Goal: Task Accomplishment & Management: Use online tool/utility

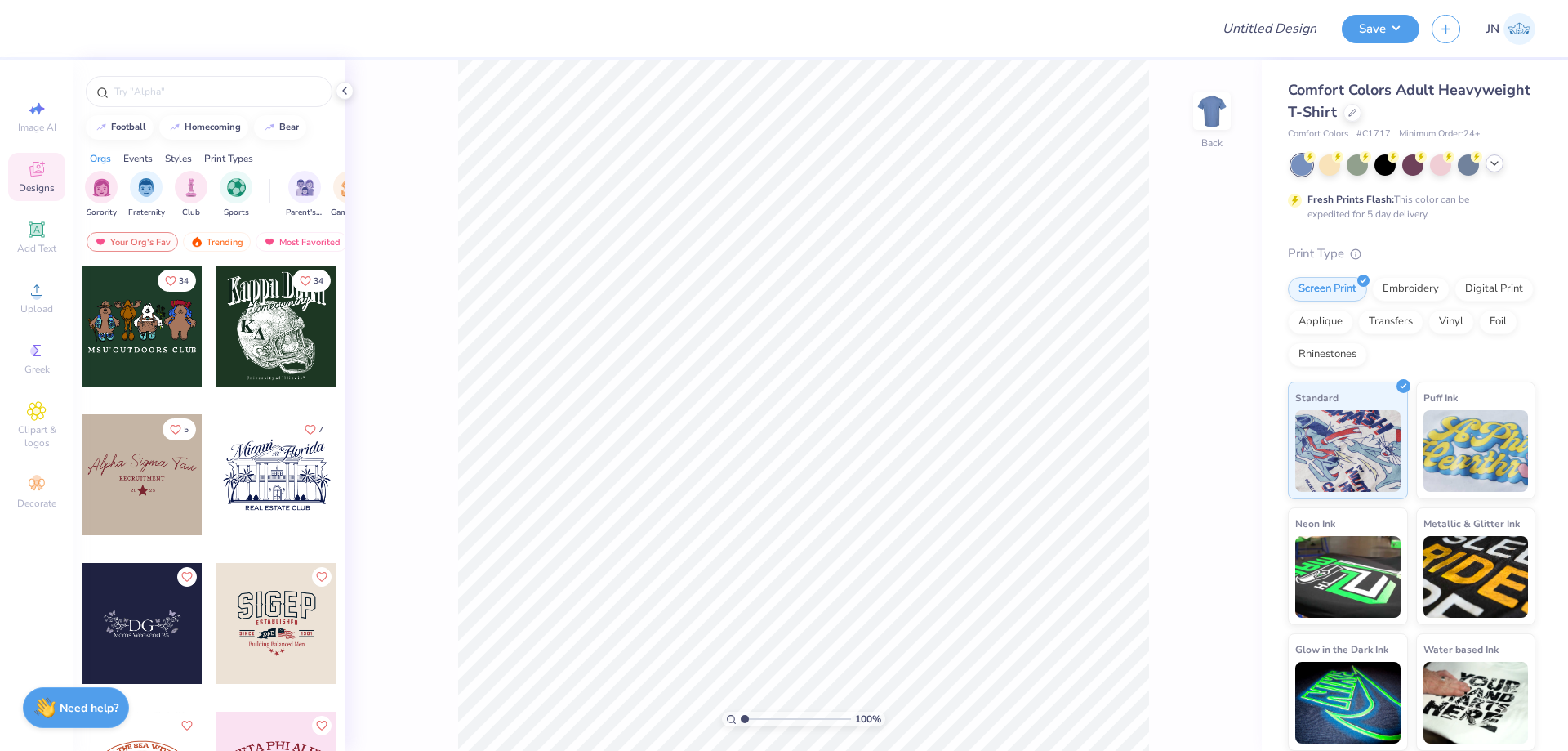
click at [1488, 162] on icon at bounding box center [1494, 162] width 13 height 13
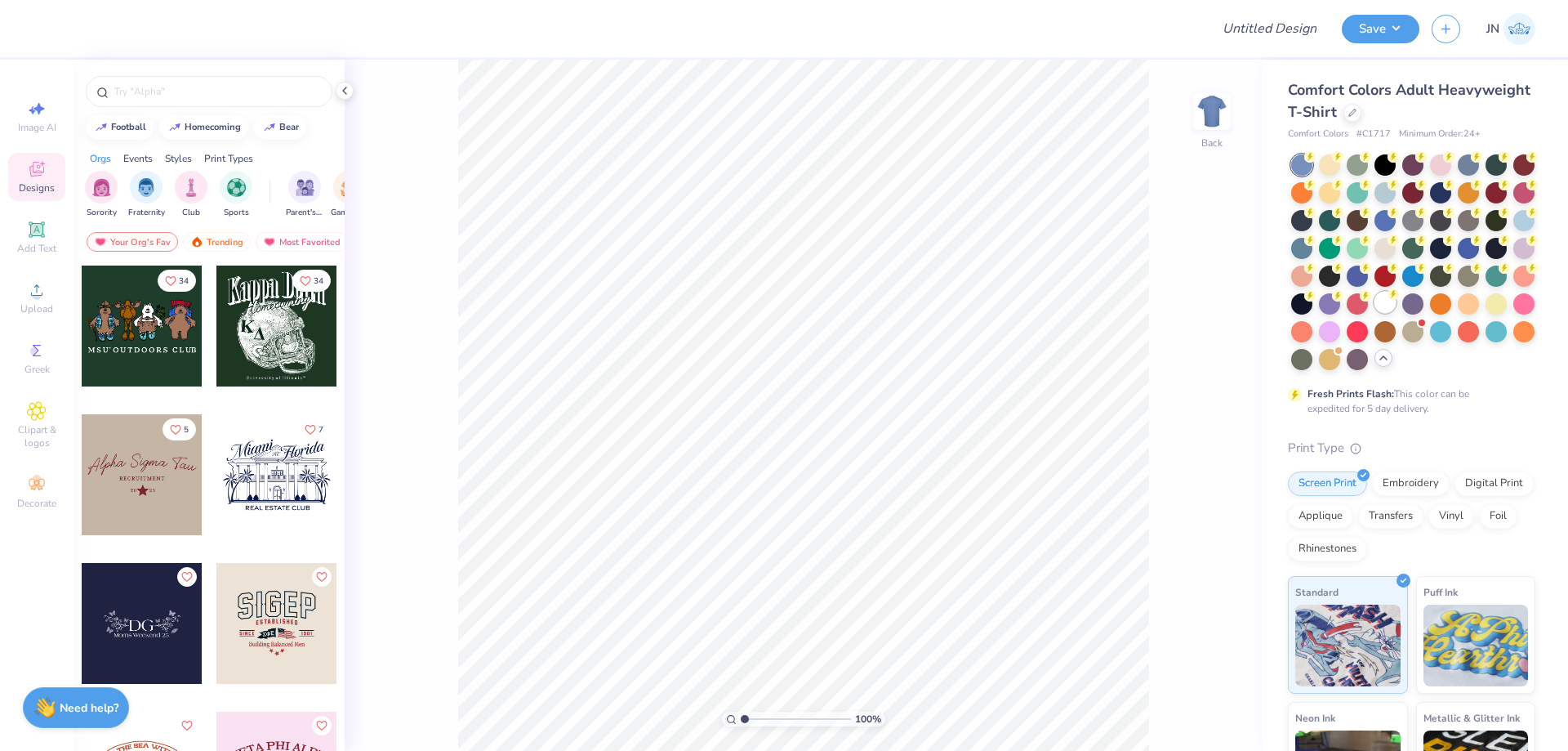
click at [1374, 313] on div at bounding box center [1385, 303] width 21 height 21
click at [1214, 127] on img at bounding box center [1211, 111] width 65 height 65
click at [1161, 285] on div "100 % Front" at bounding box center [802, 405] width 917 height 691
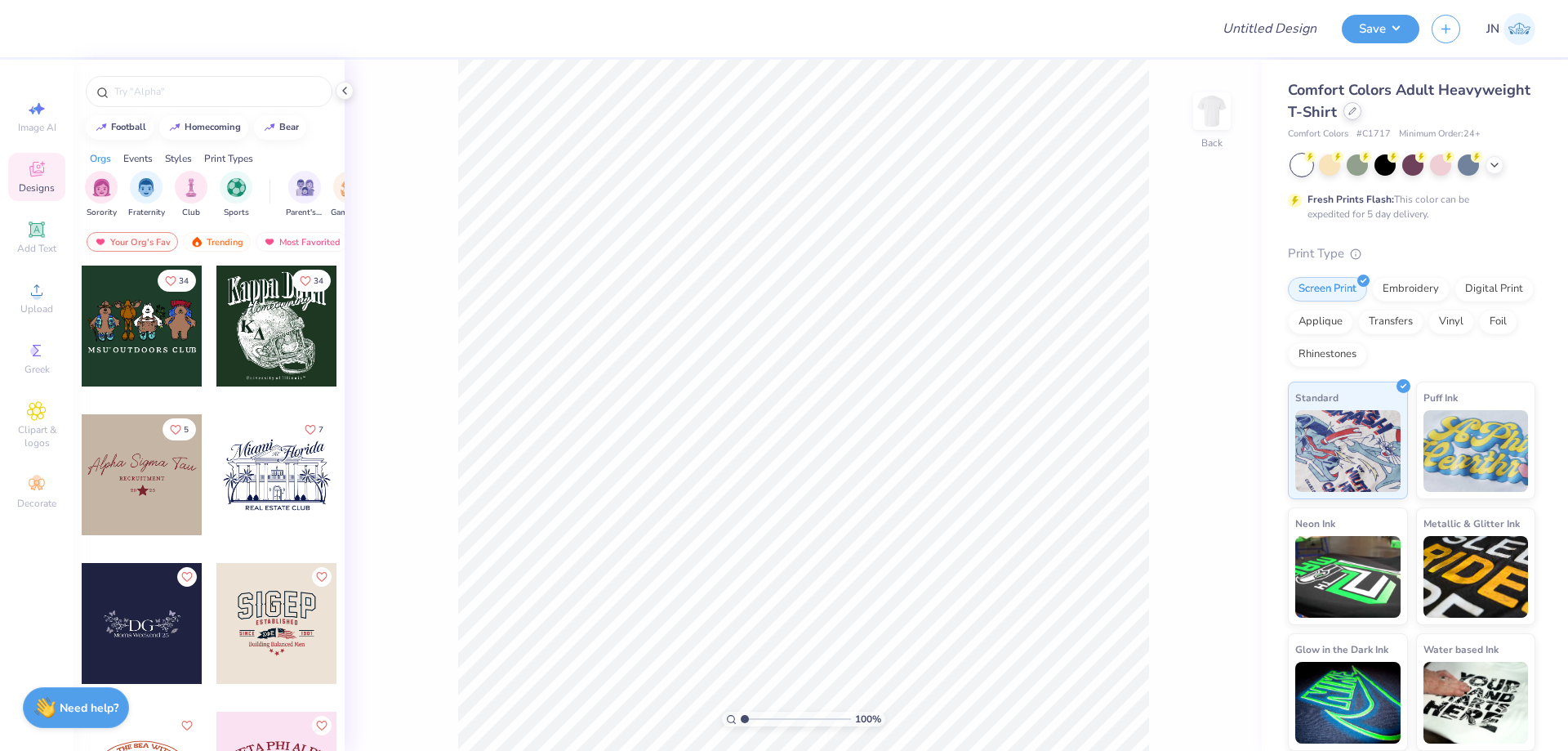
click at [1347, 108] on div at bounding box center [1352, 111] width 18 height 18
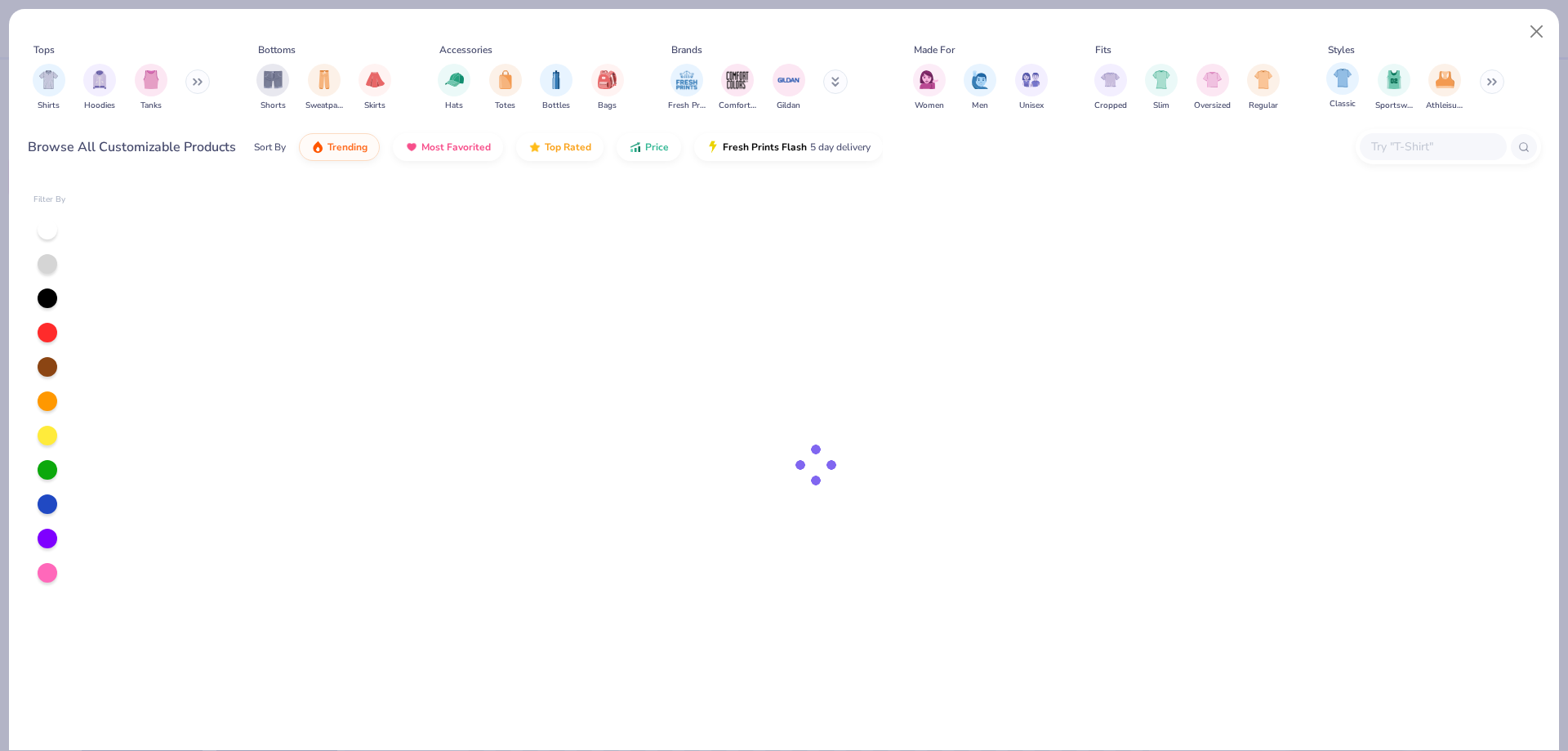
click at [1347, 108] on span "Classic" at bounding box center [1342, 104] width 26 height 13
click at [1355, 58] on div "Classic Sportswear Athleisure" at bounding box center [1414, 88] width 188 height 60
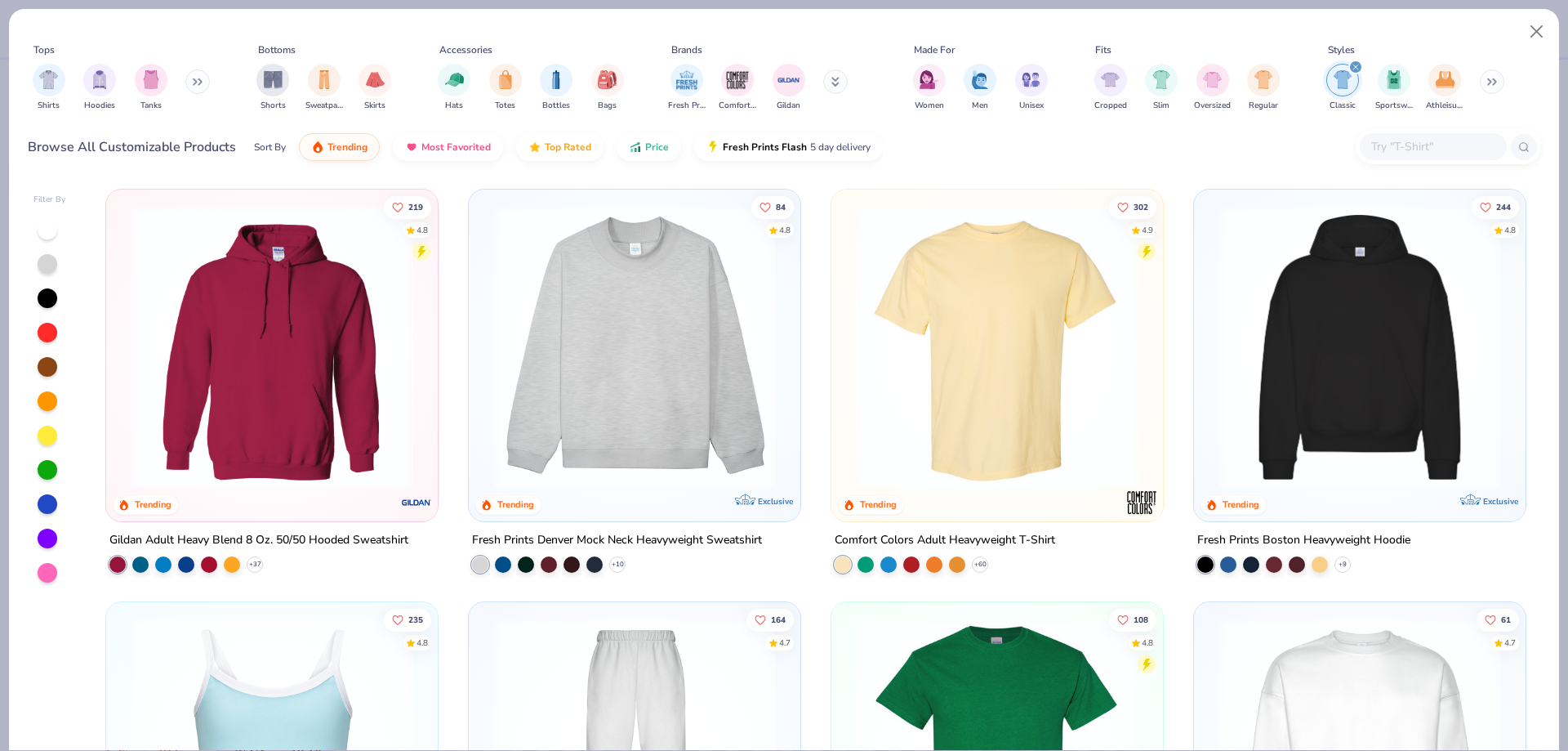
click at [1355, 67] on icon "filter for Classic" at bounding box center [1355, 66] width 7 height 7
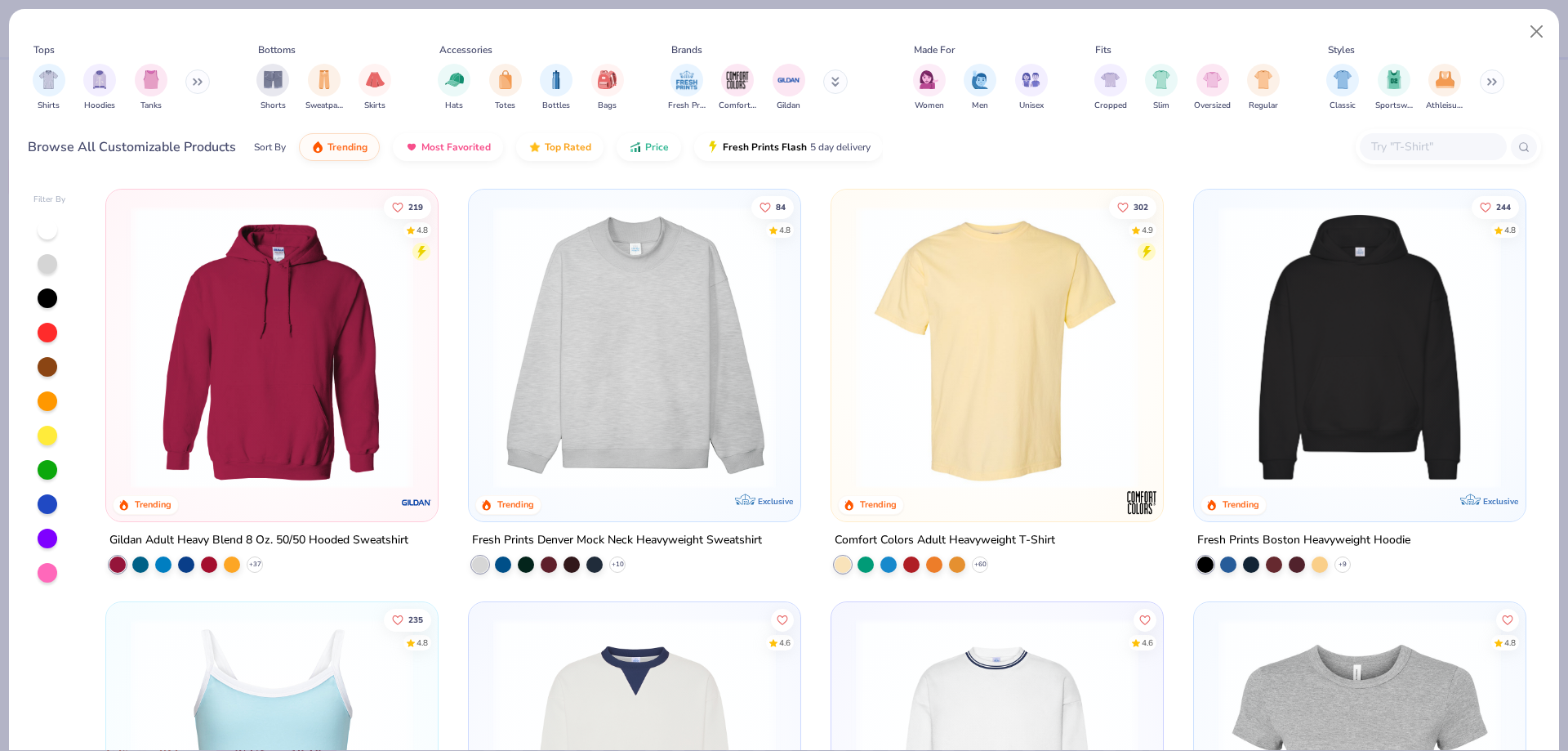
scroll to position [327, 0]
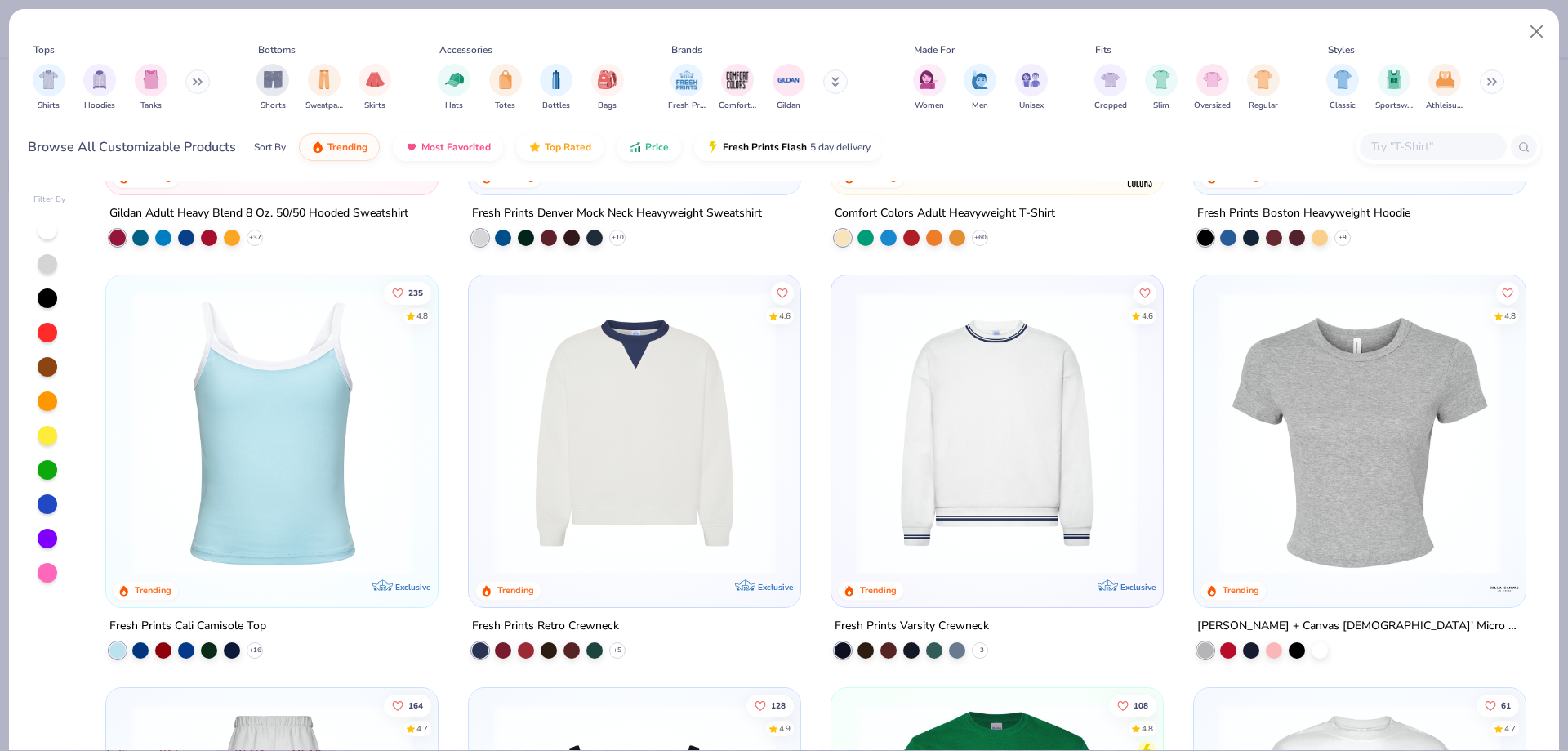
click at [1051, 493] on img at bounding box center [996, 433] width 299 height 282
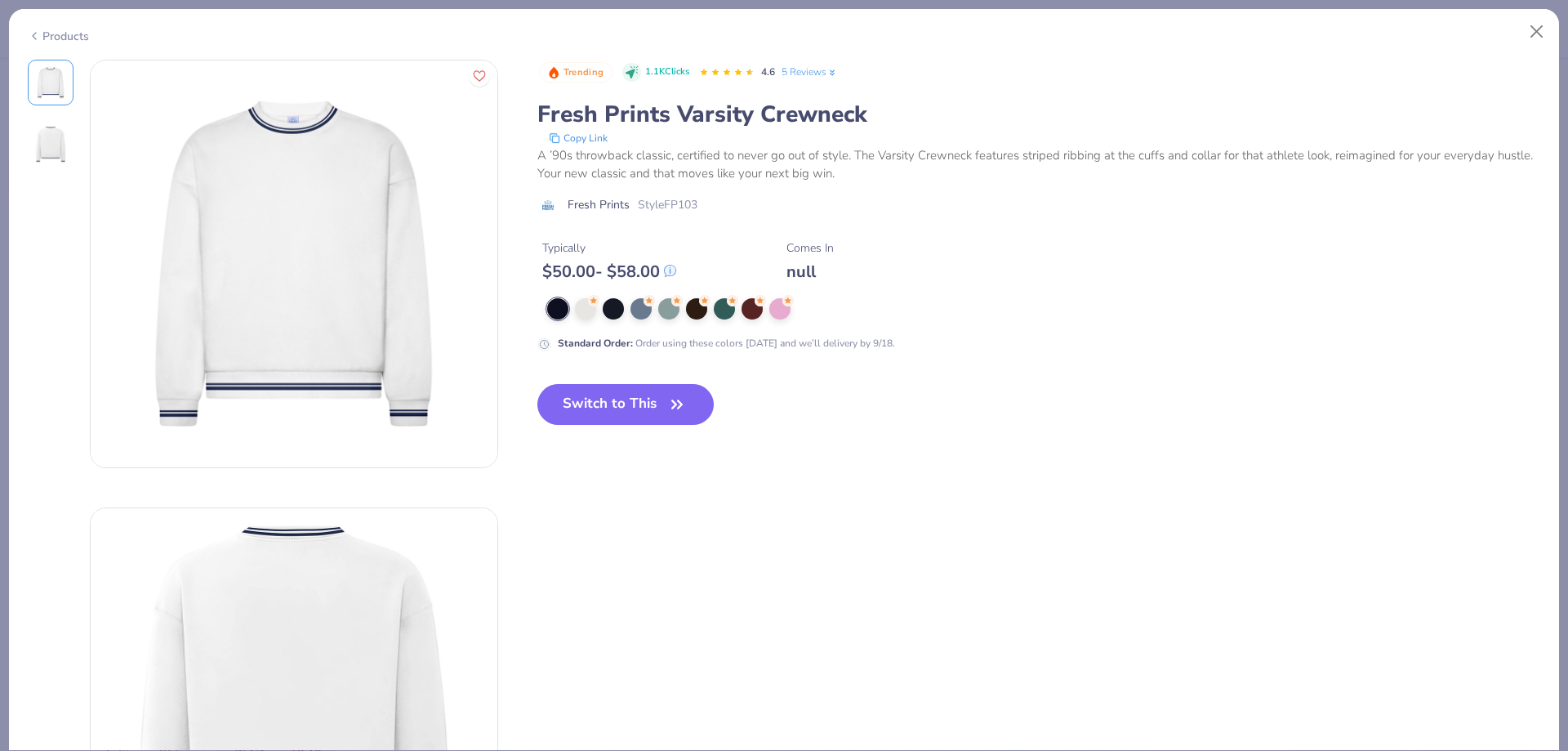
click at [49, 161] on img at bounding box center [51, 144] width 39 height 39
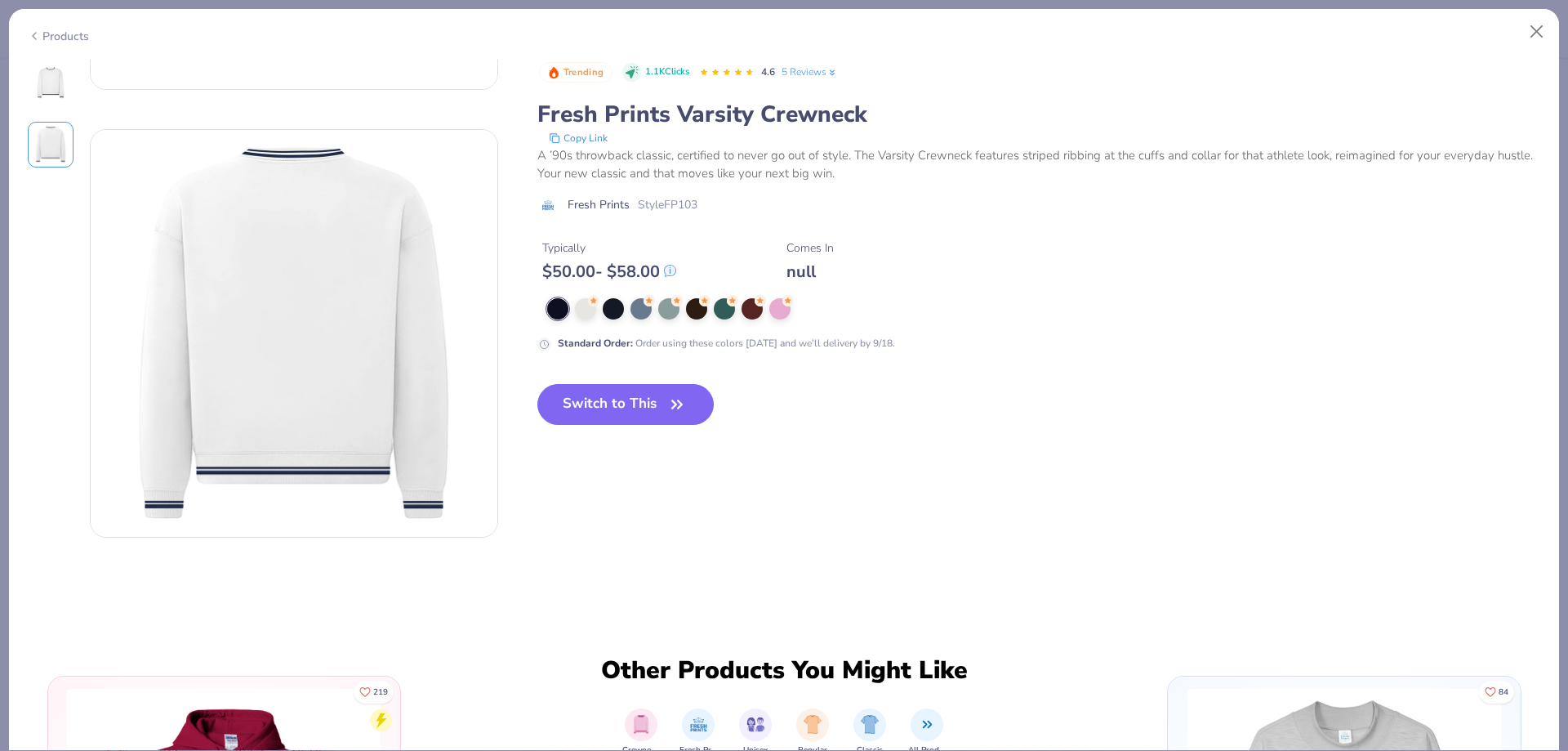
scroll to position [447, 0]
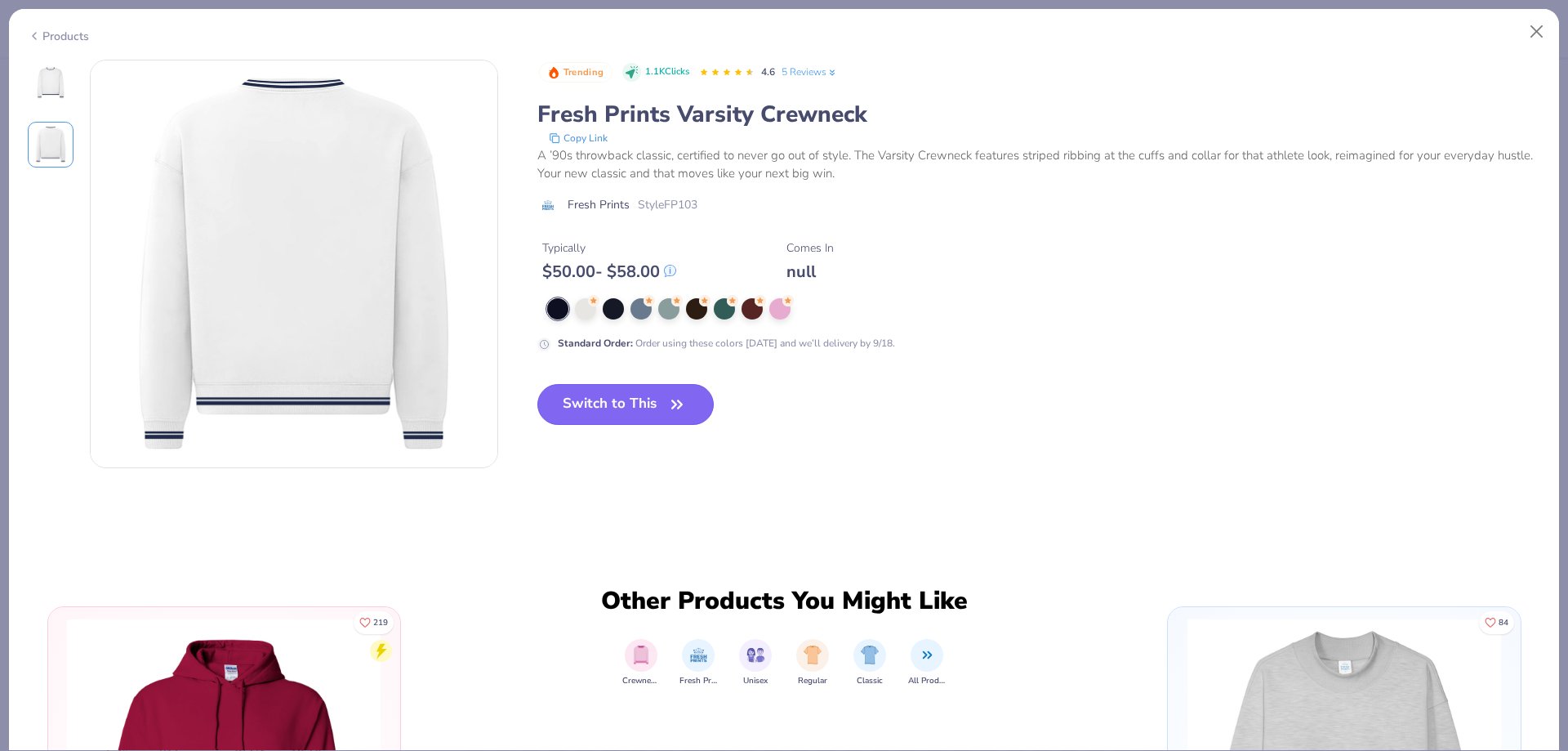
click at [602, 420] on button "Switch to This" at bounding box center [625, 405] width 177 height 41
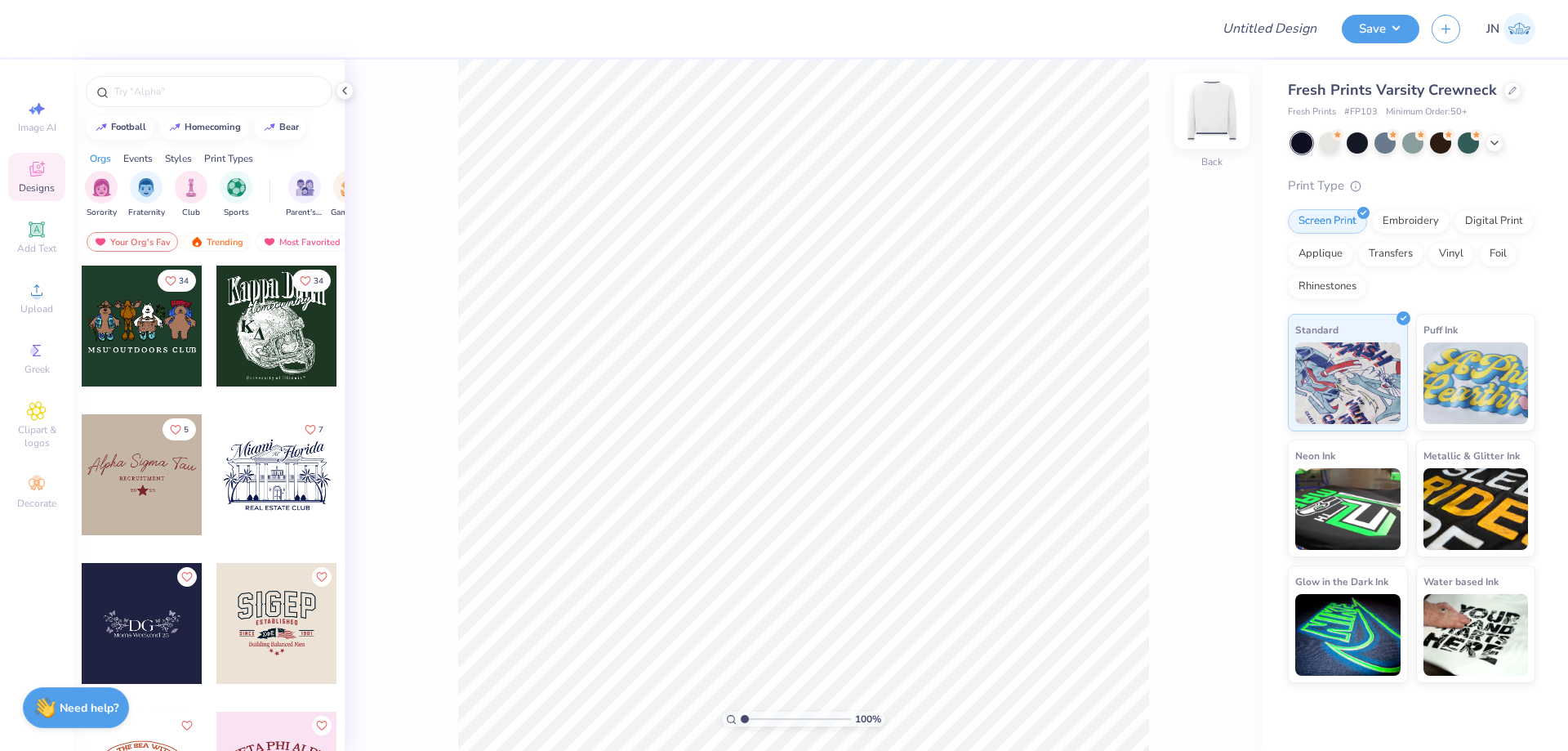
click at [1218, 114] on img at bounding box center [1211, 111] width 65 height 65
click at [48, 302] on div "Upload" at bounding box center [36, 298] width 57 height 49
click at [52, 20] on div at bounding box center [45, 27] width 23 height 23
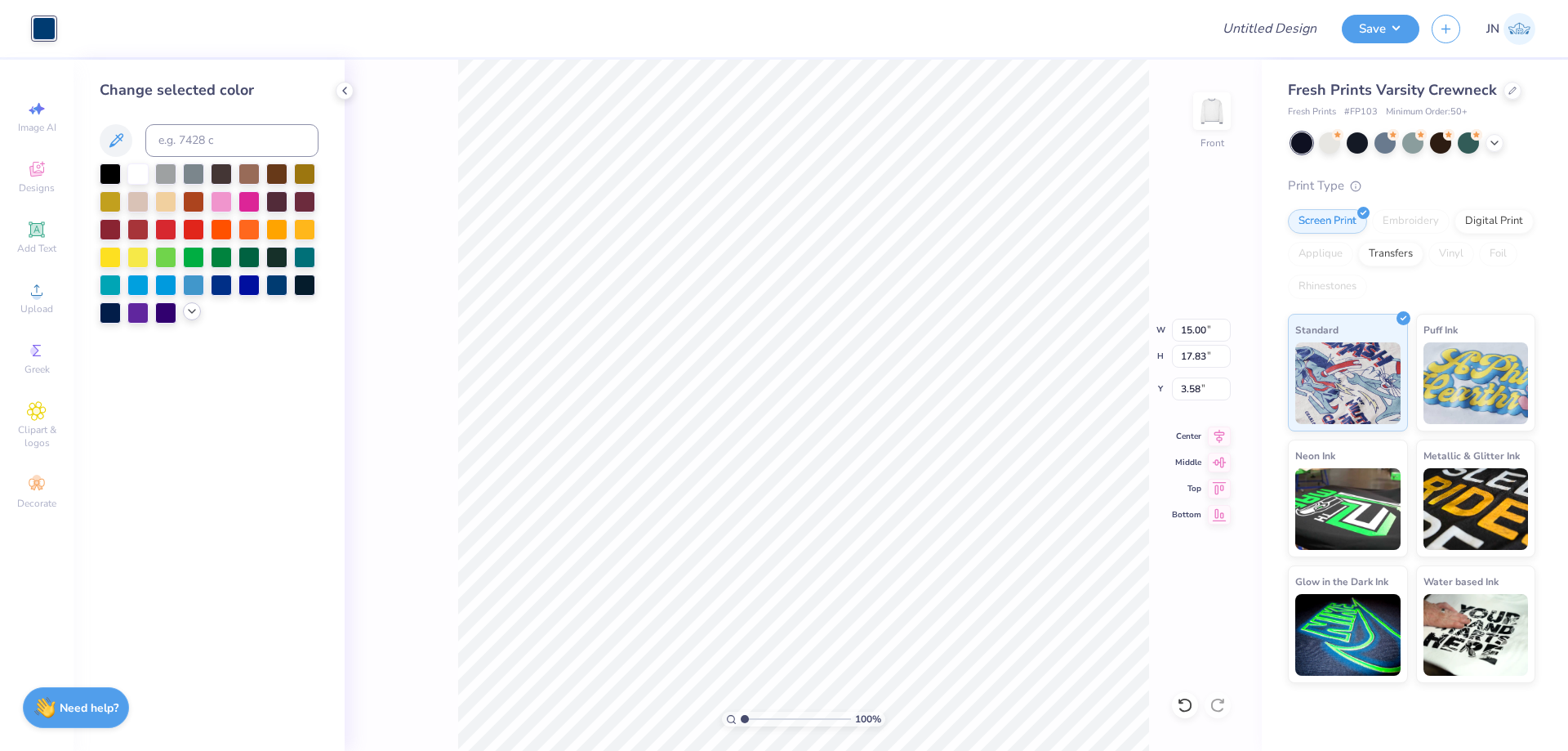
click at [188, 304] on div at bounding box center [192, 311] width 18 height 18
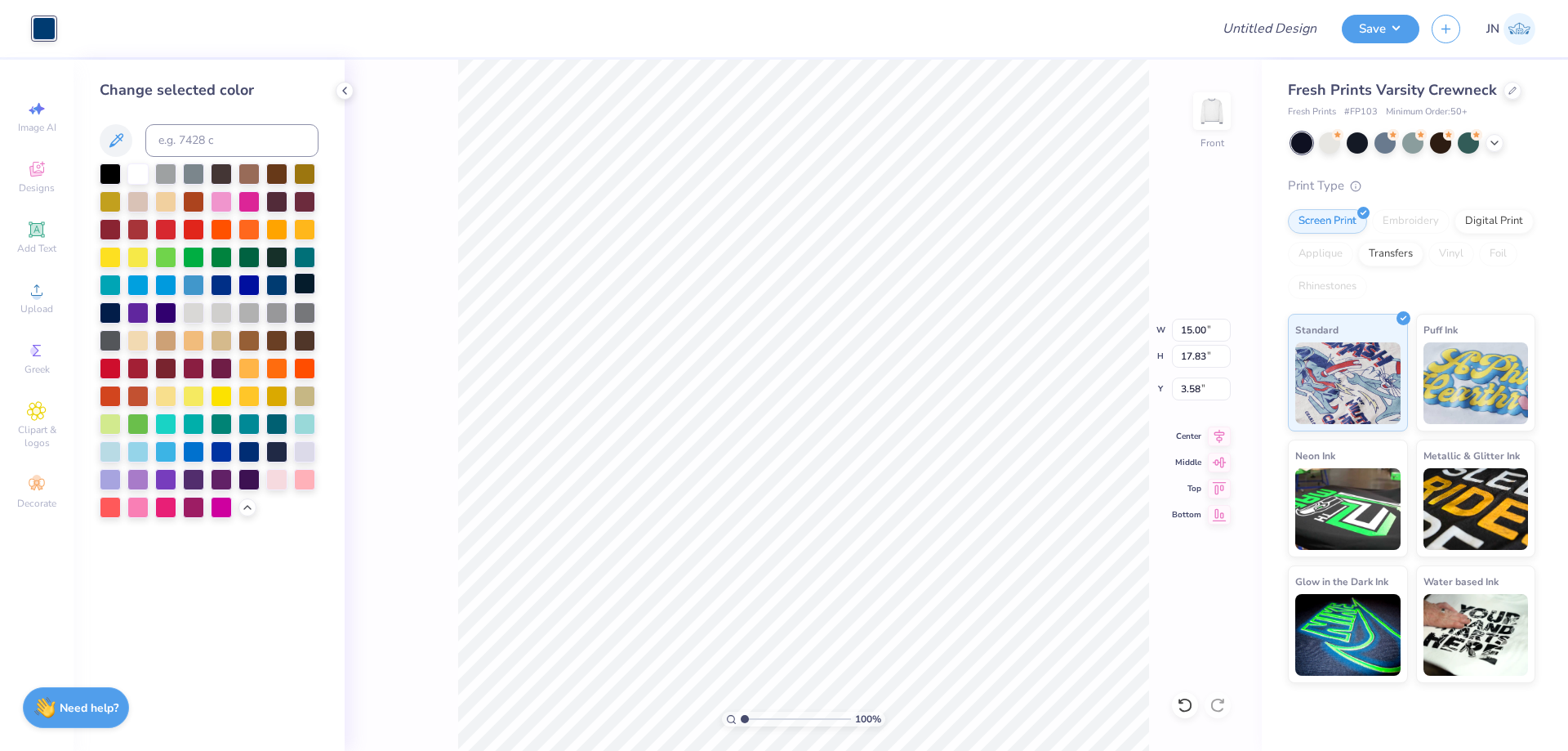
click at [294, 283] on div at bounding box center [304, 283] width 21 height 21
type input "7.86"
type input "9.35"
click at [1215, 442] on icon at bounding box center [1220, 434] width 23 height 19
type input "5.76"
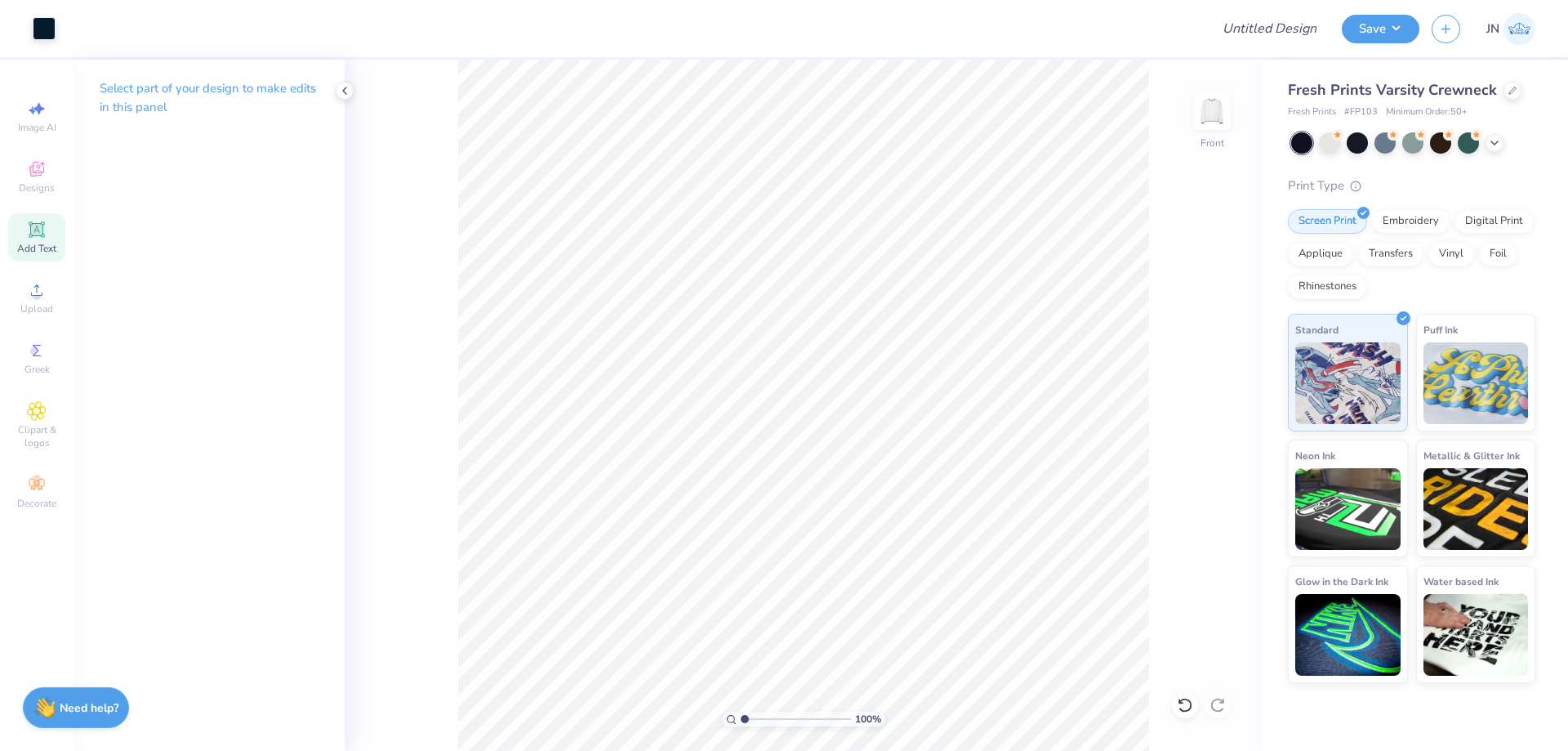
click at [27, 243] on span "Add Text" at bounding box center [37, 247] width 39 height 13
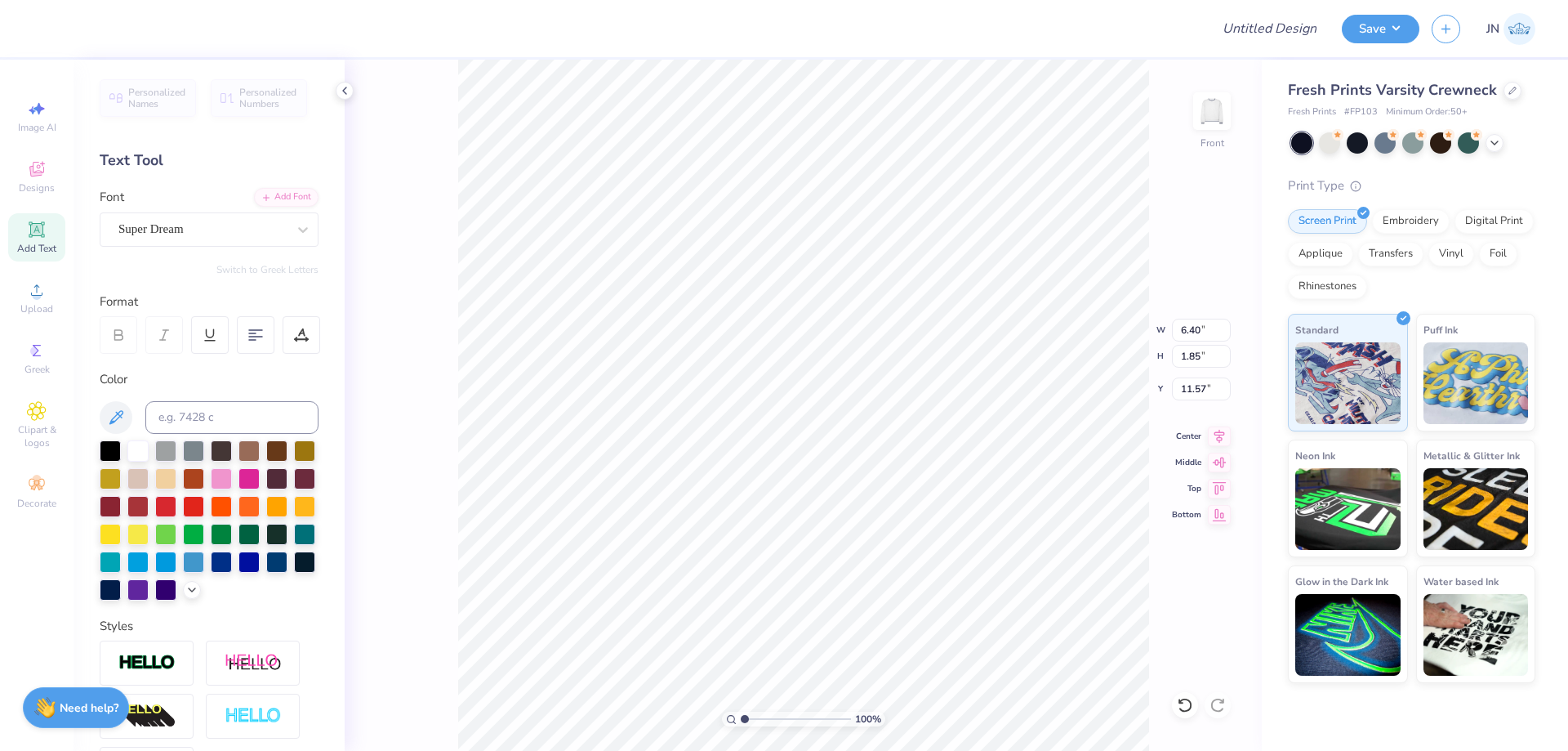
scroll to position [14, 3]
type textarea "p"
type textarea "PI LAMBDA PHI"
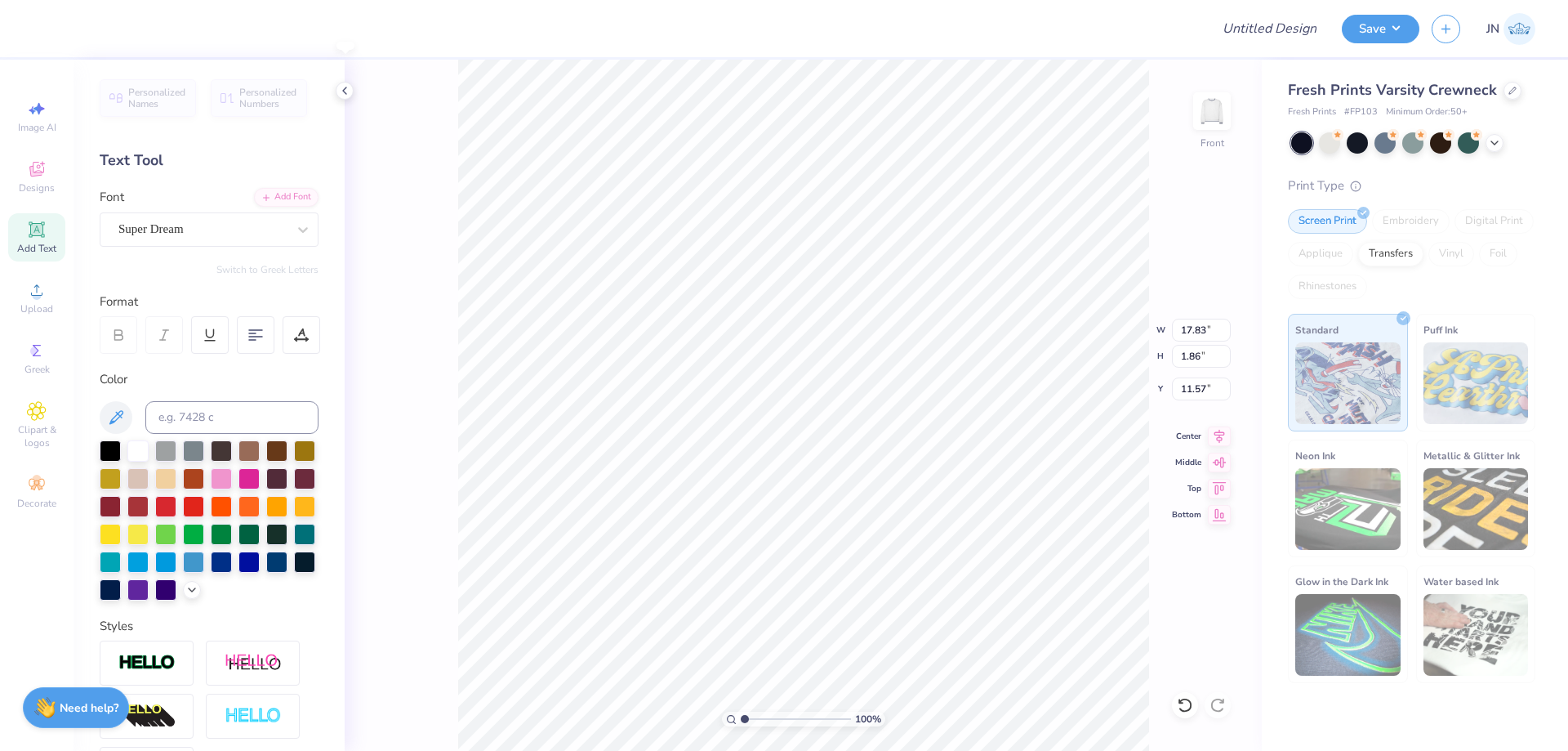
type input "17.83"
type input "1.86"
click at [270, 196] on div "Add Font" at bounding box center [286, 195] width 64 height 18
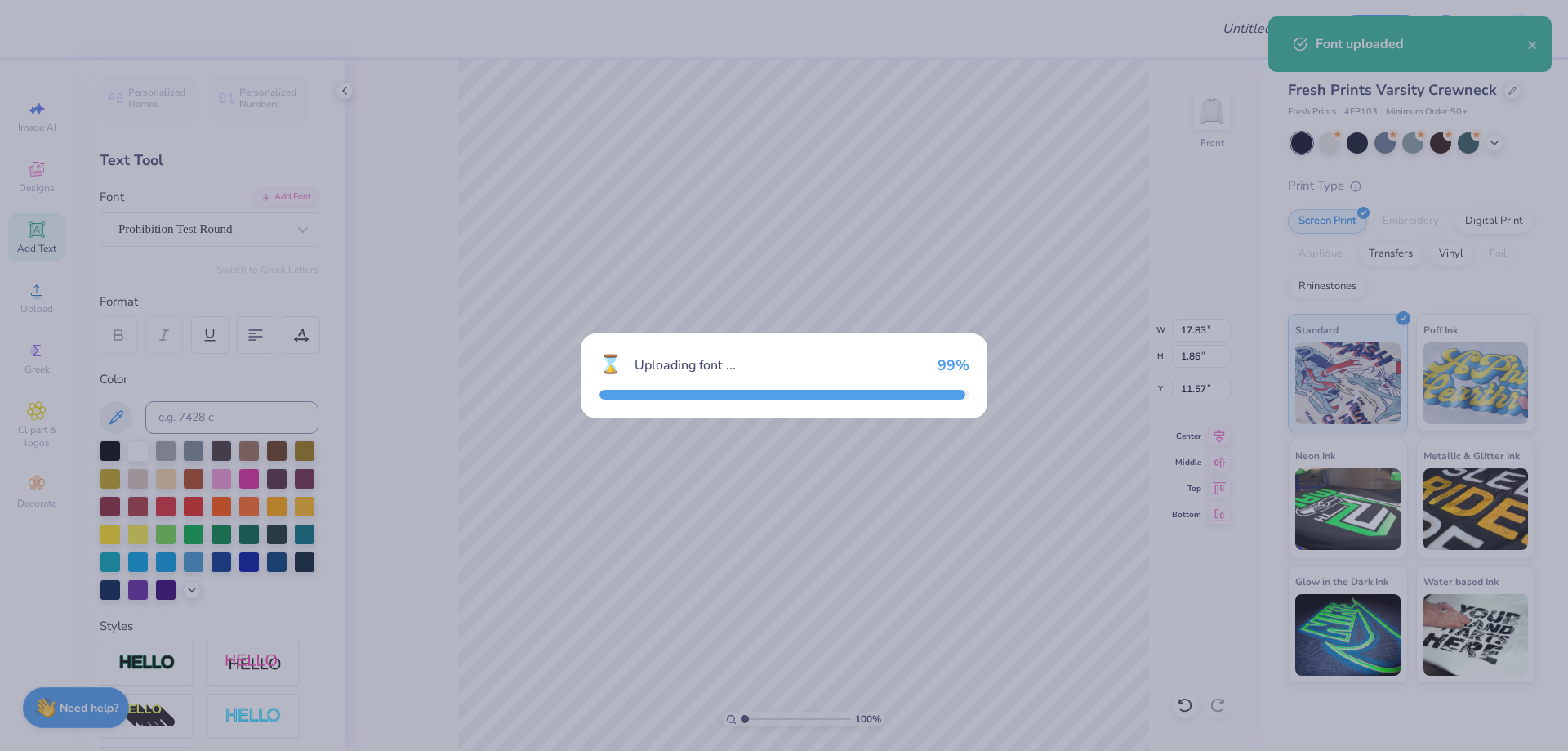
type input "13.81"
type input "2.01"
type input "11.50"
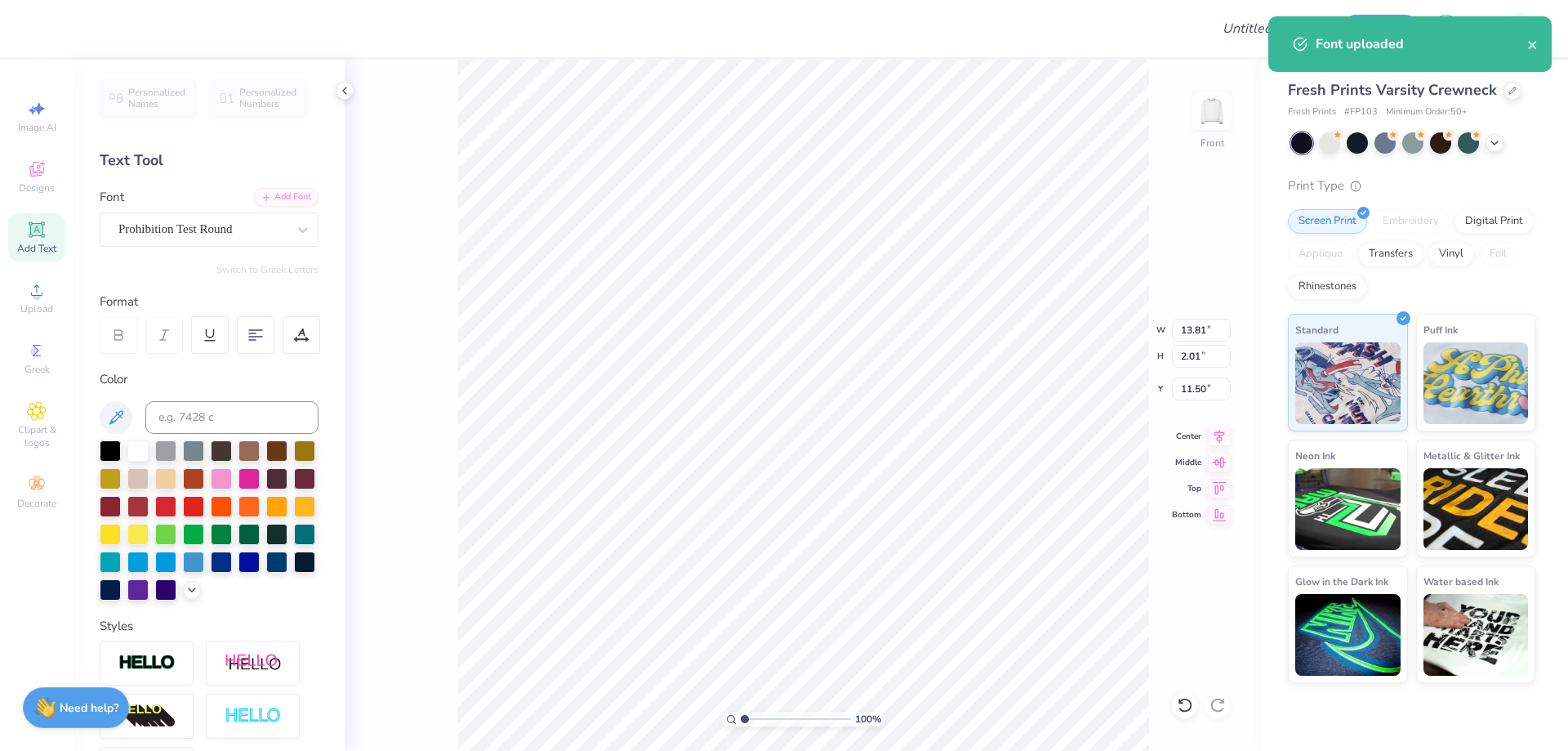
type input "7.86"
type input "9.35"
type input "5.76"
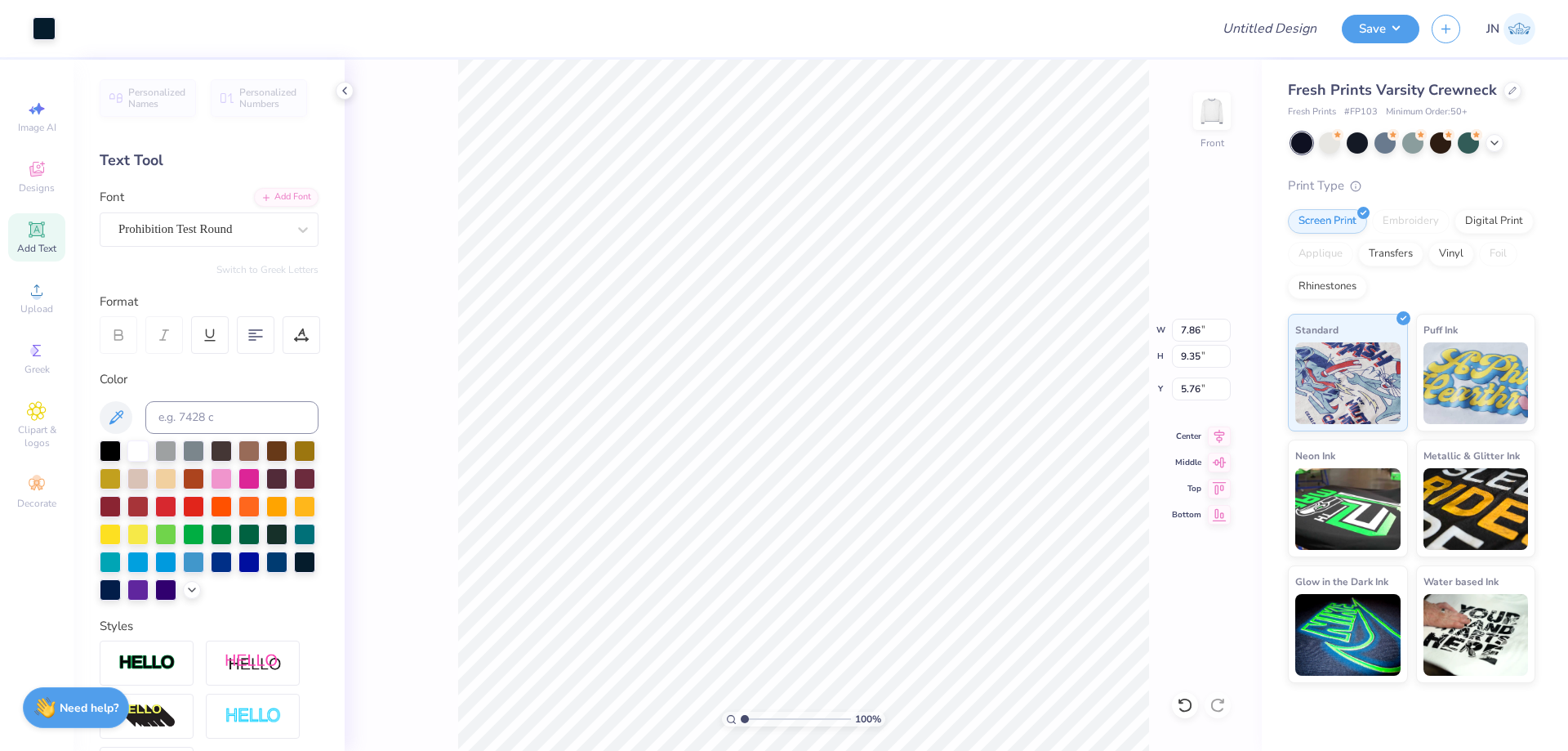
type input "13.81"
type input "2.01"
type input "11.50"
click at [213, 409] on input at bounding box center [232, 417] width 173 height 33
type input "296"
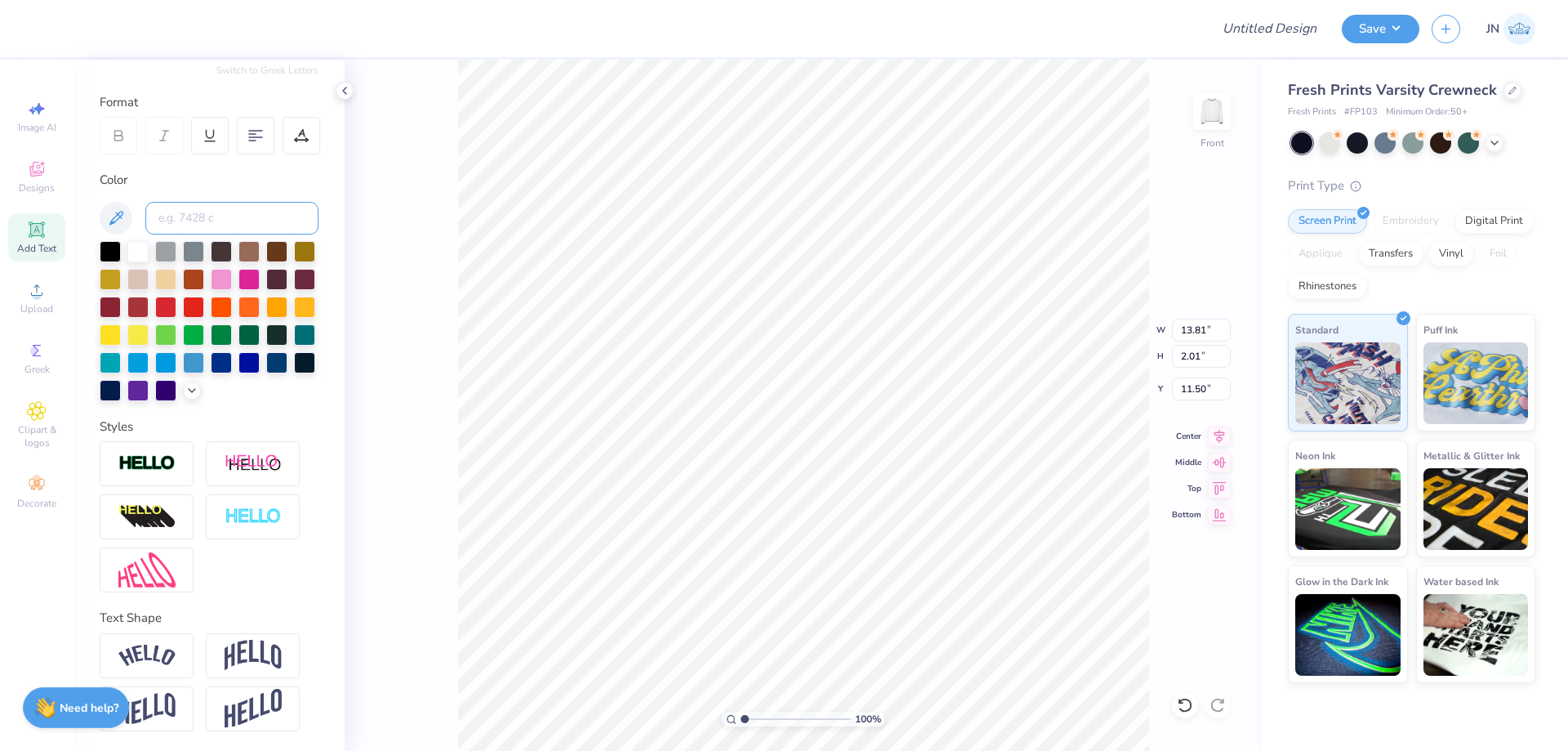
scroll to position [227, 0]
click at [175, 659] on div at bounding box center [146, 656] width 94 height 45
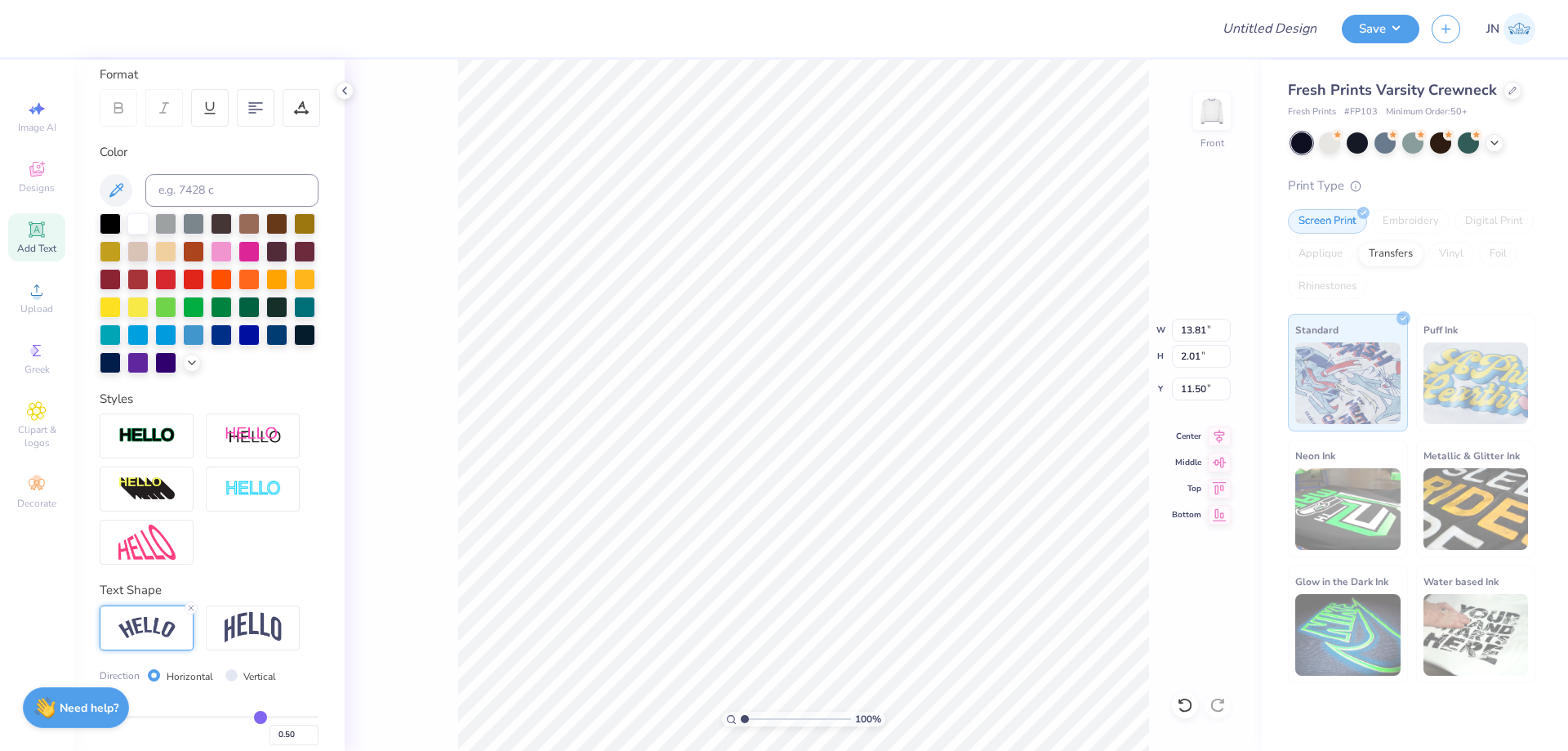
type input "16.62"
type input "4.01"
type input "10.49"
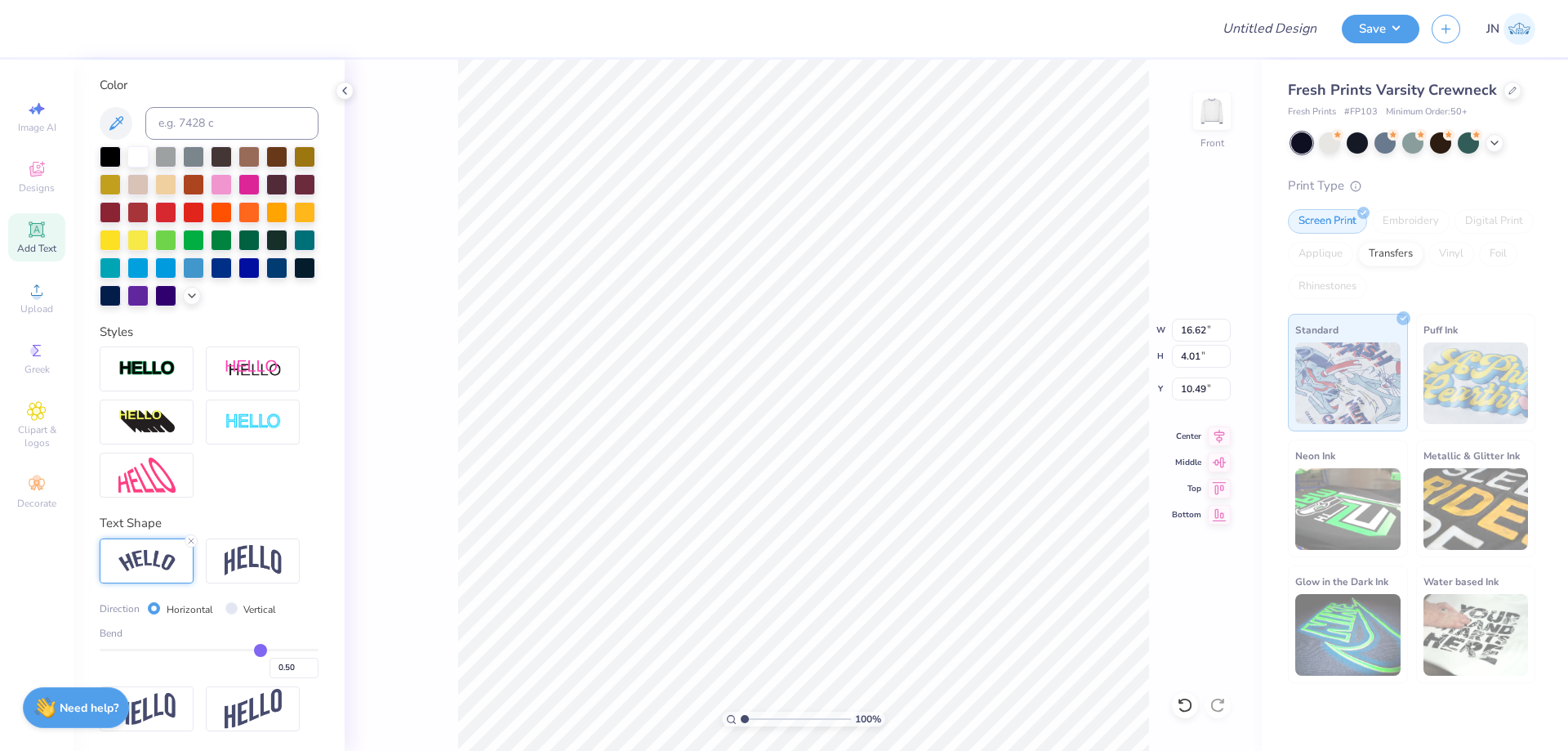
scroll to position [322, 0]
click at [275, 664] on input "0.50" at bounding box center [294, 667] width 49 height 20
type input "0.8"
type input "0.80"
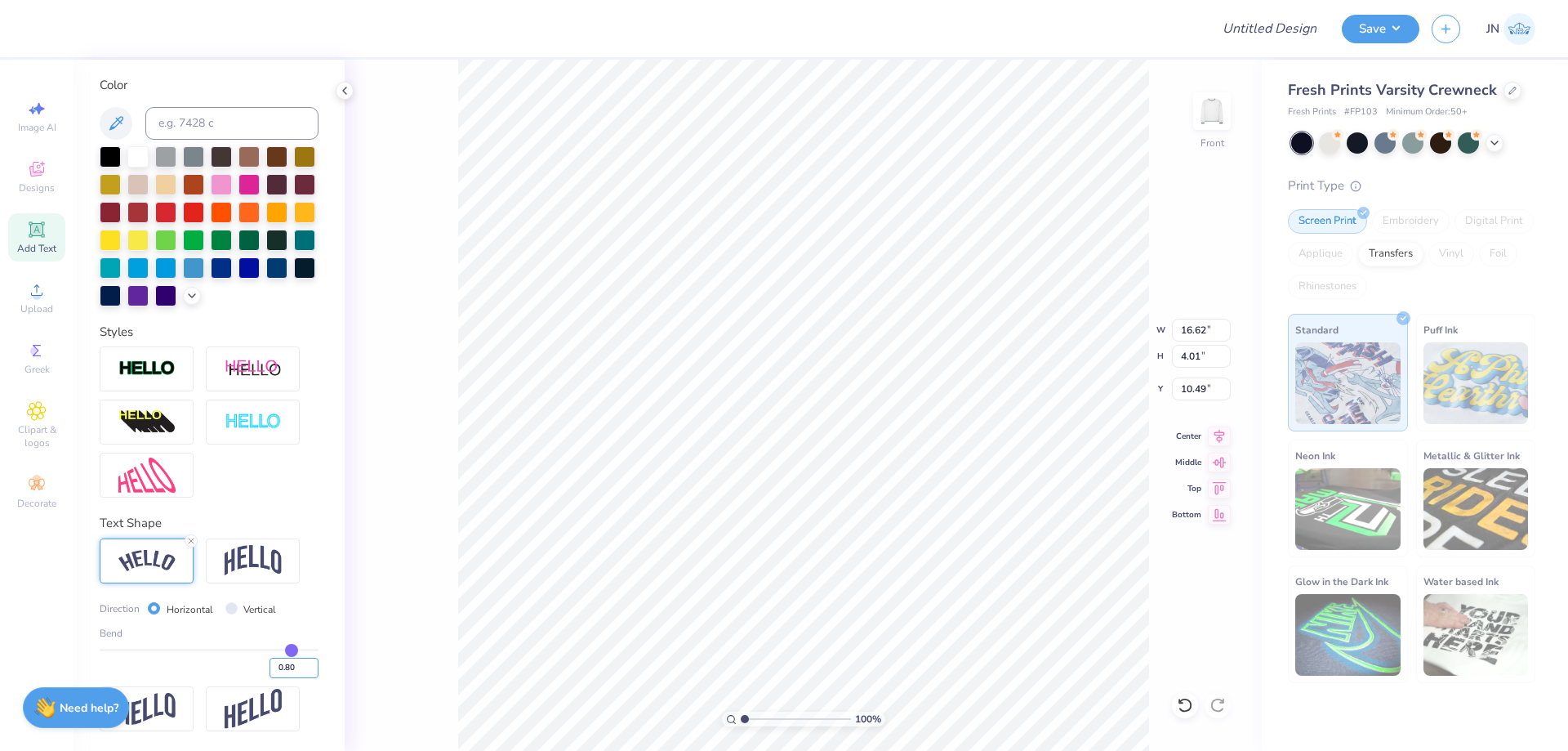
type input "17.61"
type input "6.76"
type input "9.12"
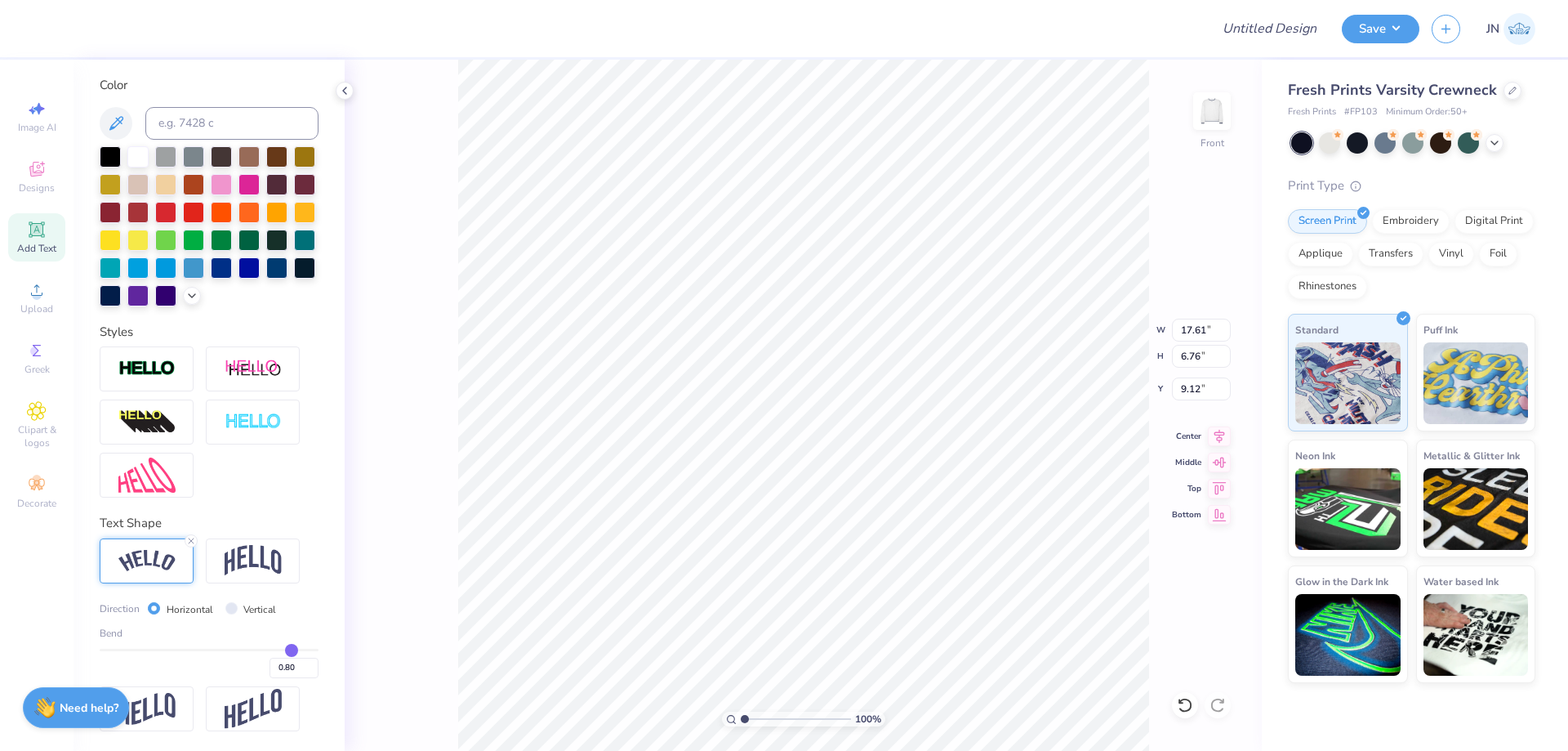
type input "10.39"
type input "3.99"
type input "2.75"
click at [263, 566] on img at bounding box center [253, 560] width 57 height 31
type input "8.15"
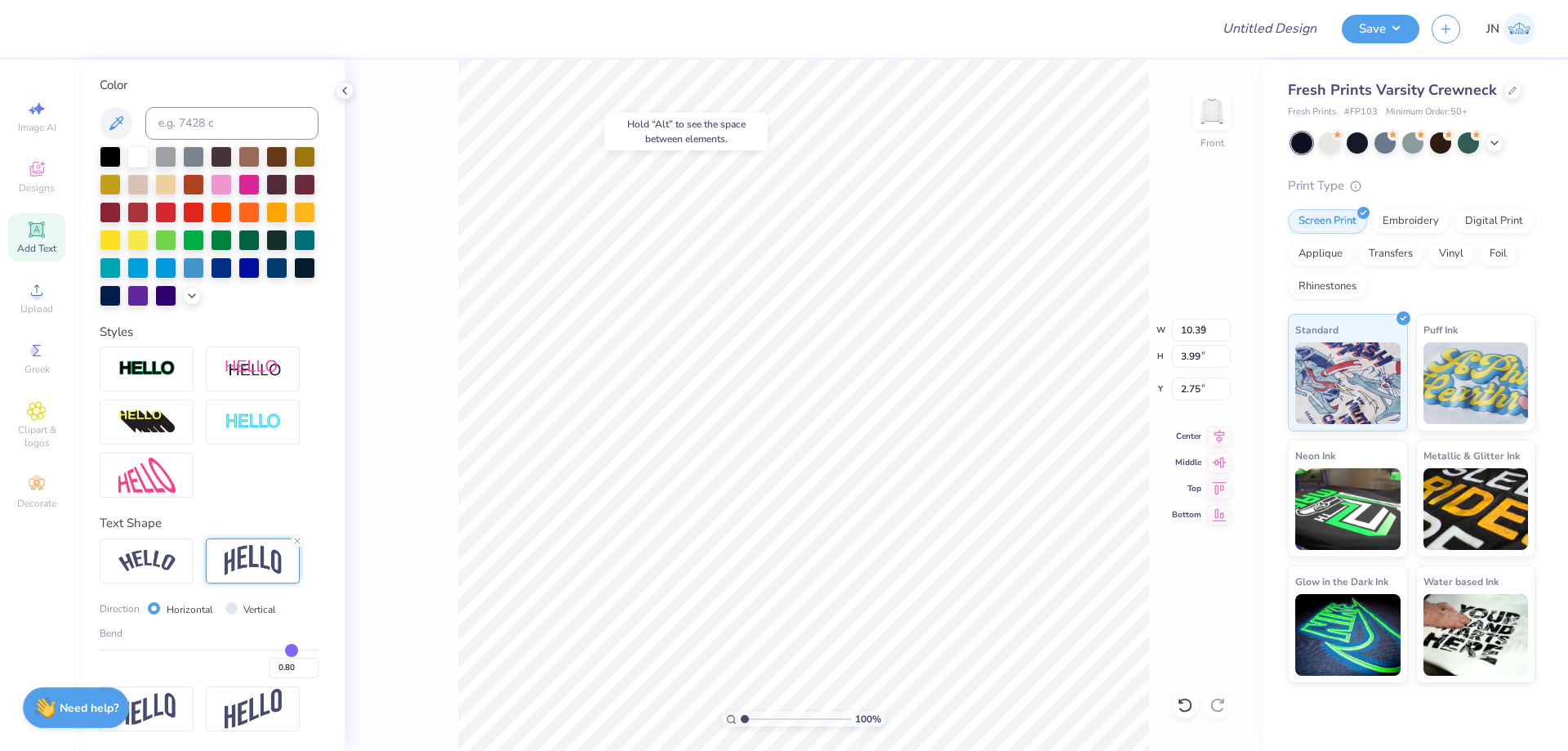
type input "4.13"
type input "2.68"
click at [213, 644] on div "Bend 0.80" at bounding box center [208, 652] width 219 height 53
click at [217, 654] on div "0.80" at bounding box center [208, 663] width 219 height 29
type input "0.23"
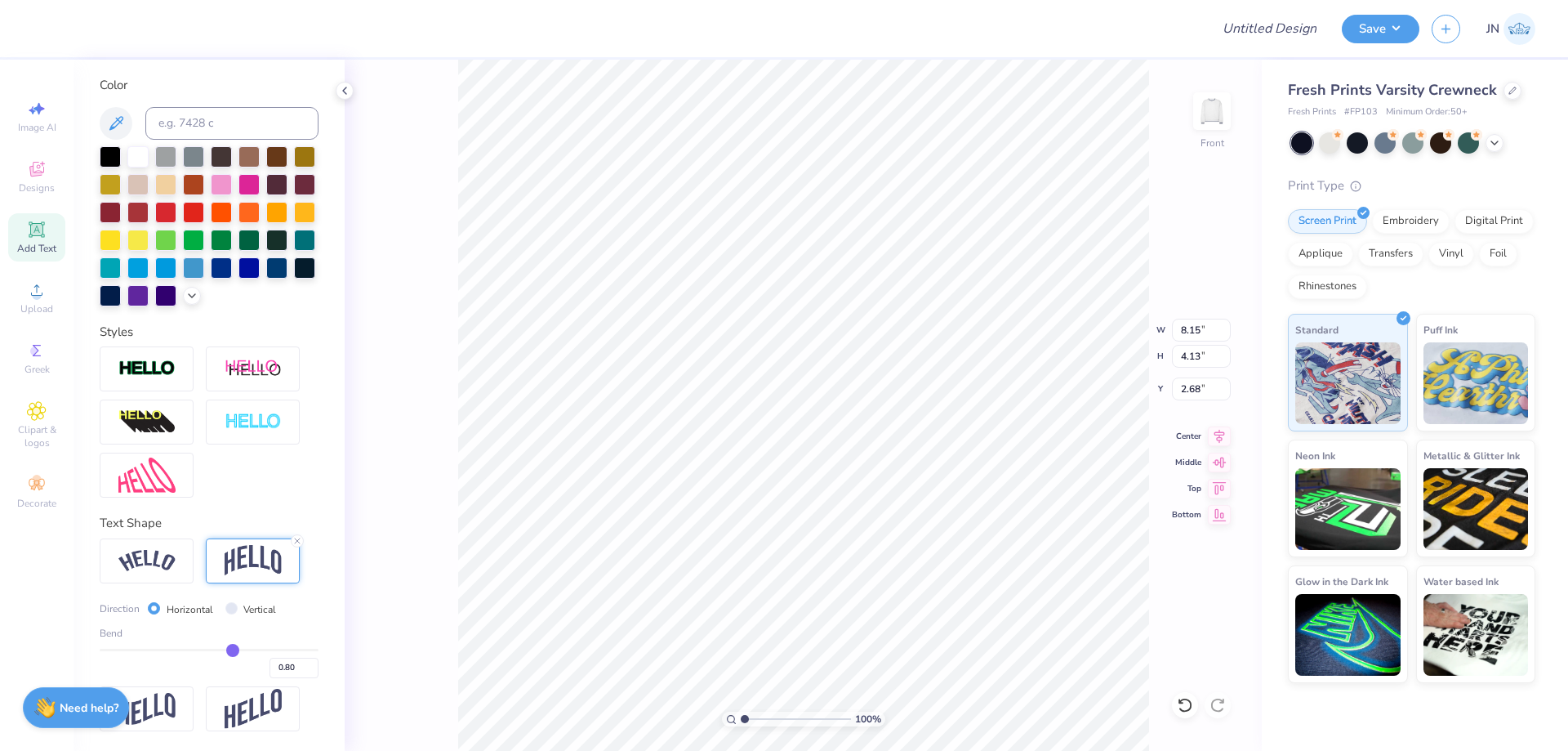
type input "0.23"
click at [226, 650] on input "range" at bounding box center [208, 650] width 219 height 3
type input "1.92"
type input "3.78"
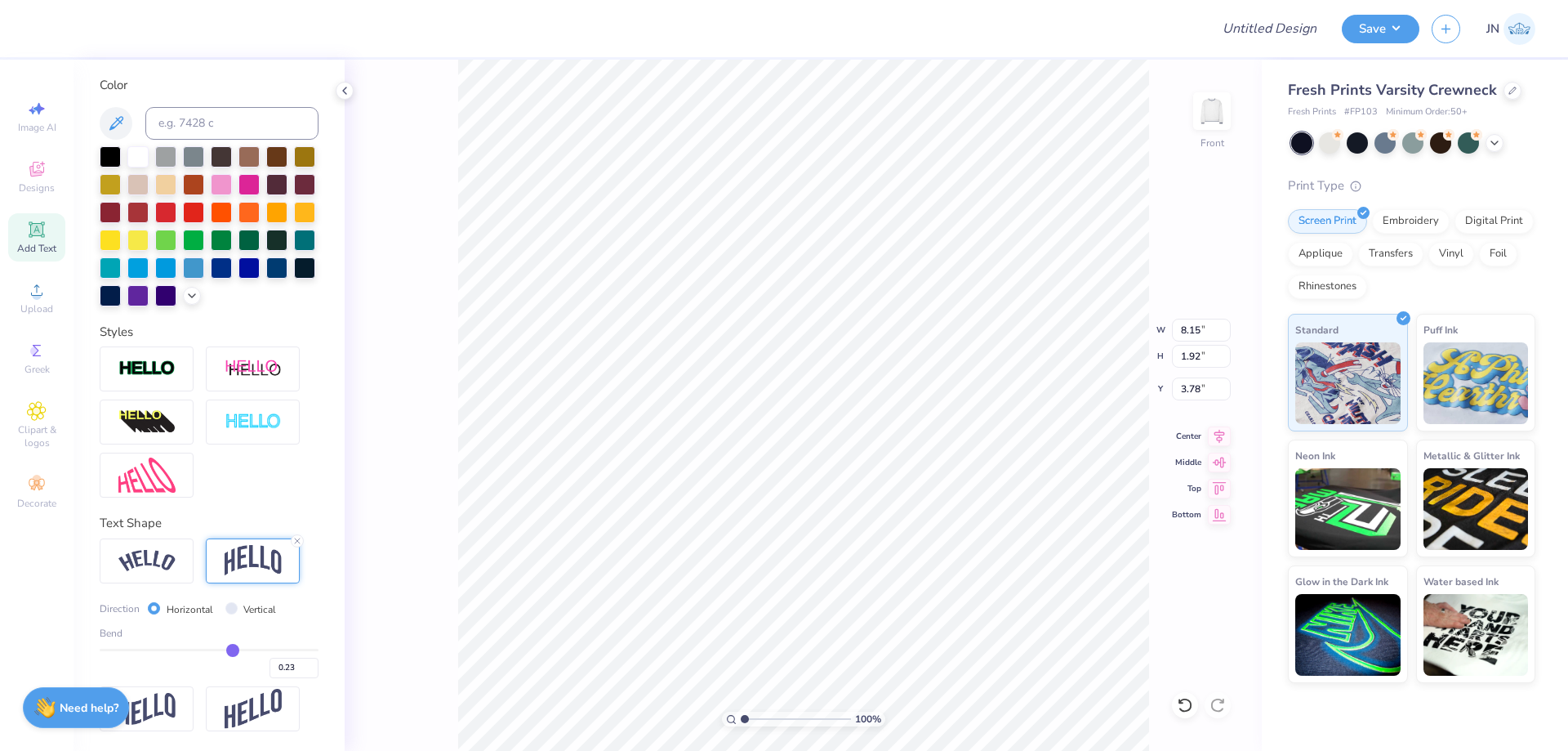
type input "0.24"
type input "0.25"
type input "0.26"
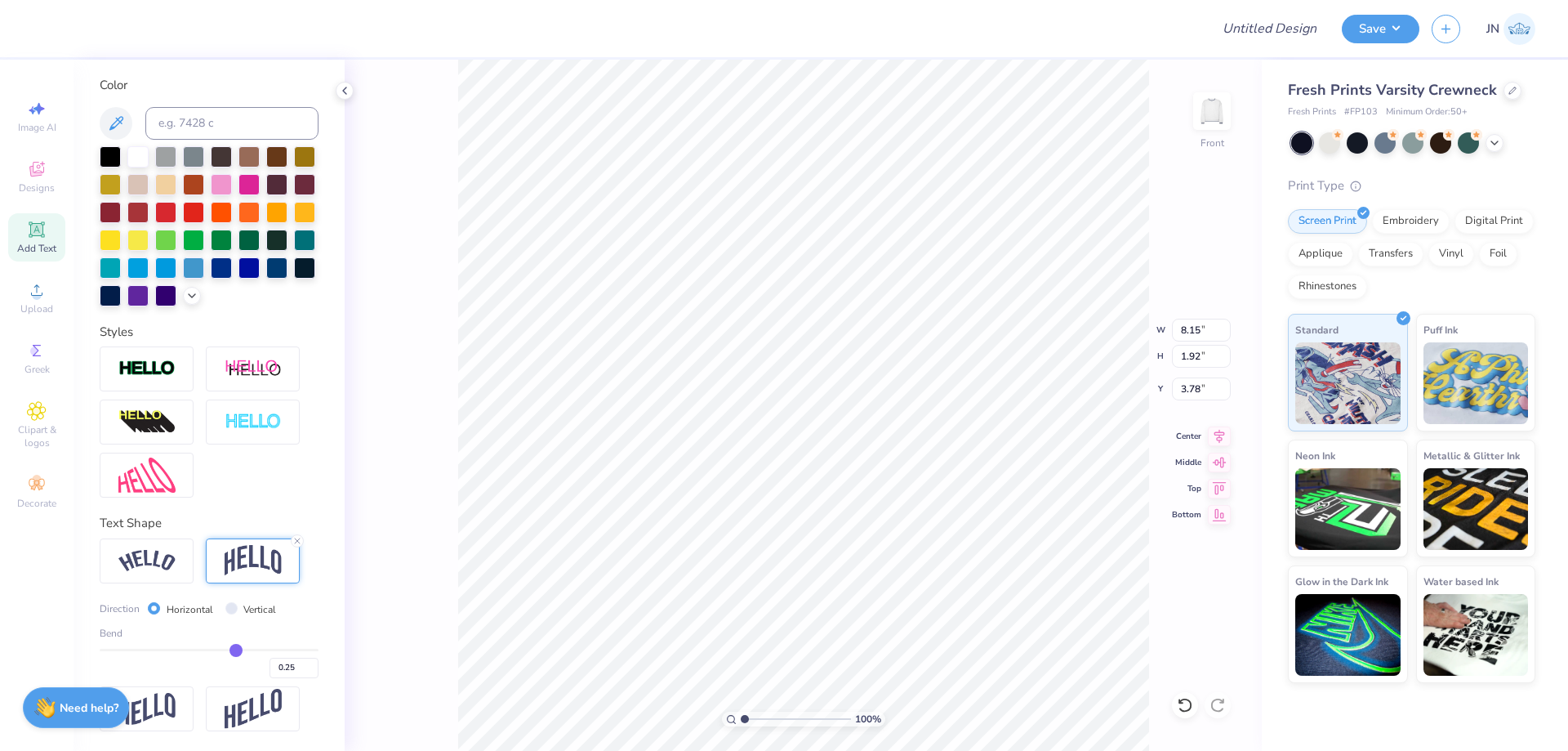
type input "0.26"
type input "0.27"
type input "0.28"
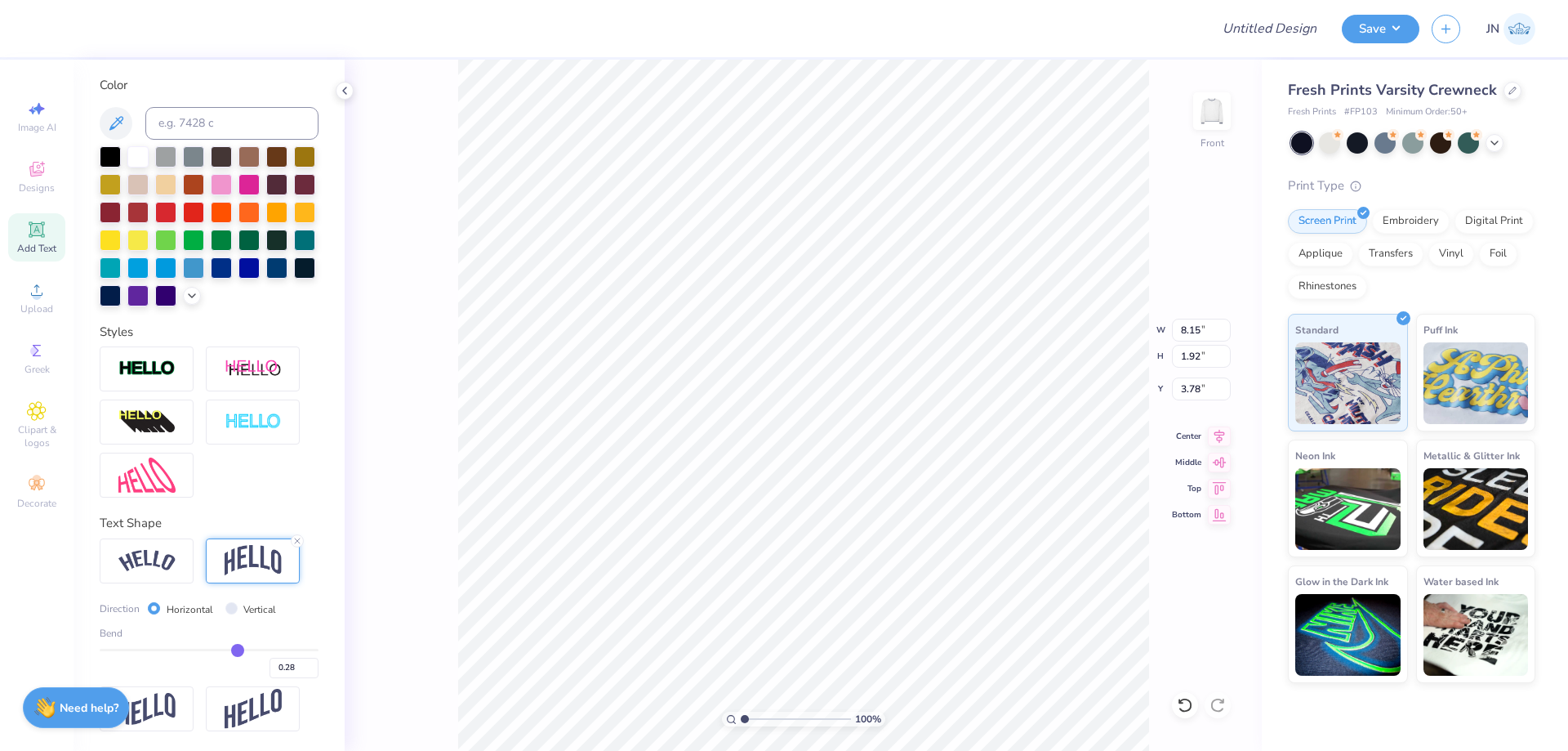
type input "0.3"
type input "0.30"
type input "0.3"
click at [232, 650] on input "range" at bounding box center [208, 650] width 219 height 3
type input "2.15"
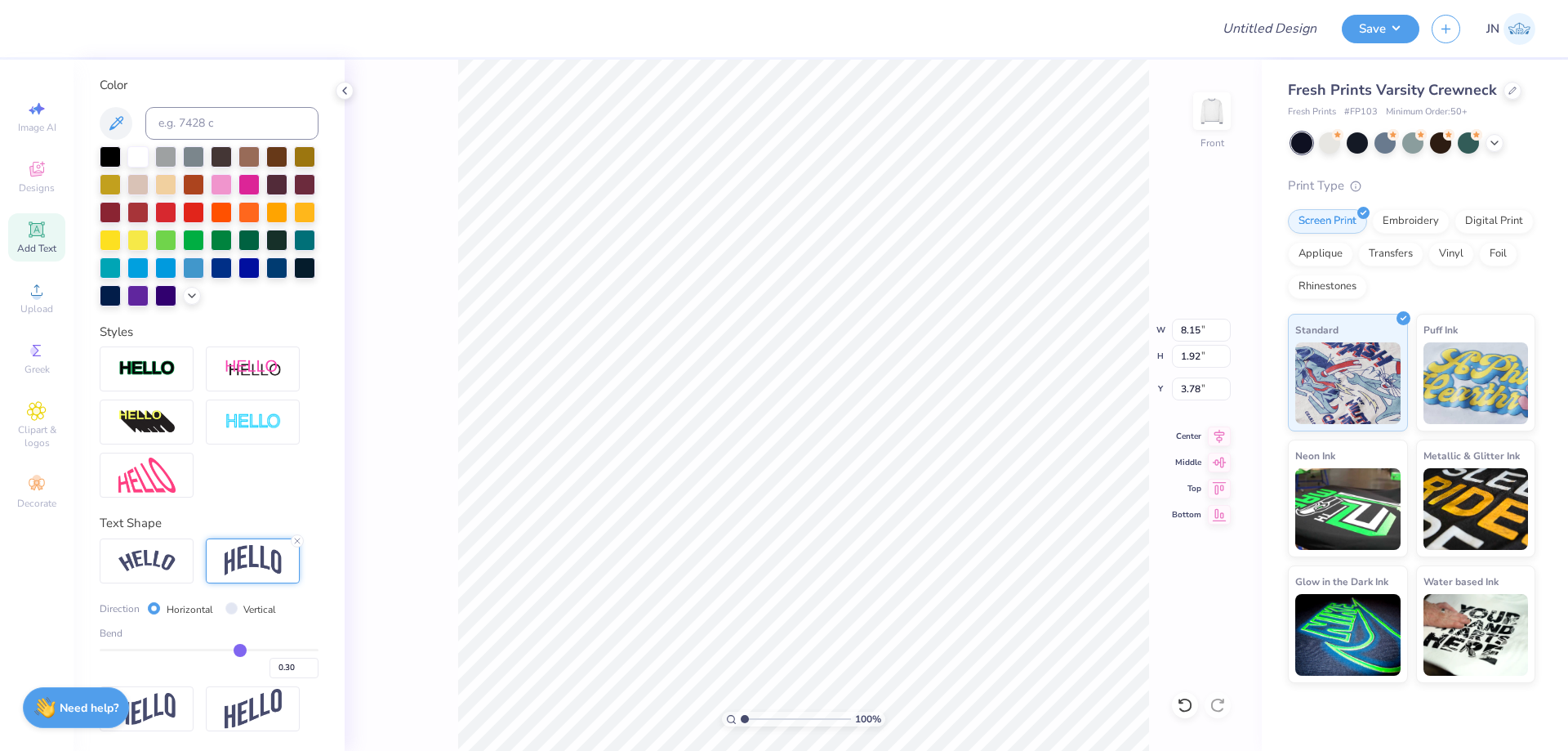
type input "3.67"
type input "13.01"
type input "3.44"
click at [1189, 392] on input "3.67" at bounding box center [1201, 389] width 58 height 23
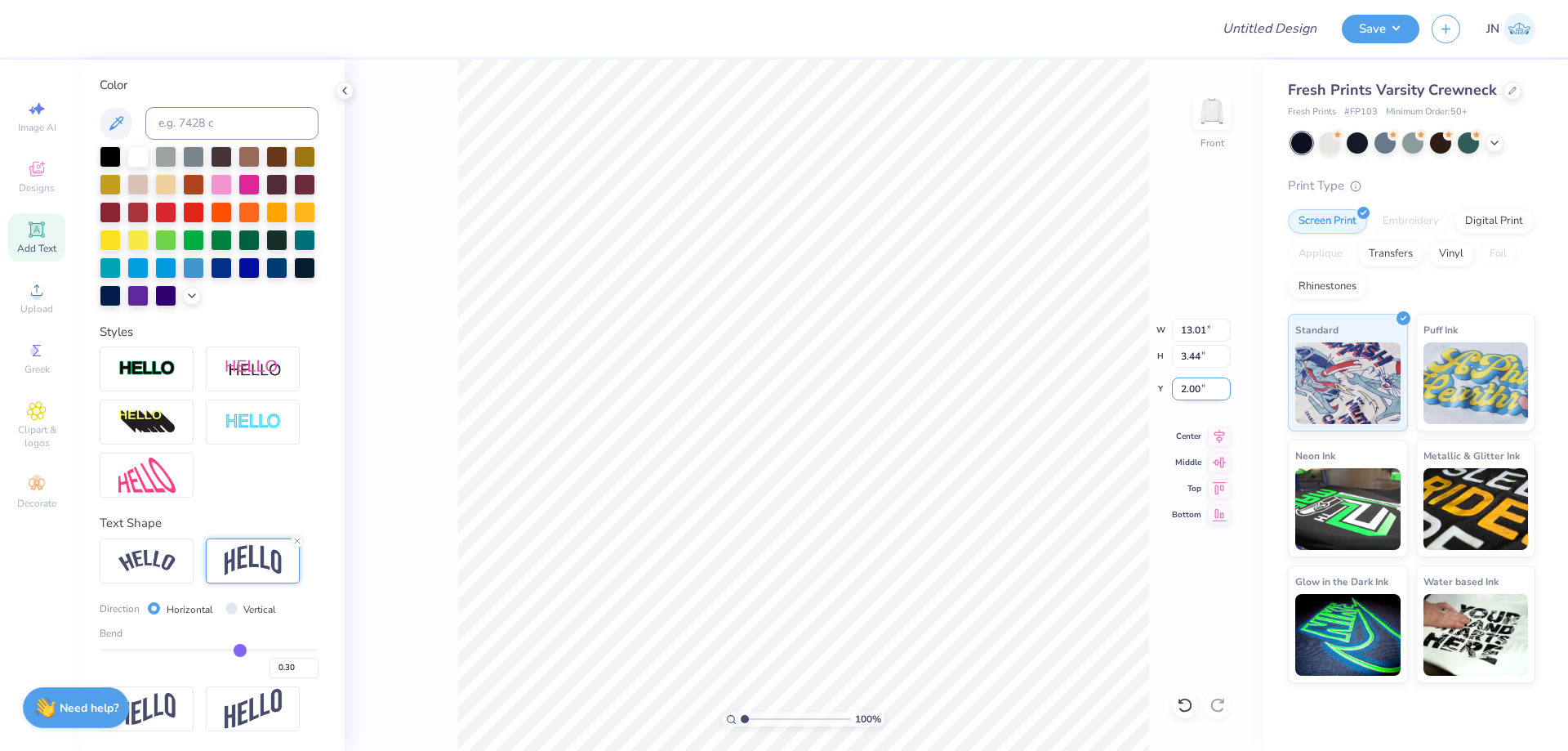
click at [1218, 430] on icon at bounding box center [1220, 436] width 23 height 19
click at [1192, 388] on input "2.00" at bounding box center [1201, 389] width 58 height 23
type input "3.00"
click at [1184, 701] on icon at bounding box center [1185, 704] width 17 height 17
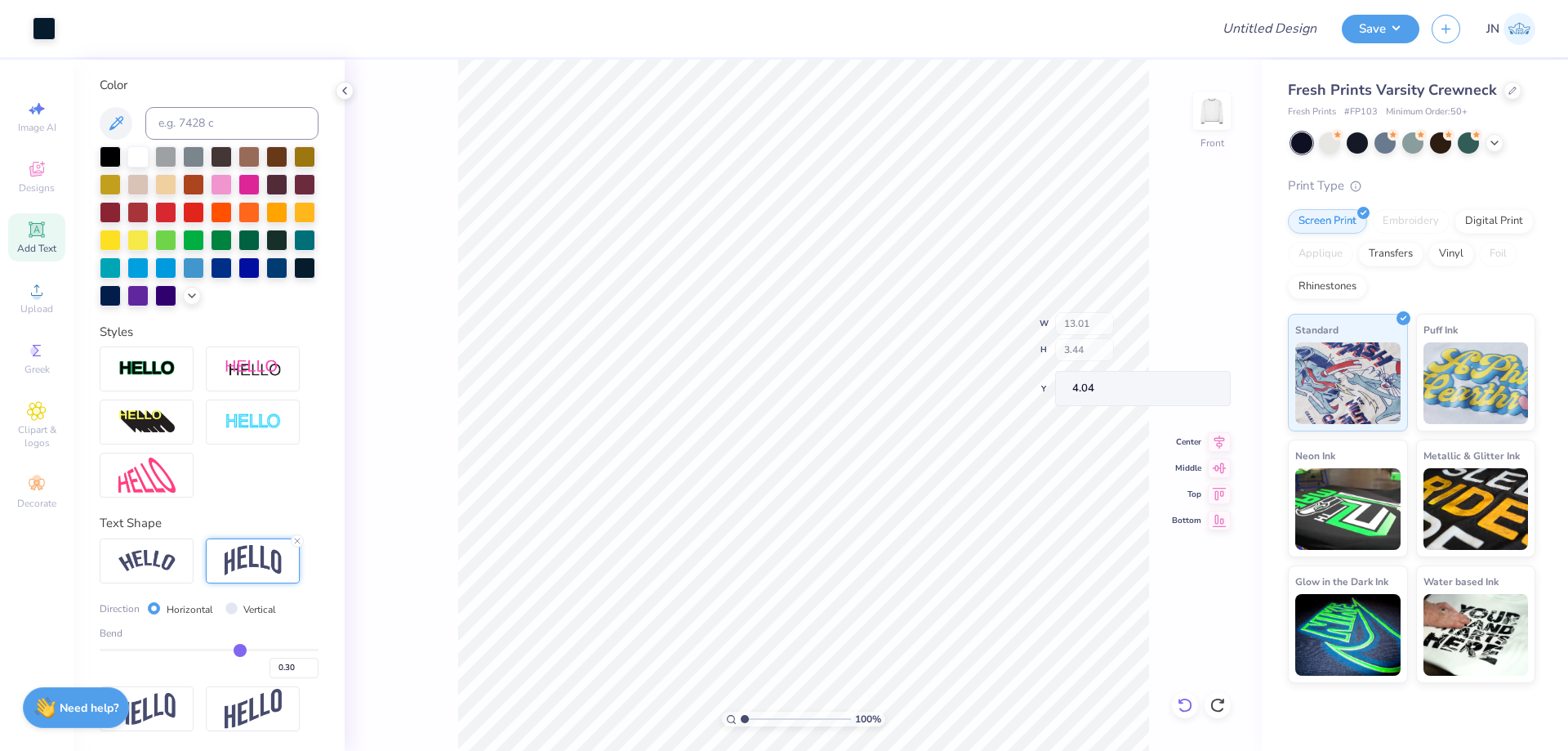
type input "3.00"
type input "13.01"
type input "3.44"
click at [1182, 715] on div at bounding box center [1185, 704] width 26 height 26
type input "3.00"
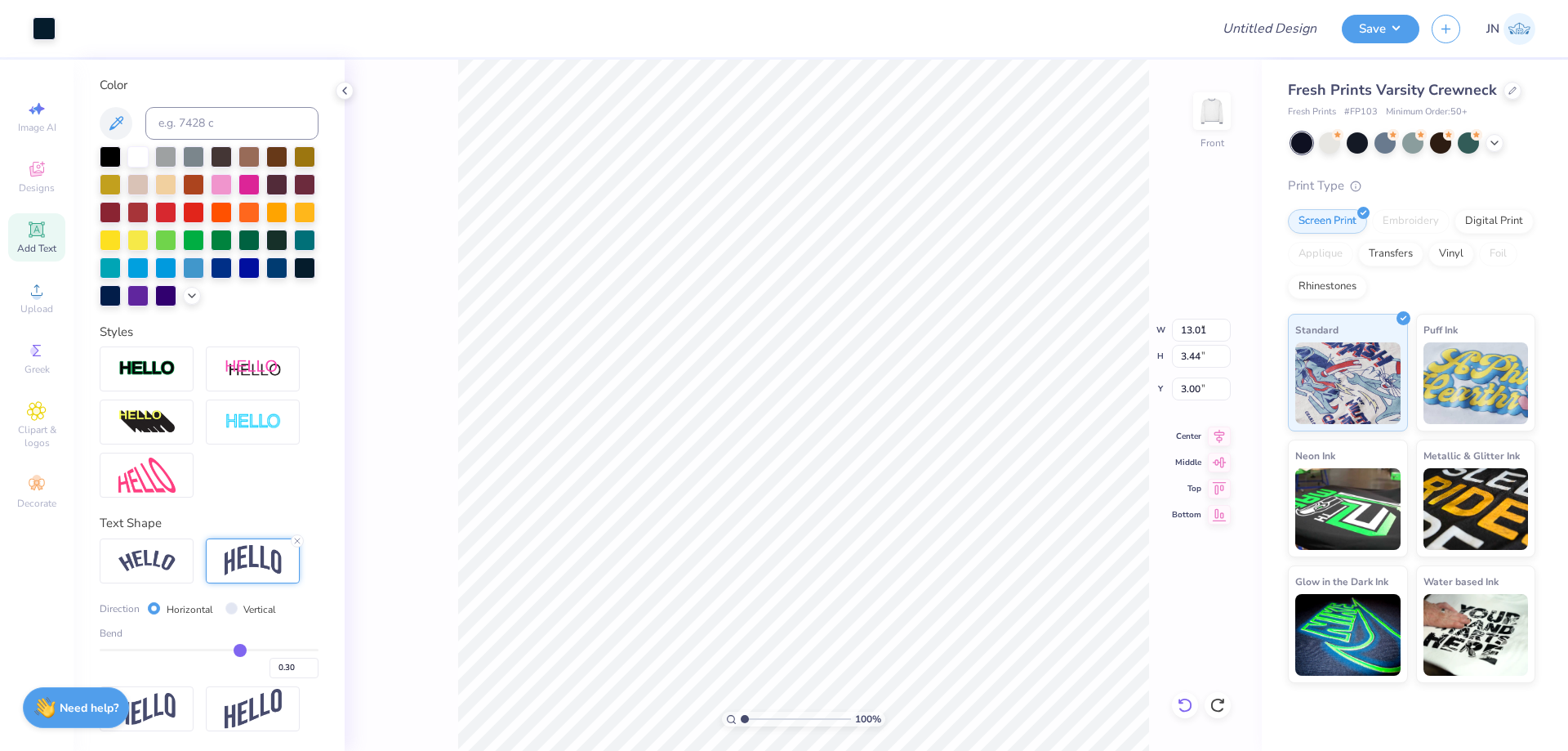
type input "7.86"
type input "9.35"
type input "6.44"
click at [33, 236] on icon at bounding box center [36, 230] width 16 height 16
type input "6.40"
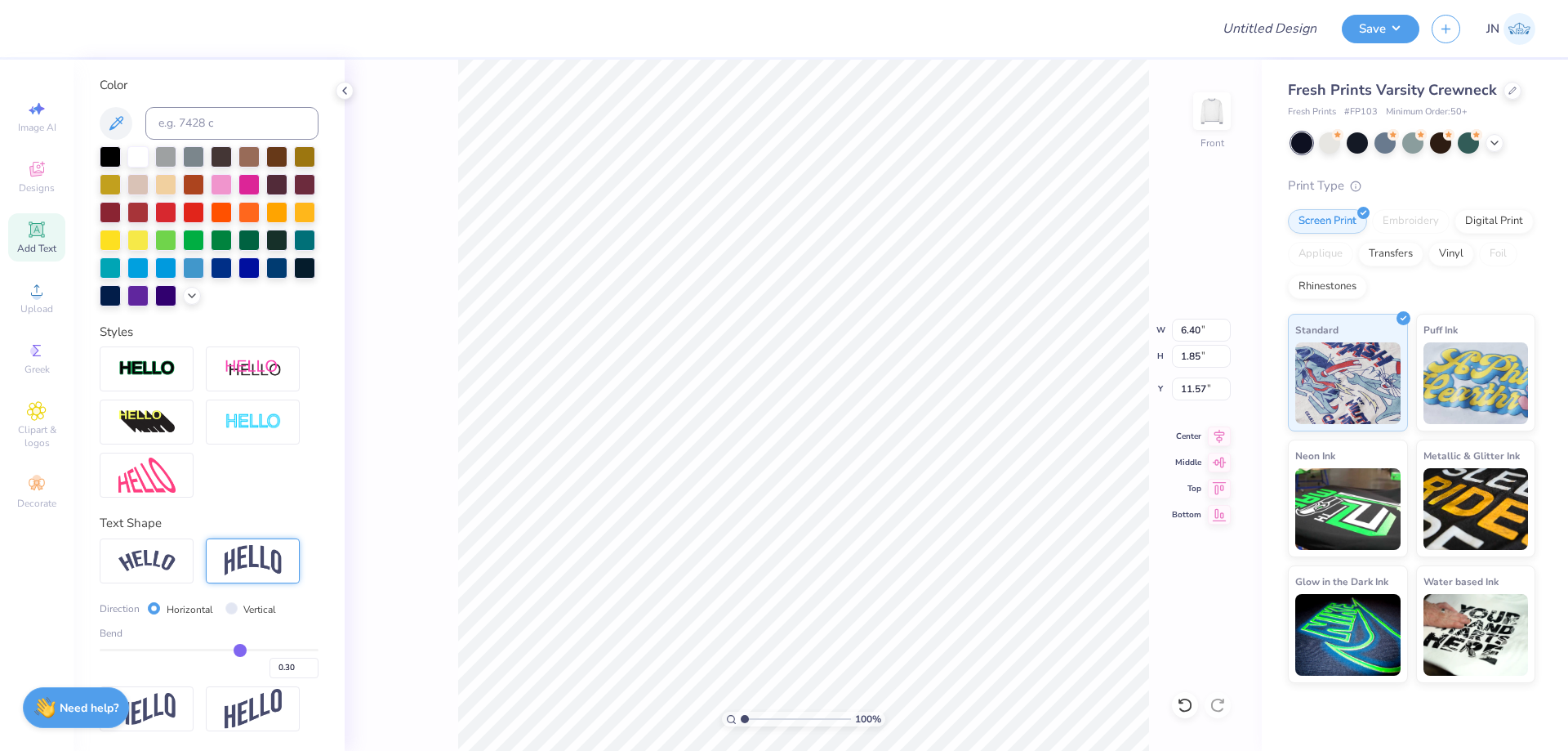
type input "1.85"
type input "11.57"
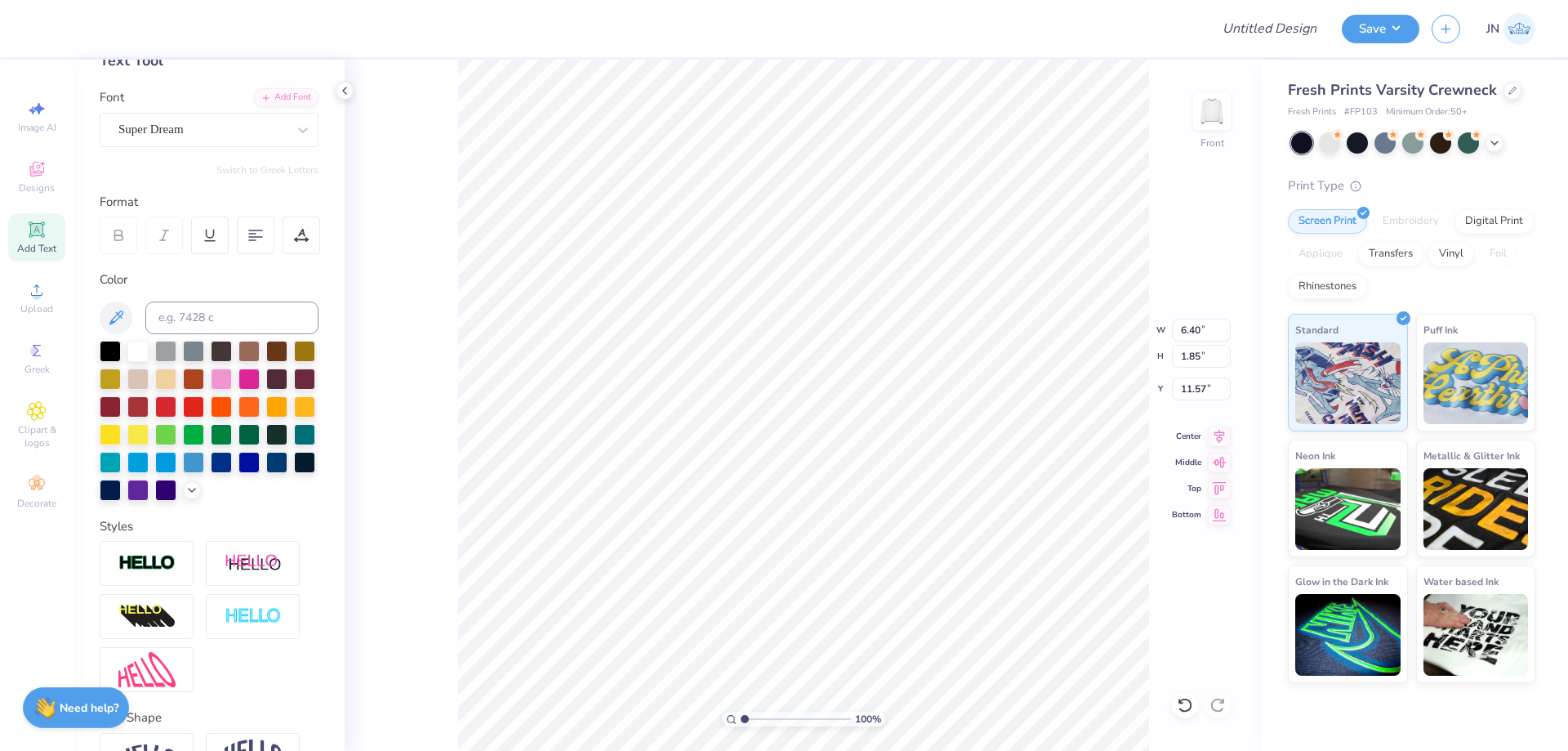
scroll to position [0, 0]
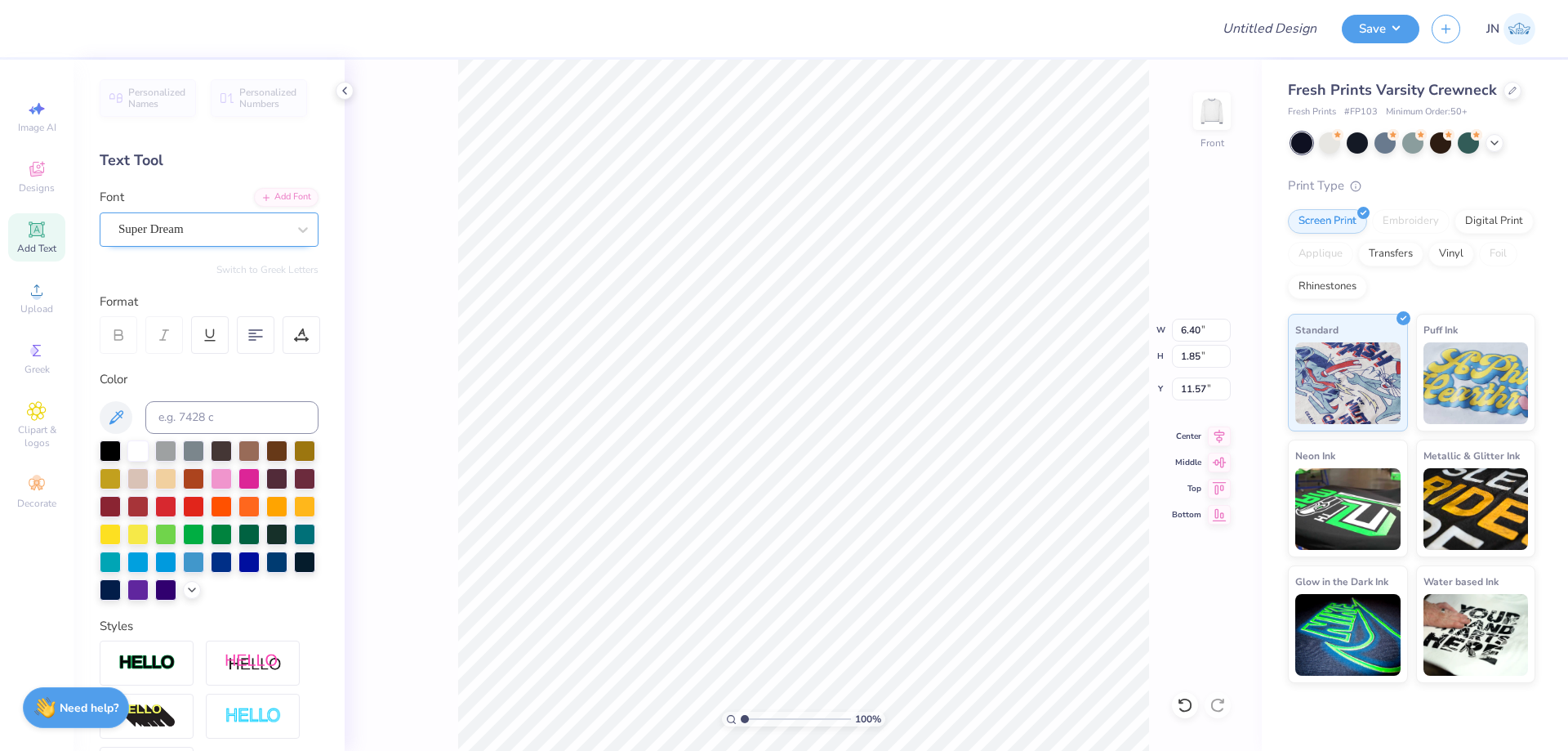
click at [218, 229] on div "Super Dream" at bounding box center [202, 229] width 171 height 25
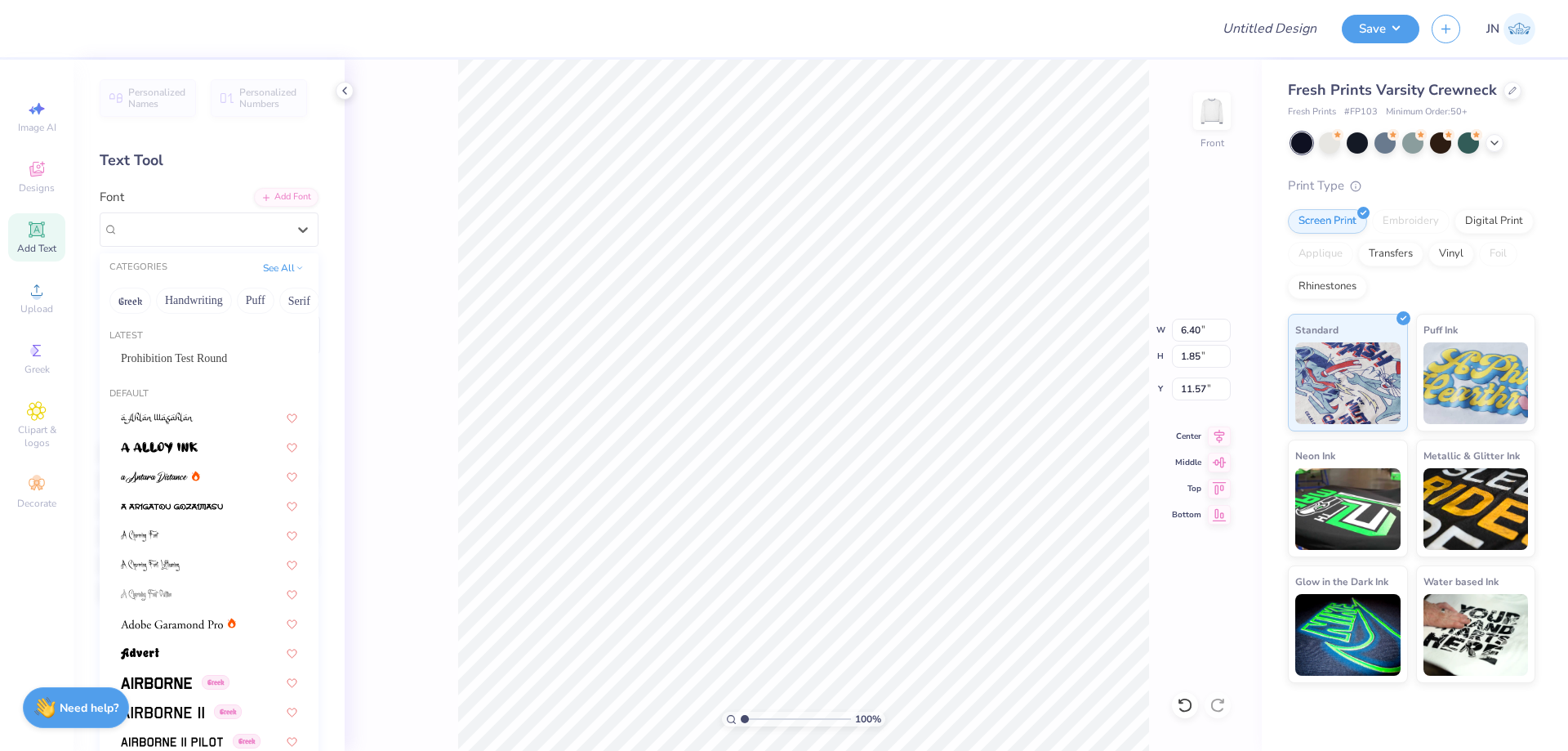
scroll to position [82, 0]
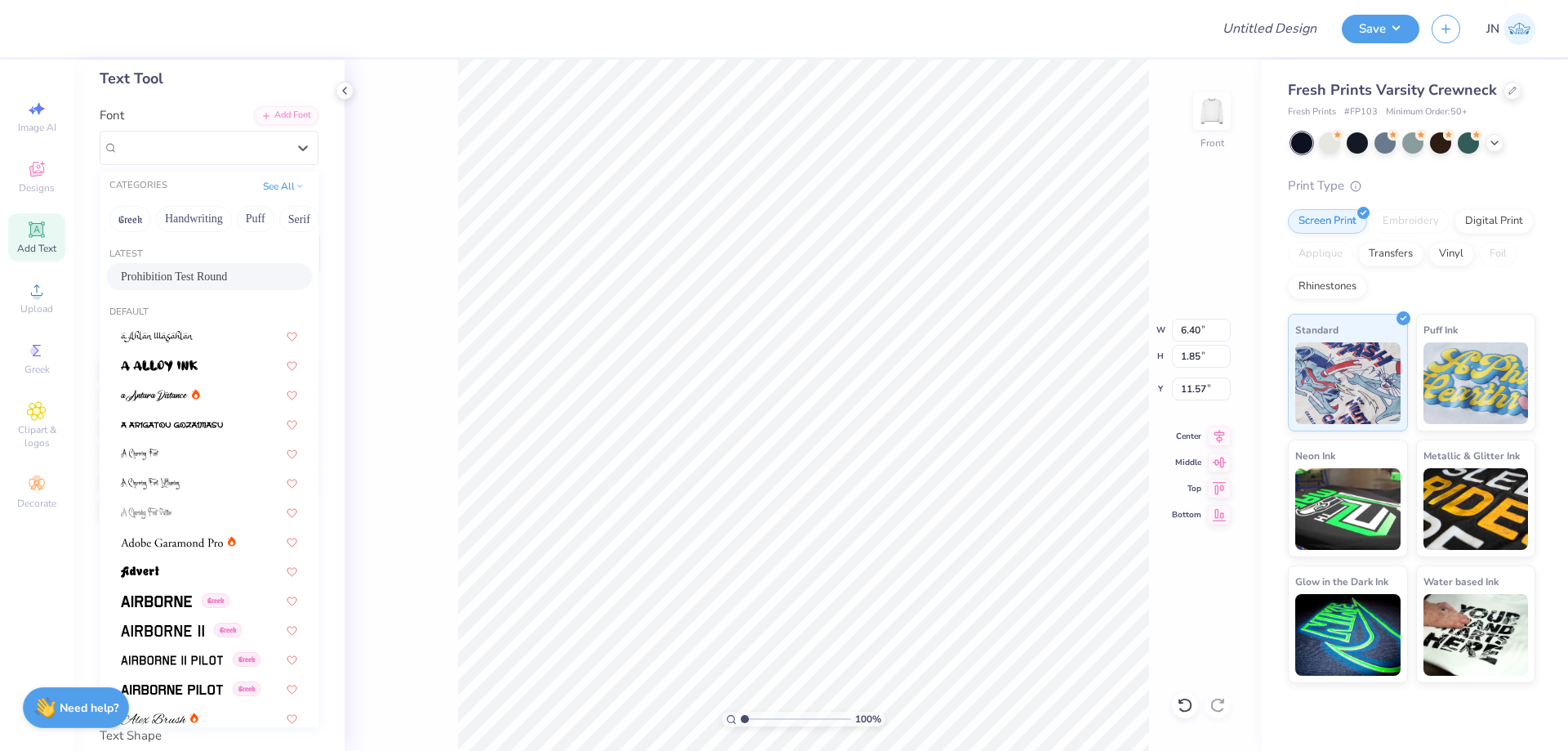
click at [180, 279] on span "Prohibition Test Round" at bounding box center [173, 276] width 106 height 18
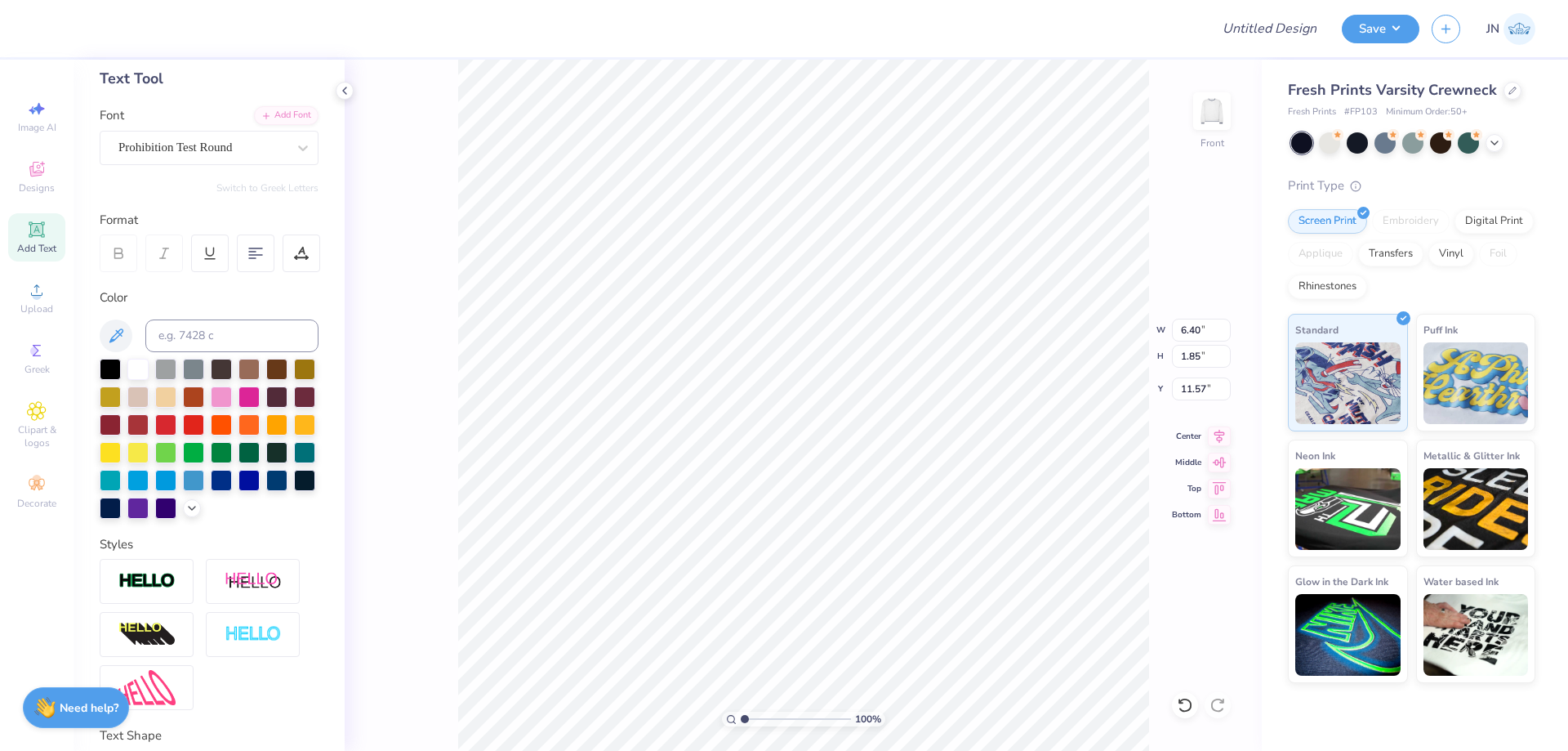
type input "4.59"
type input "2.01"
type input "11.50"
type textarea "20"
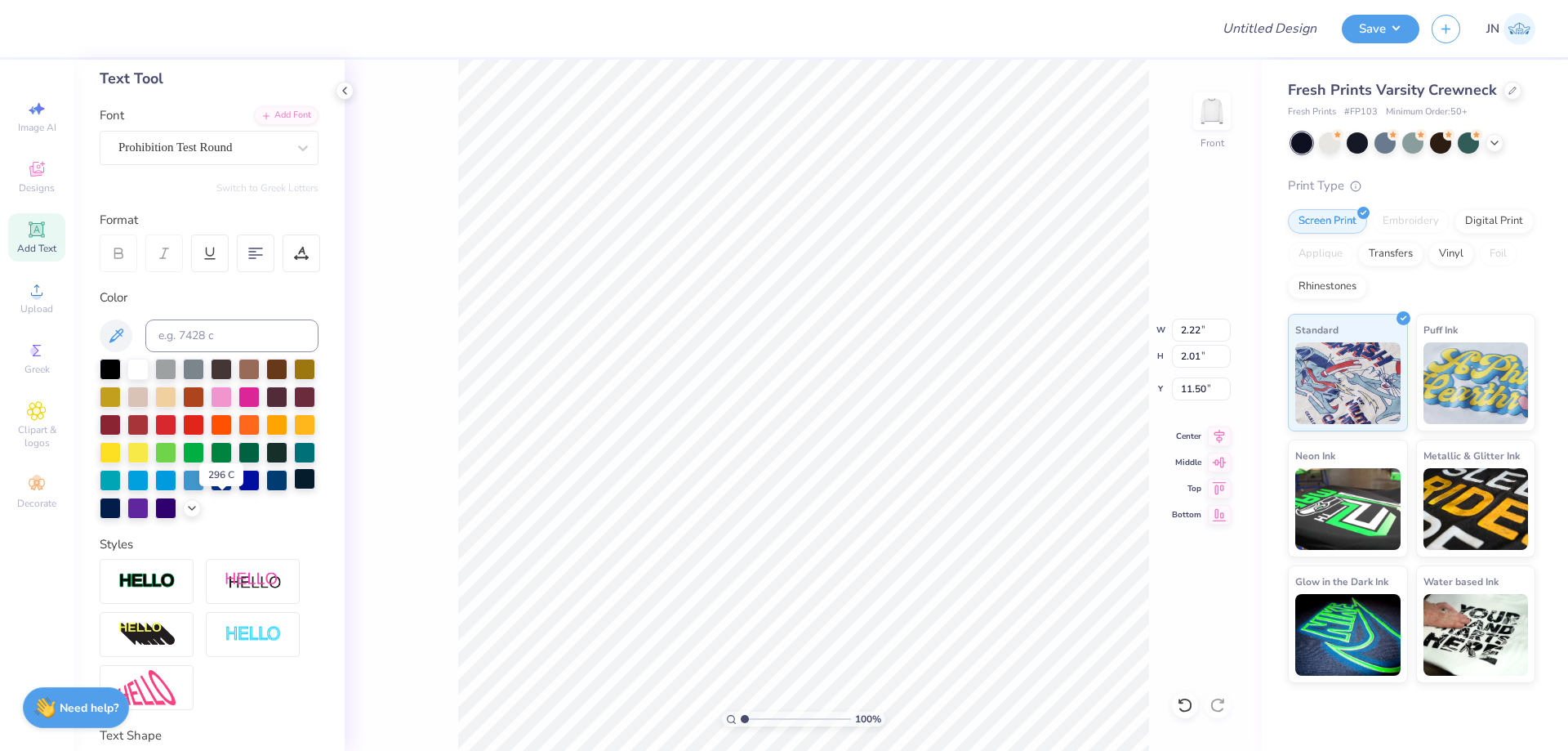
click at [294, 489] on div at bounding box center [304, 479] width 21 height 21
type input "0.82"
type input "0.74"
click at [908, 450] on li "Duplicate" at bounding box center [927, 444] width 128 height 32
type input "14.43"
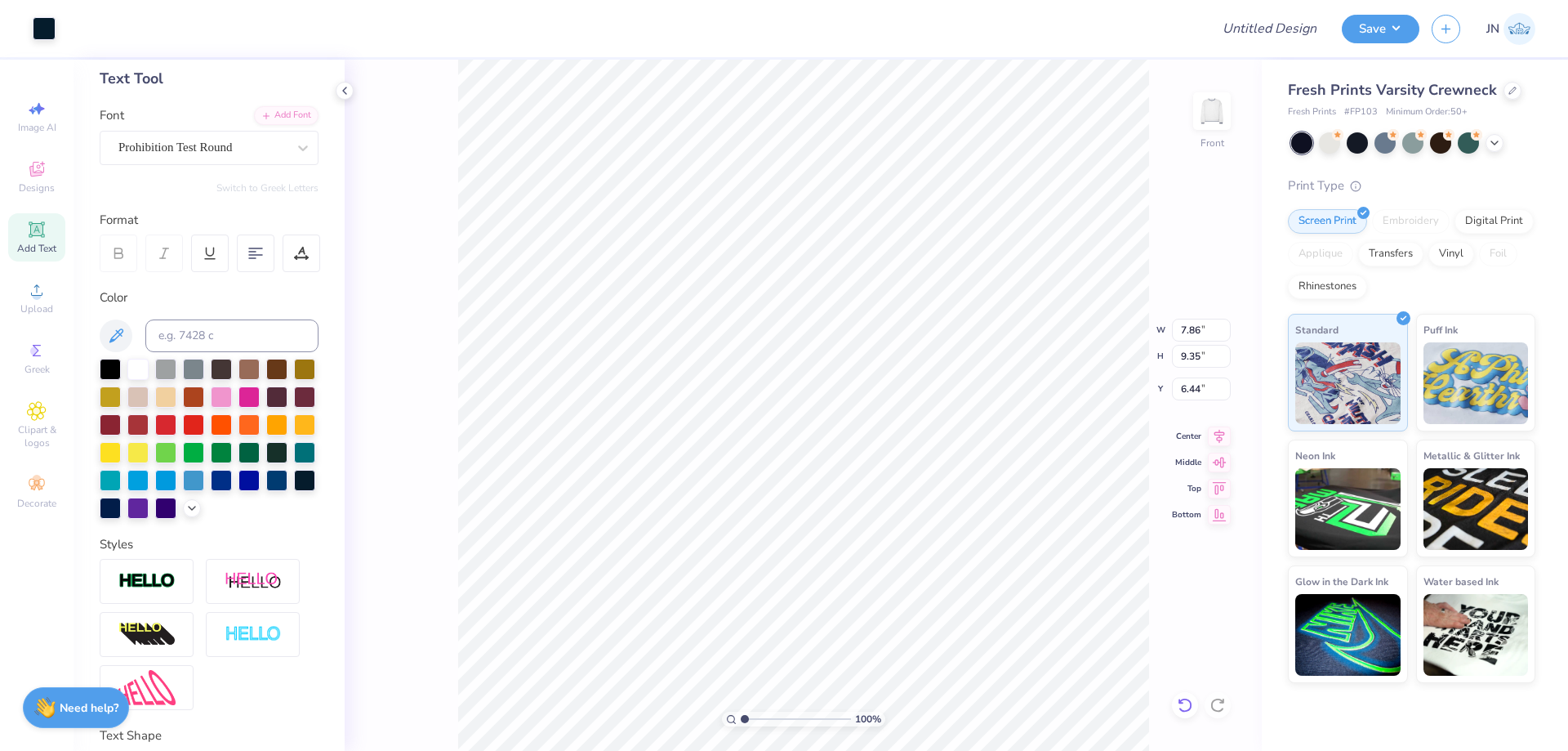
click at [1190, 708] on icon at bounding box center [1185, 704] width 14 height 15
type input "0.82"
type input "0.74"
type input "14.43"
type textarea "25"
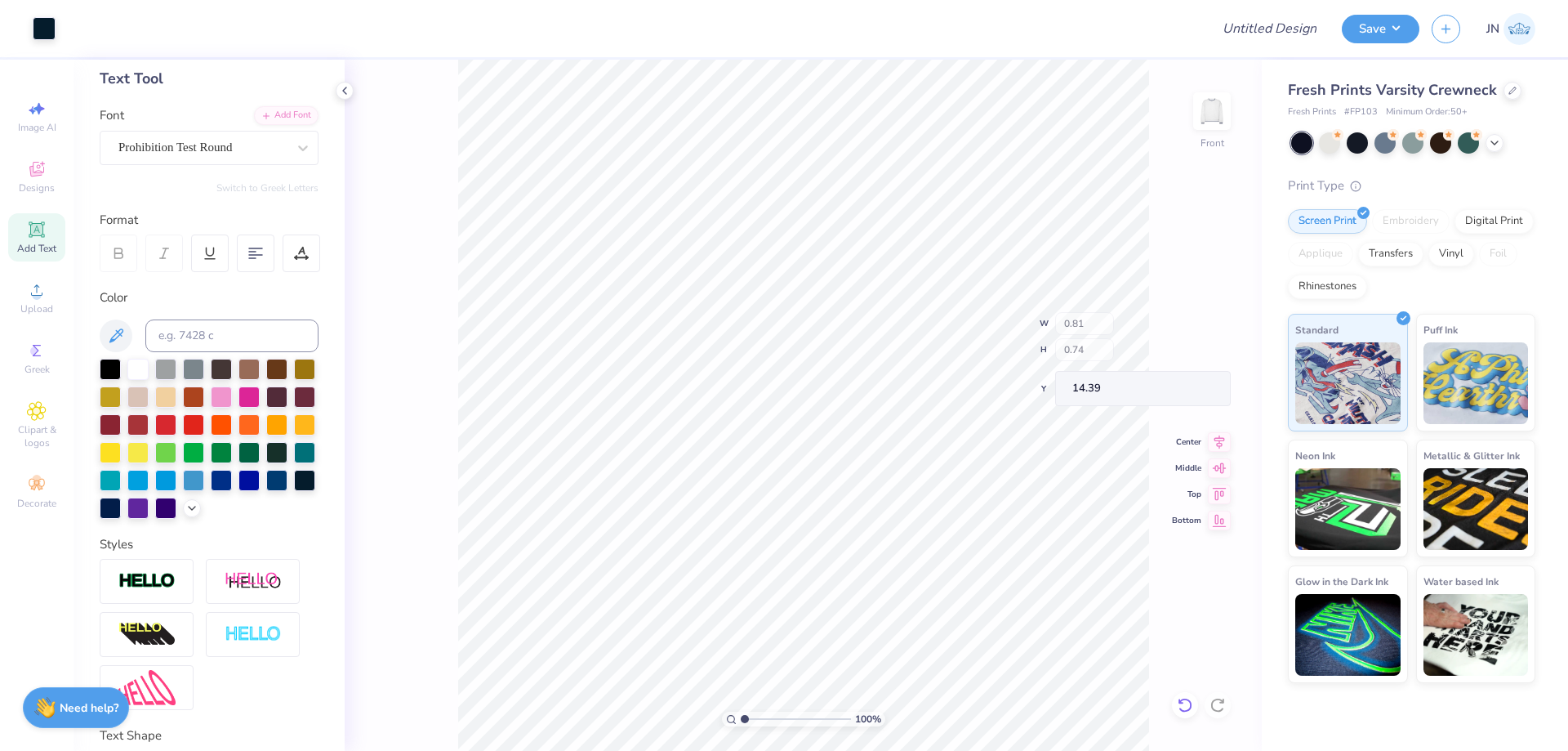
type input "14.39"
click at [1207, 138] on img at bounding box center [1211, 111] width 65 height 65
click at [1209, 111] on img at bounding box center [1211, 111] width 65 height 65
click at [740, 721] on input "range" at bounding box center [795, 718] width 110 height 15
click at [43, 241] on span "Add Text" at bounding box center [37, 247] width 39 height 13
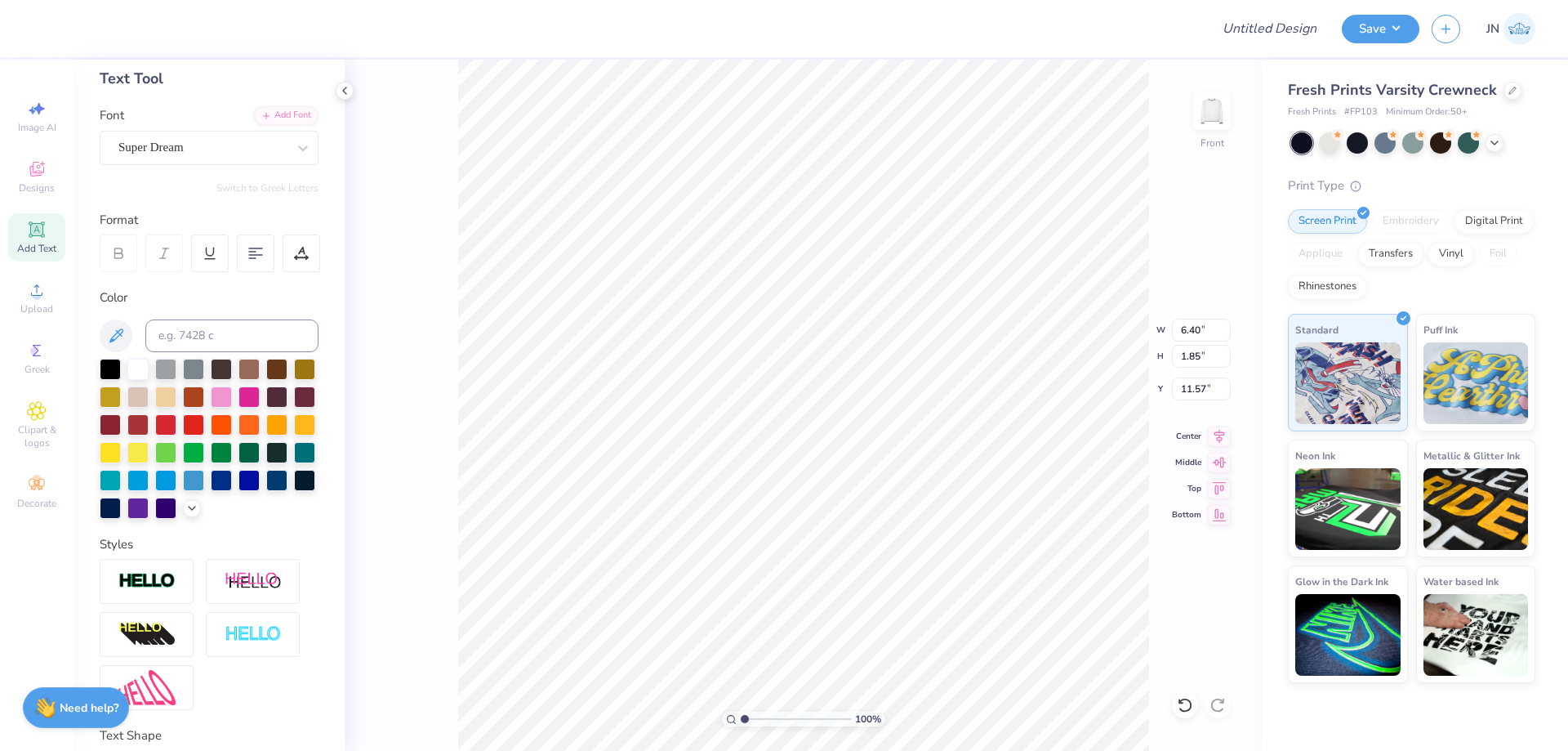
scroll to position [14, 5]
type textarea "RECRUITMENT"
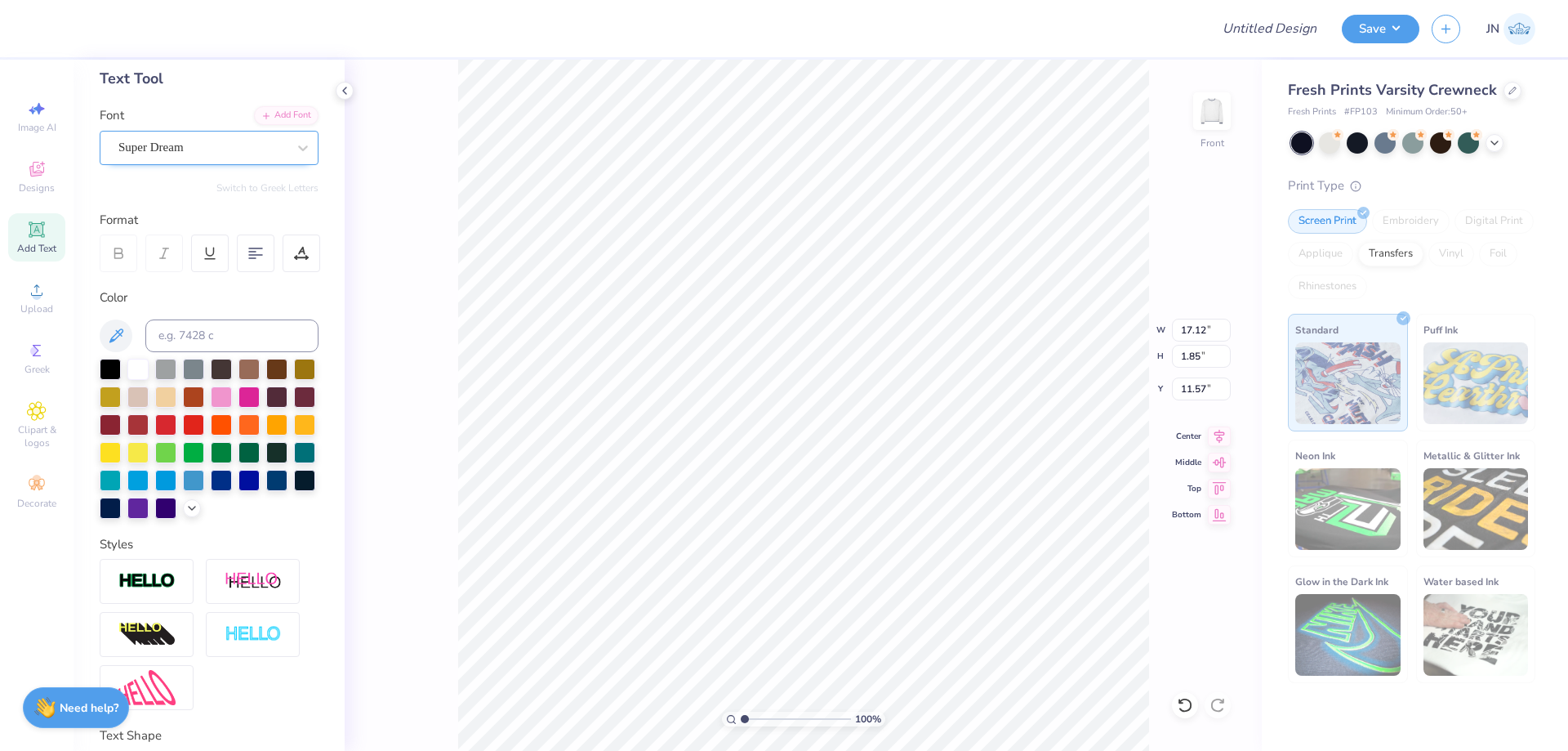
click at [130, 134] on div "Super Dream" at bounding box center [208, 147] width 219 height 34
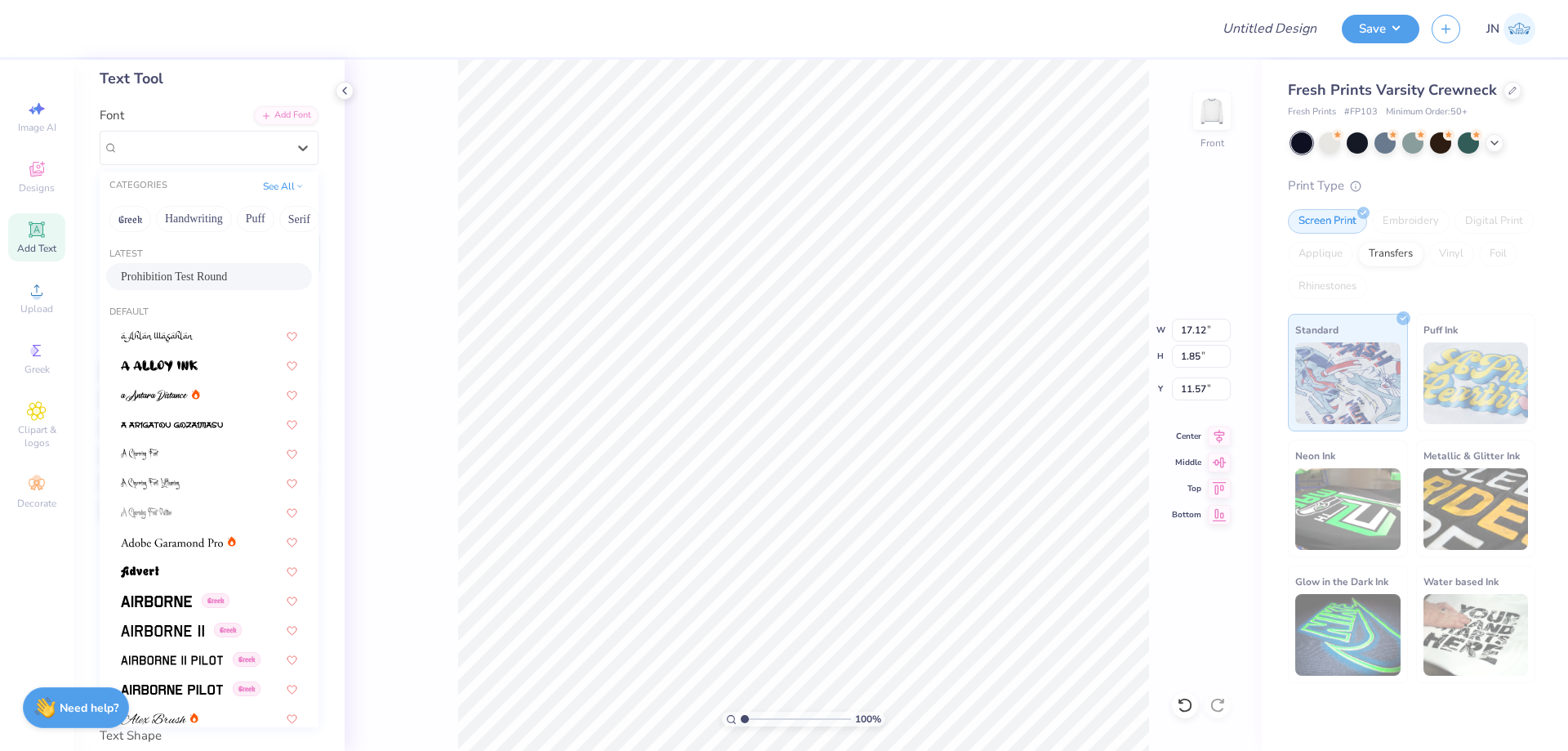
click at [145, 298] on div "Latest Prohibition Test Round" at bounding box center [208, 270] width 219 height 58
click at [147, 284] on span "Prohibition Test Round" at bounding box center [173, 276] width 106 height 18
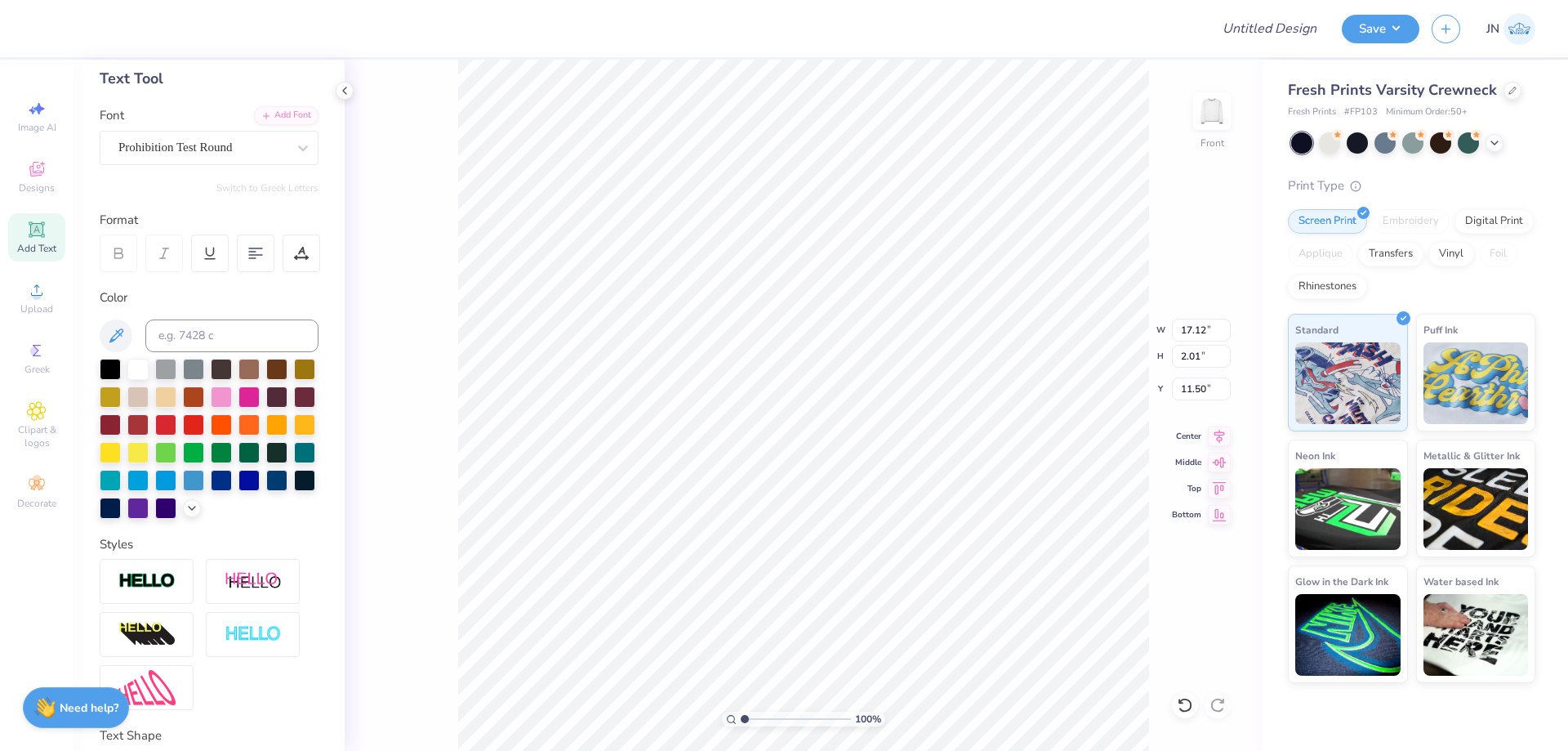
type input "13.03"
type input "2.01"
type input "11.50"
drag, startPoint x: 255, startPoint y: 666, endPoint x: 178, endPoint y: 573, distance: 120.7
click at [257, 644] on img at bounding box center [253, 633] width 57 height 18
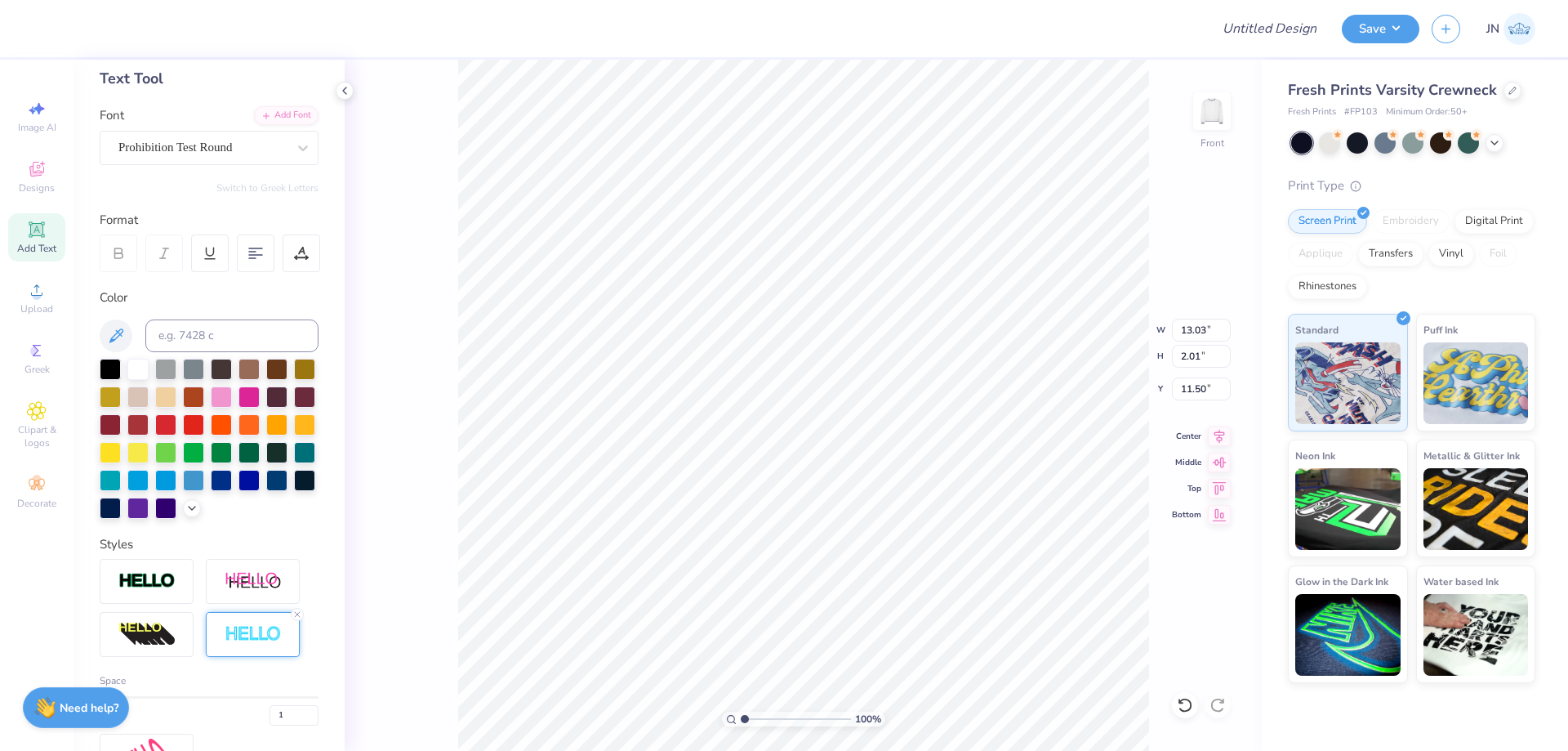
type input "13.07"
type input "2.04"
type input "11.48"
click at [216, 336] on input at bounding box center [232, 336] width 173 height 33
type input "296"
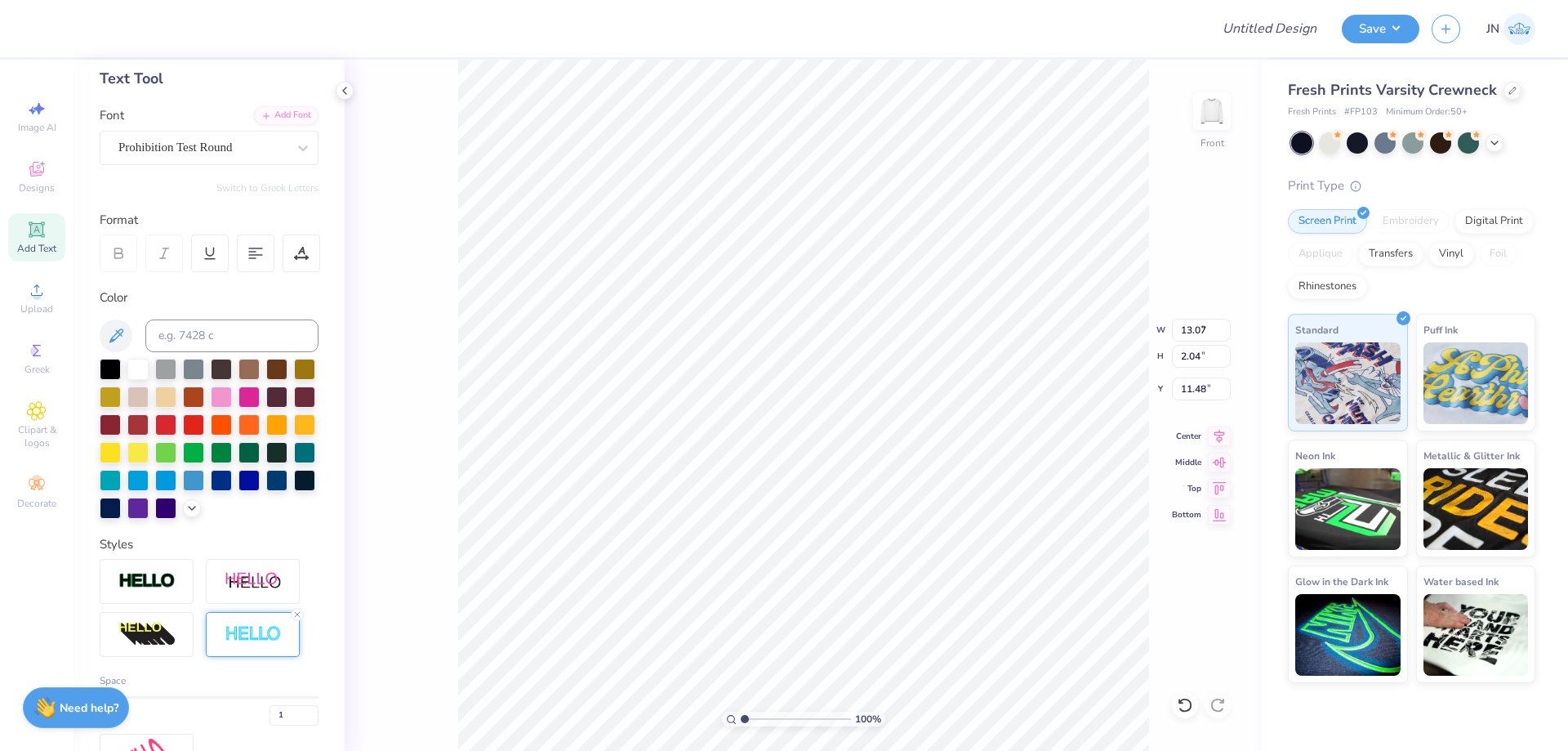
type input "4.63"
type input "0.72"
type input "5.35"
type input "13.01"
type input "3.44"
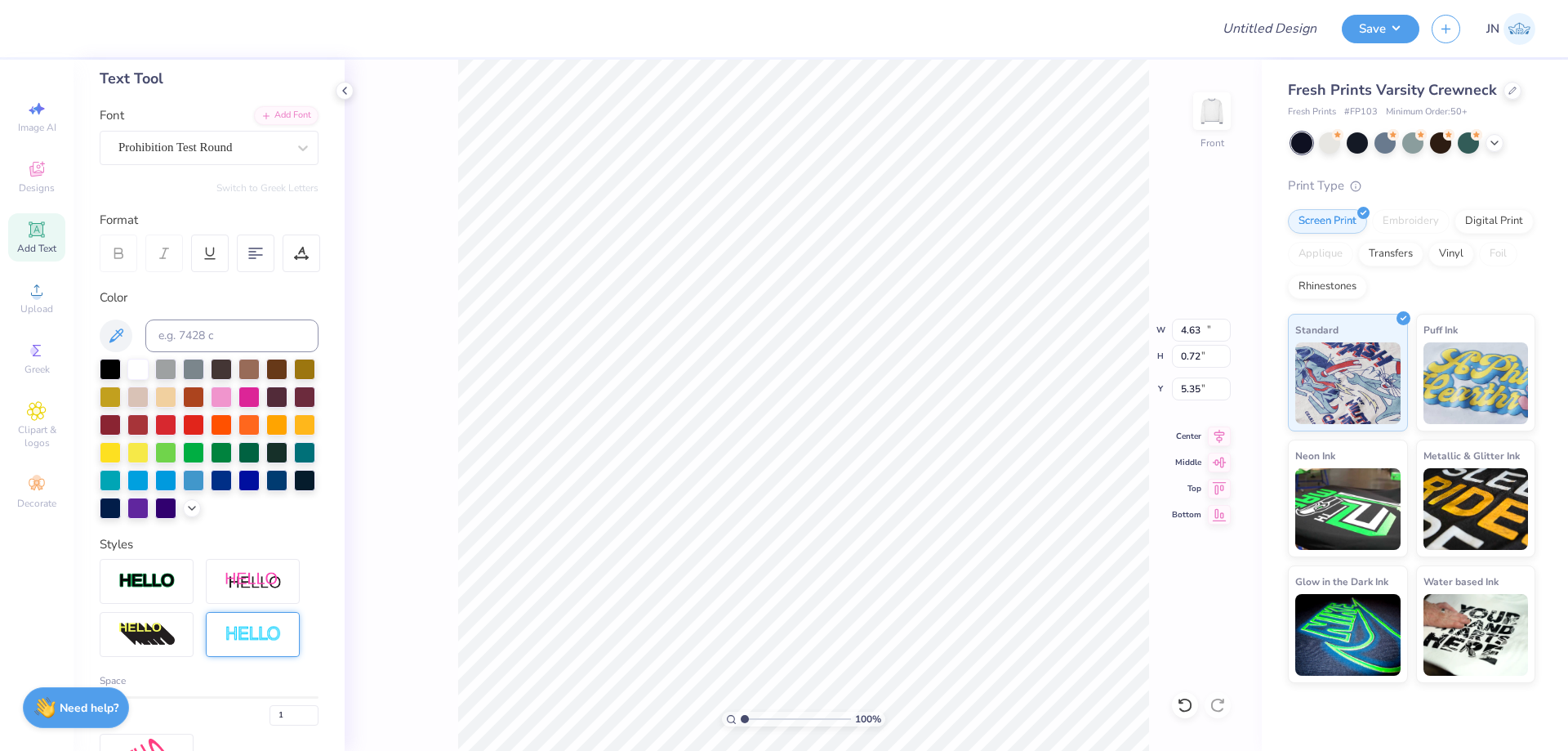
type input "3.00"
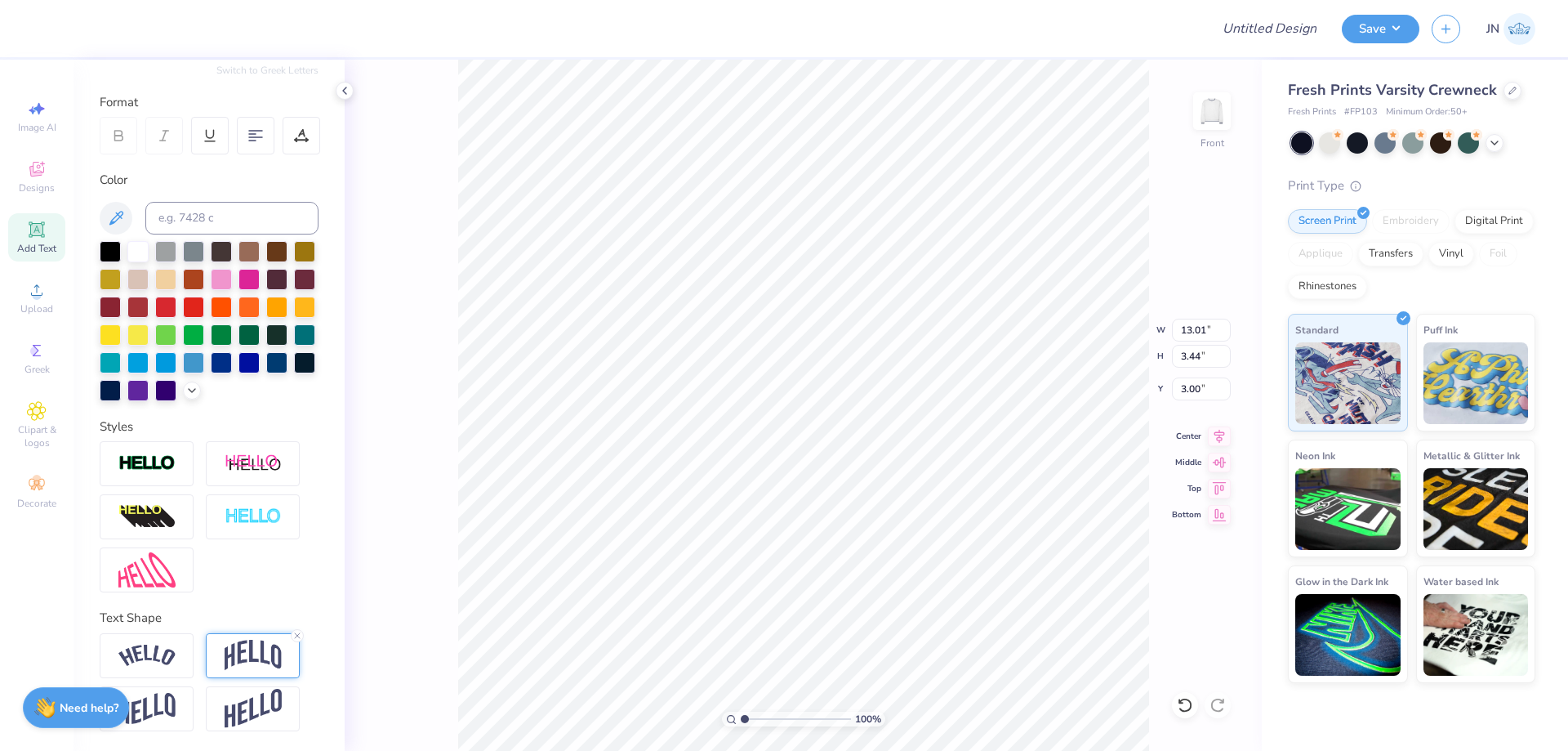
click at [232, 662] on img at bounding box center [253, 655] width 57 height 31
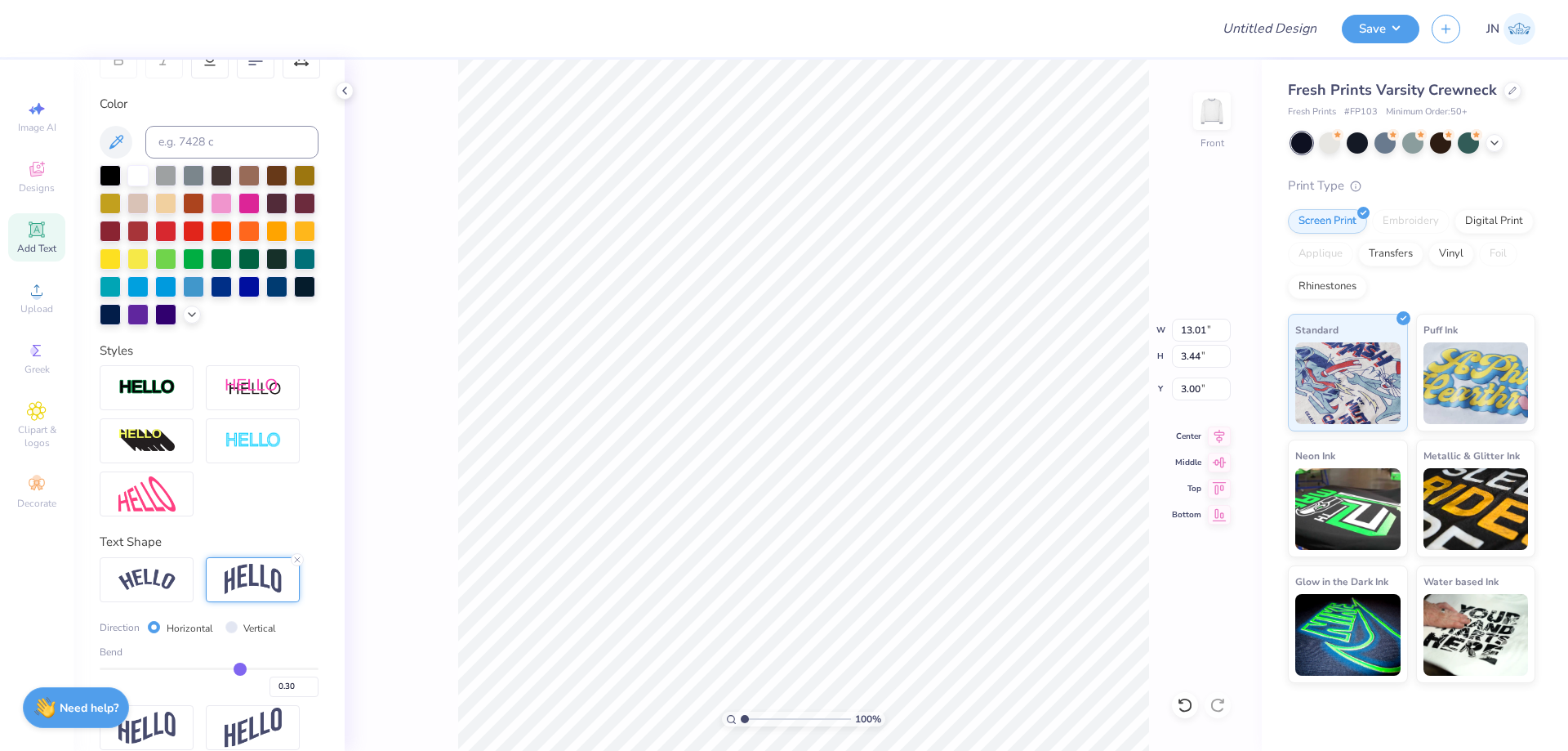
scroll to position [322, 0]
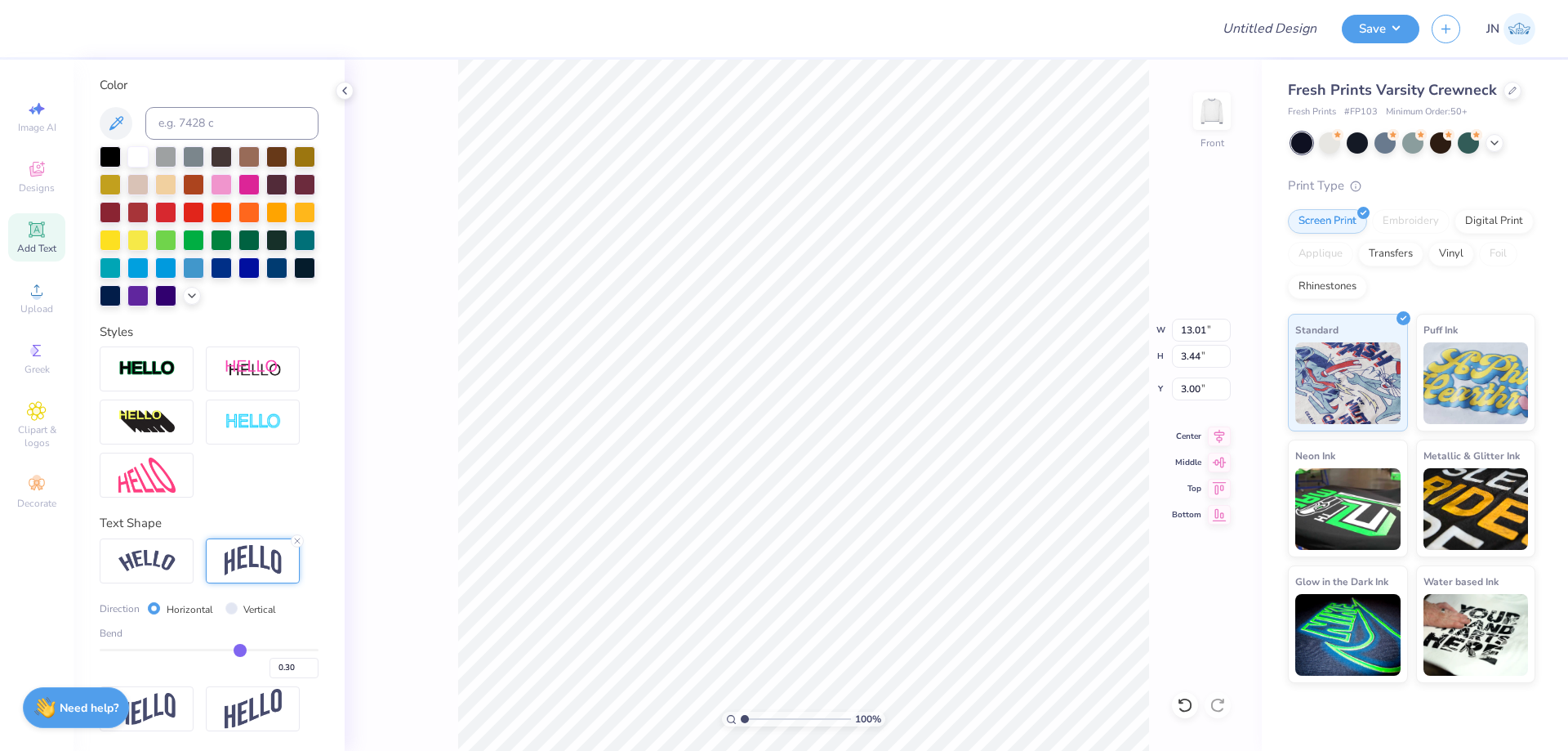
type input "4.63"
type input "0.72"
type input "5.35"
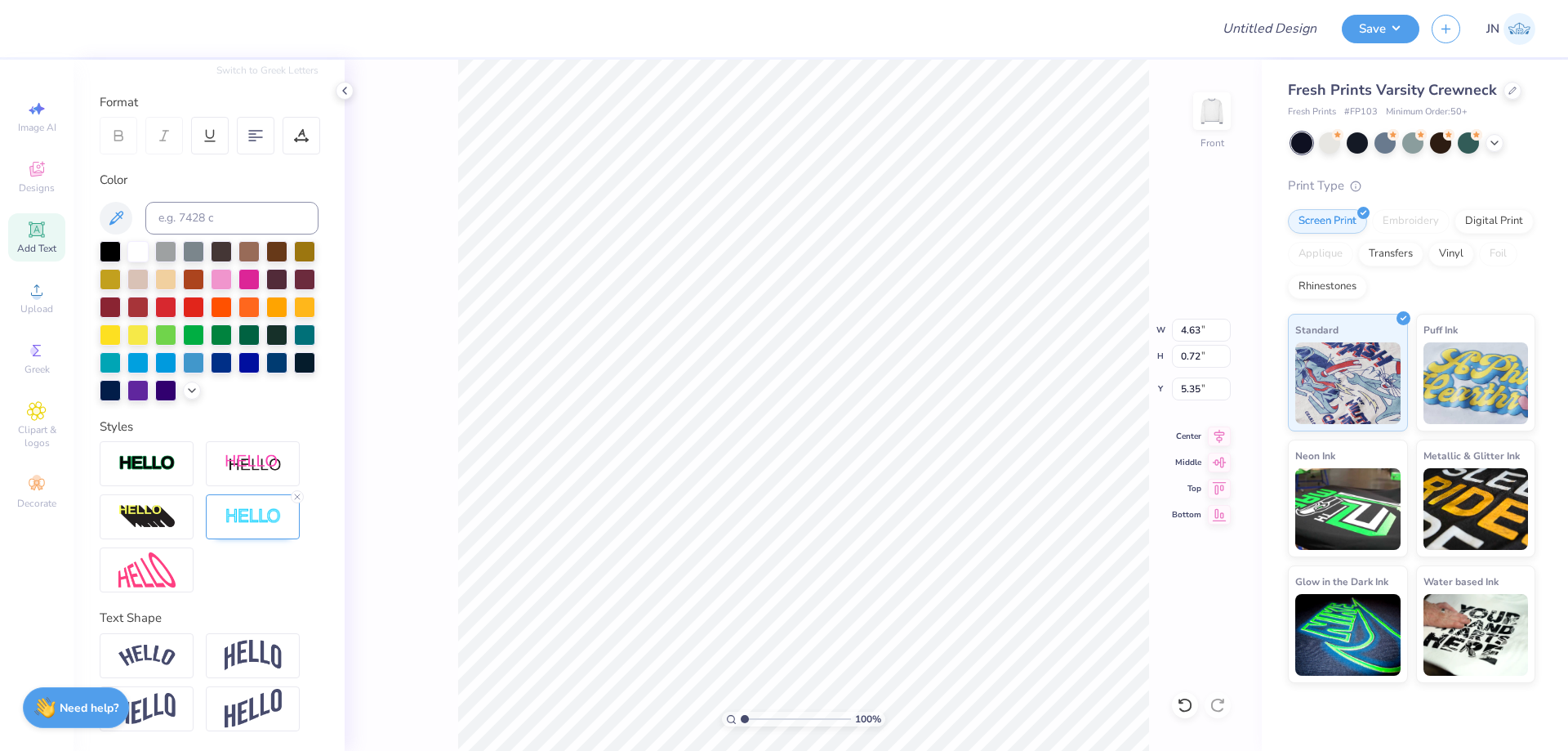
scroll to position [227, 0]
click at [222, 661] on div at bounding box center [253, 656] width 94 height 45
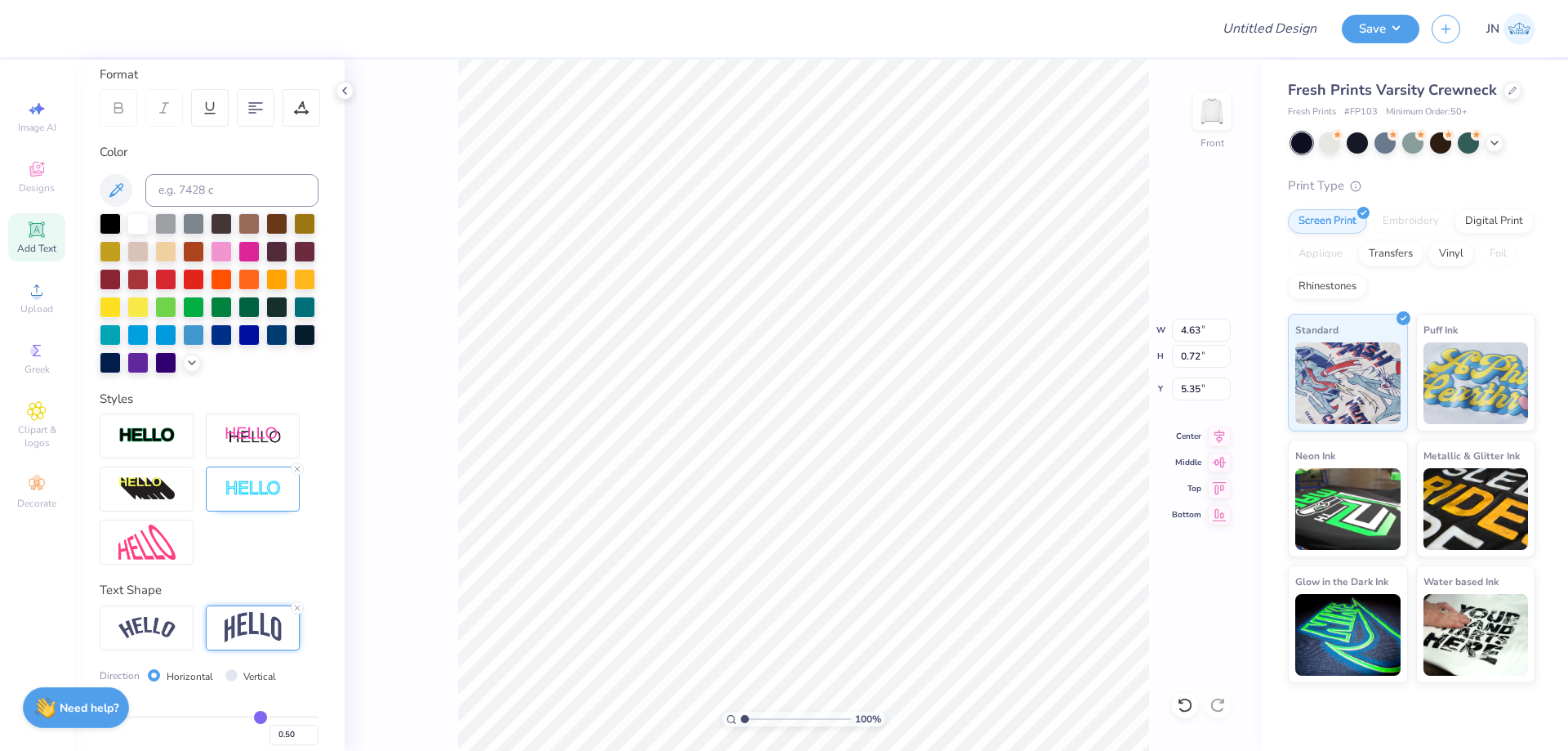
type input "1.67"
type input "4.88"
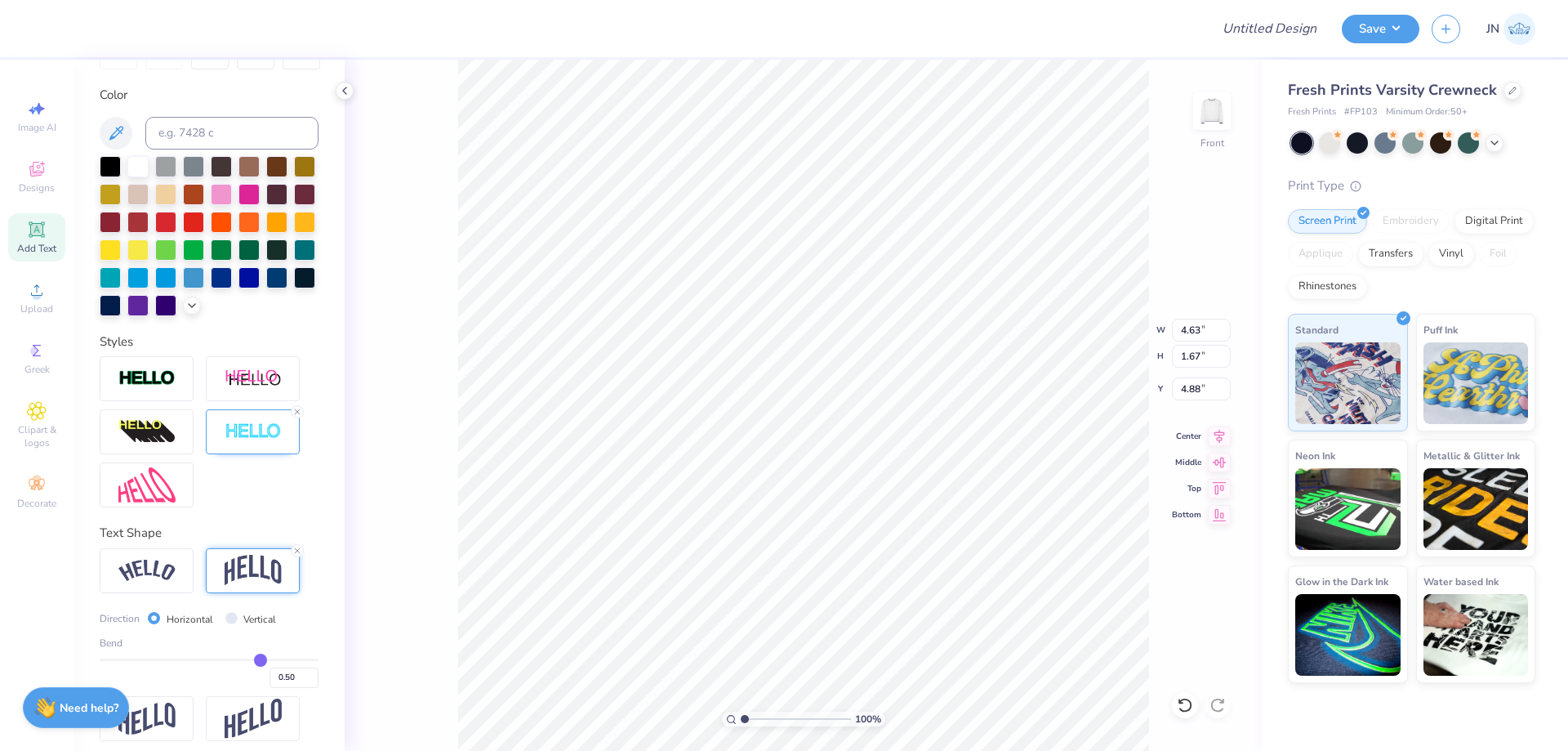
scroll to position [322, 0]
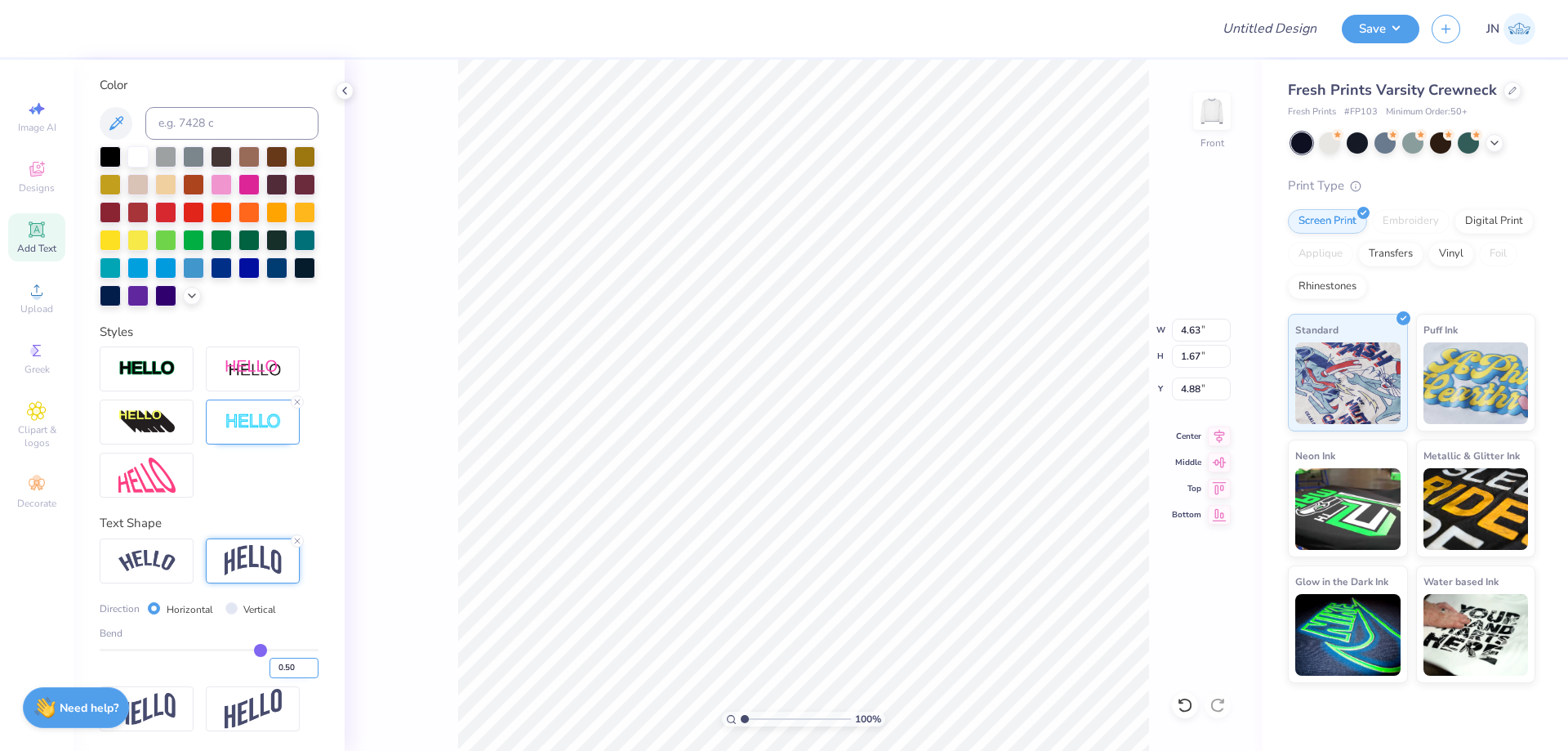
click at [276, 664] on input "0.50" at bounding box center [294, 667] width 49 height 20
type input "0.30"
type input "0.3"
type input "1.27"
type input "5.08"
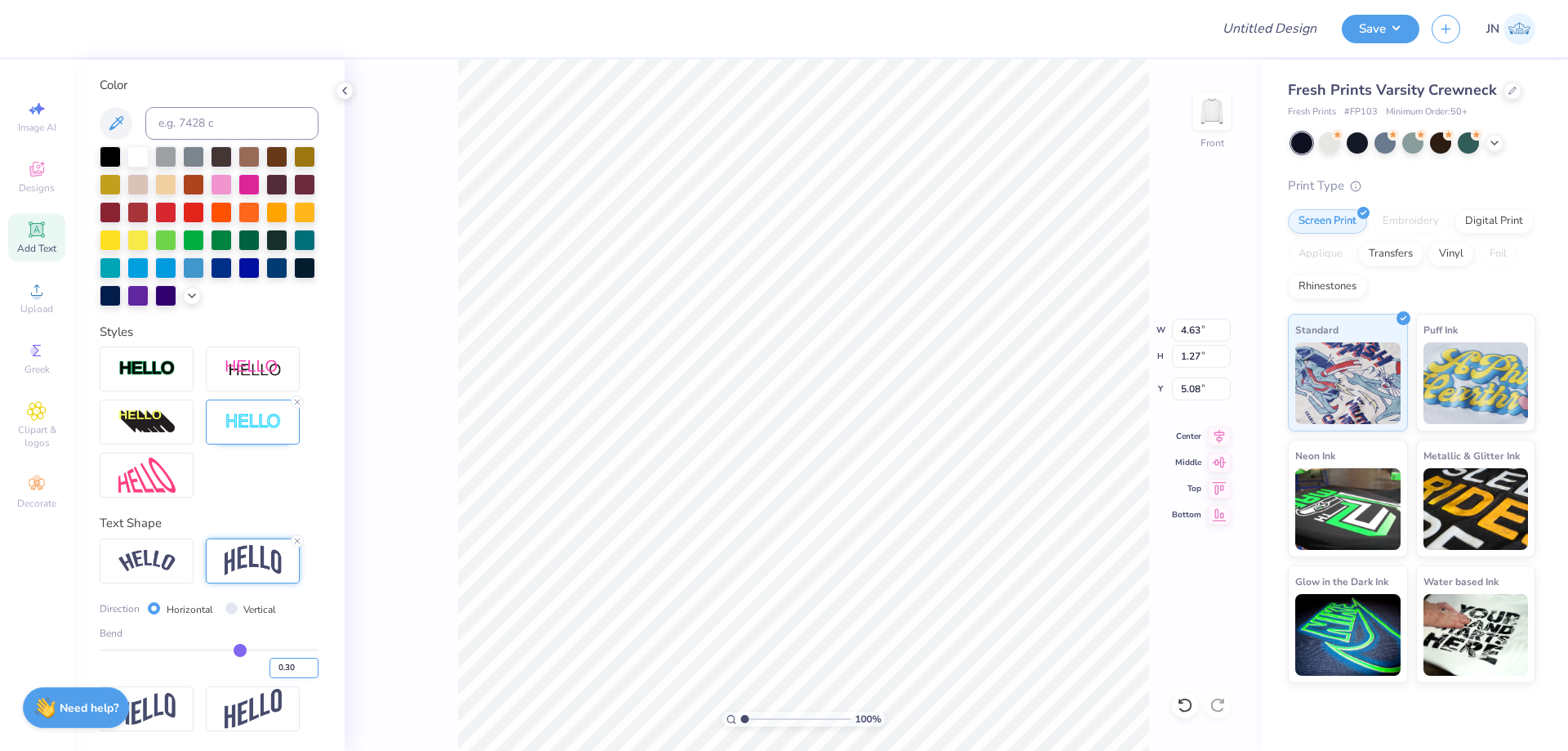
click at [276, 669] on input "0.30" at bounding box center [294, 667] width 49 height 20
type input "0.15"
type input "0.99"
type input "5.22"
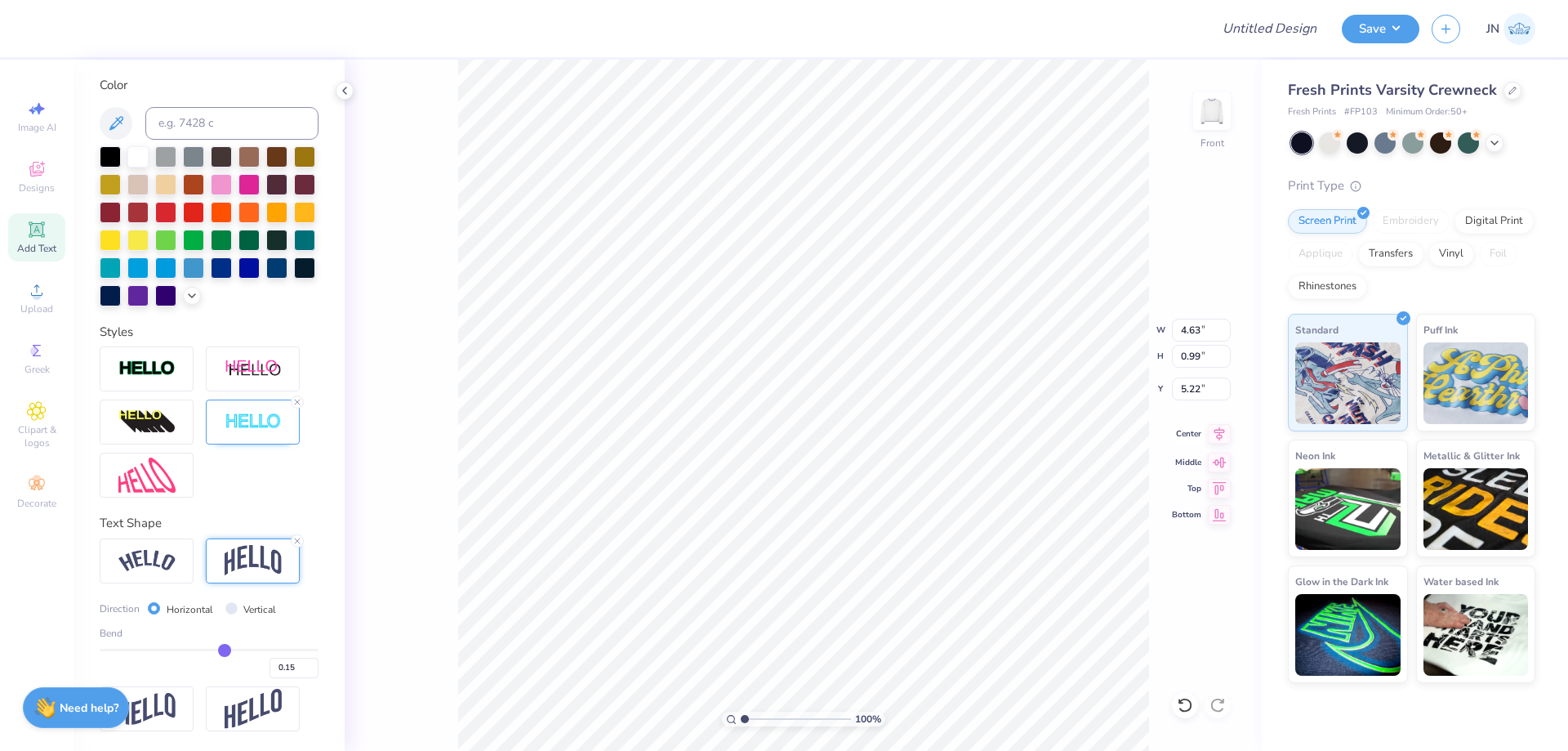
type input "6.19"
type input "1.33"
drag, startPoint x: 1223, startPoint y: 431, endPoint x: 262, endPoint y: 583, distance: 972.9
click at [1223, 435] on icon at bounding box center [1220, 436] width 23 height 19
click at [277, 418] on img at bounding box center [253, 421] width 57 height 18
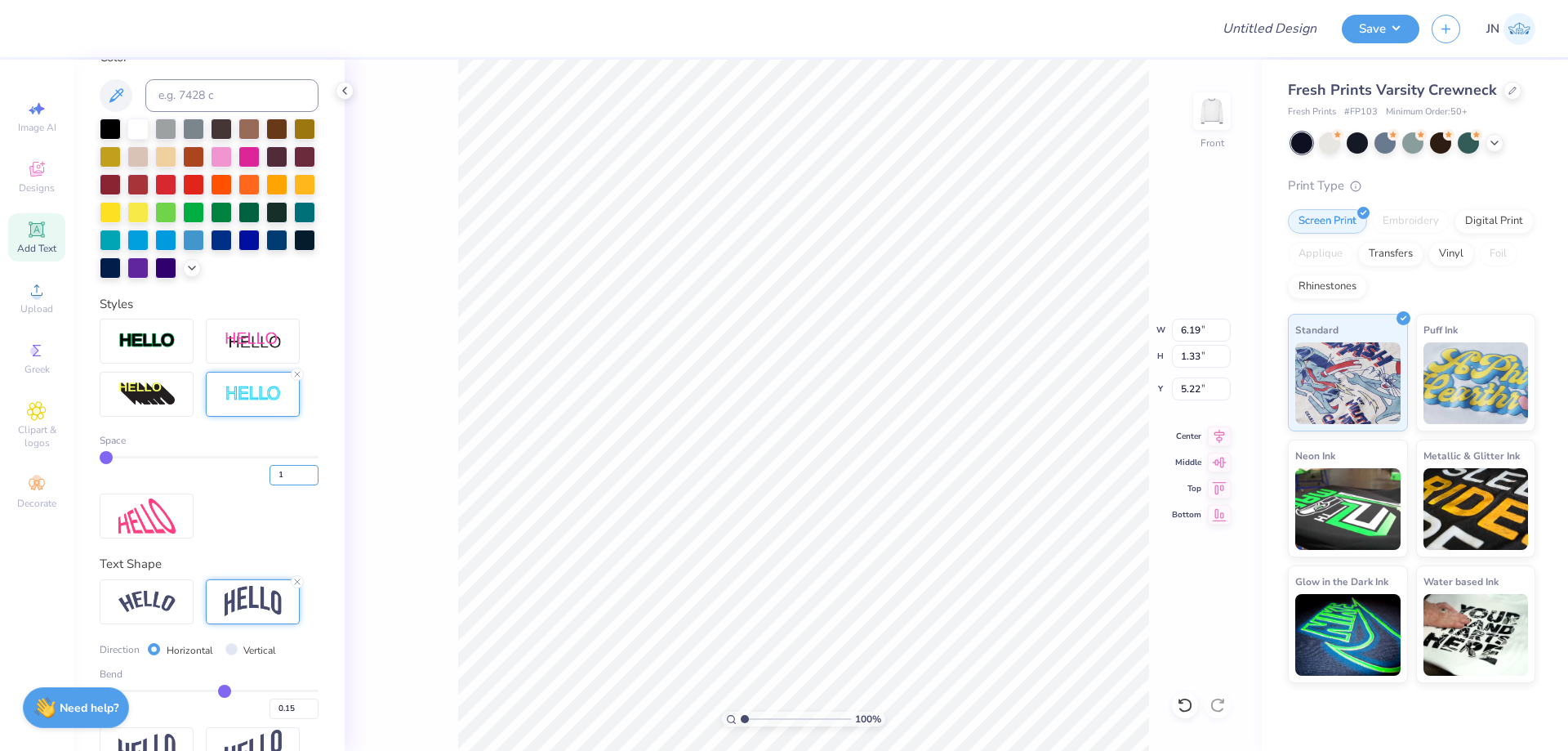
drag, startPoint x: 280, startPoint y: 507, endPoint x: 259, endPoint y: 505, distance: 21.1
click at [269, 485] on input "1" at bounding box center [294, 475] width 49 height 20
type input "2"
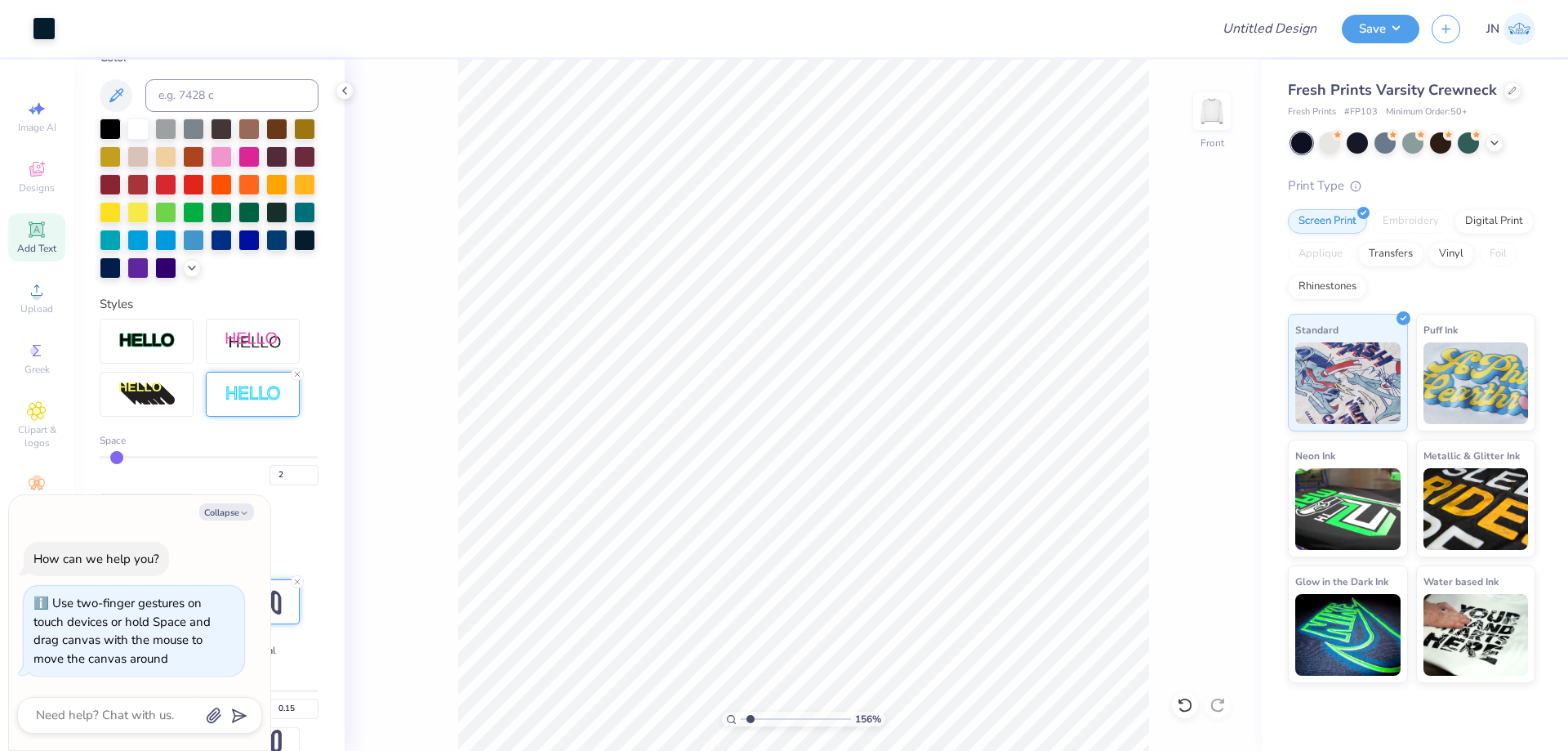
type input "1.56"
click at [751, 718] on input "range" at bounding box center [795, 718] width 110 height 15
type textarea "x"
type input "5.09"
type textarea "x"
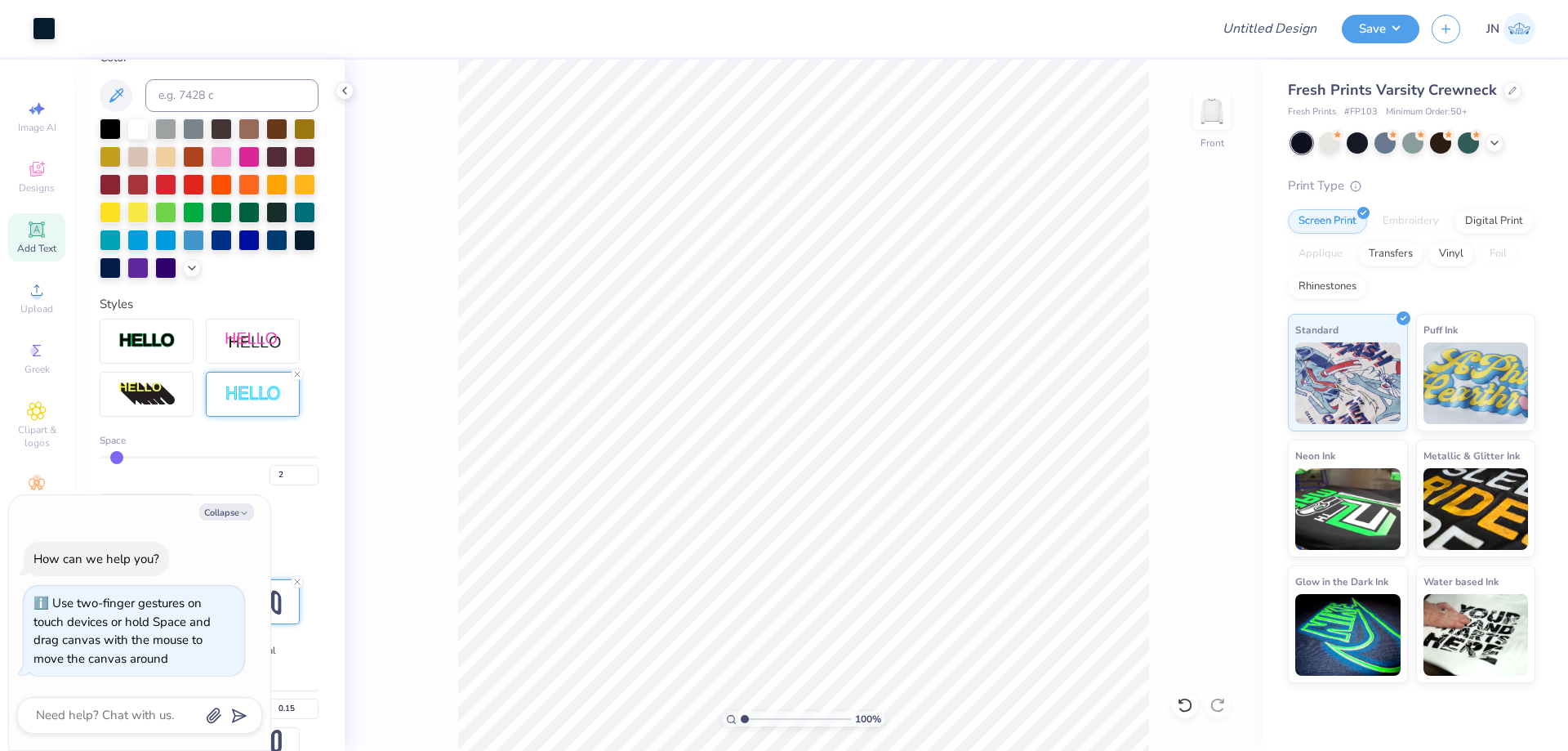
type input "1"
click at [740, 724] on input "range" at bounding box center [795, 718] width 110 height 15
click at [1204, 109] on img at bounding box center [1211, 111] width 65 height 65
click at [30, 239] on div "Add Text" at bounding box center [36, 237] width 57 height 49
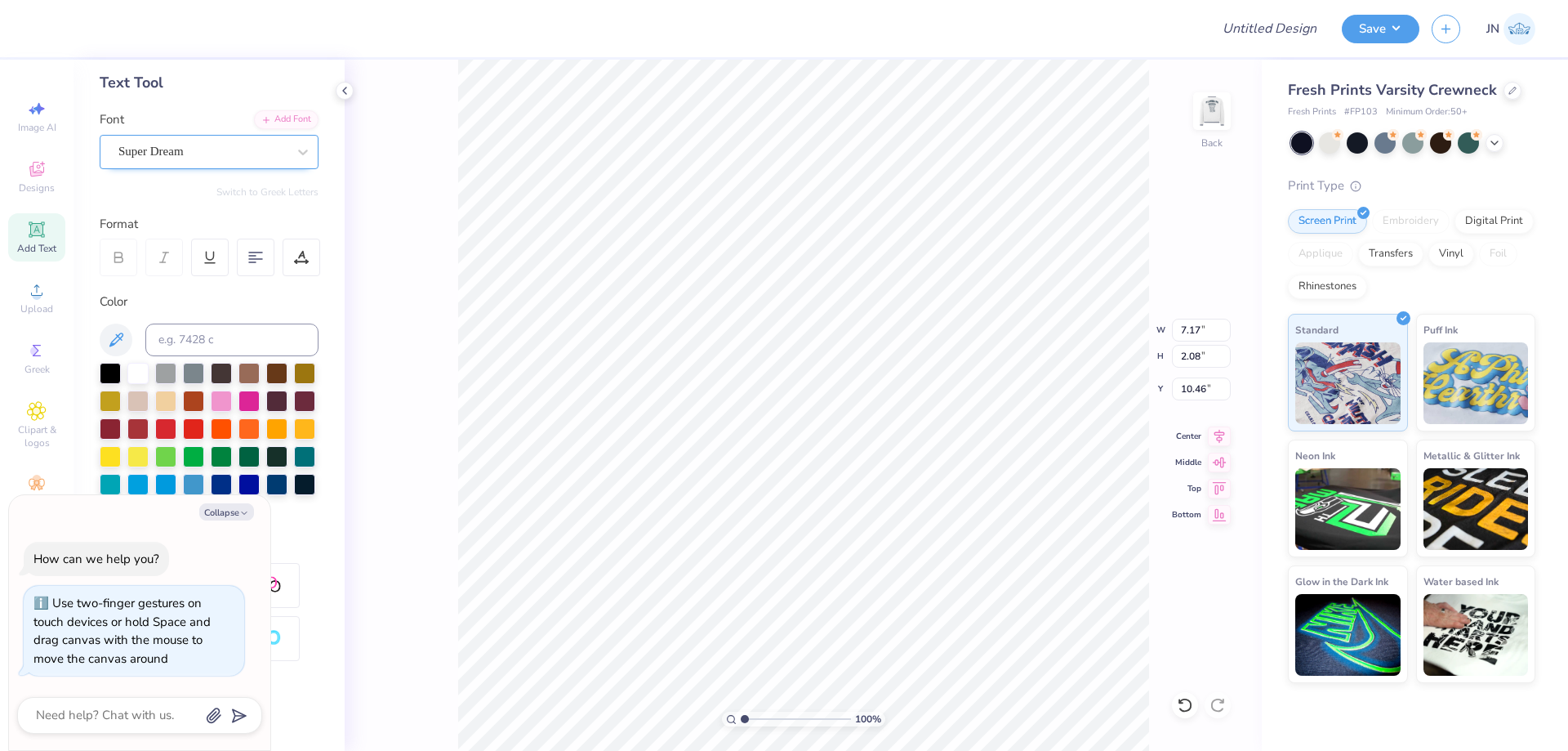
scroll to position [0, 0]
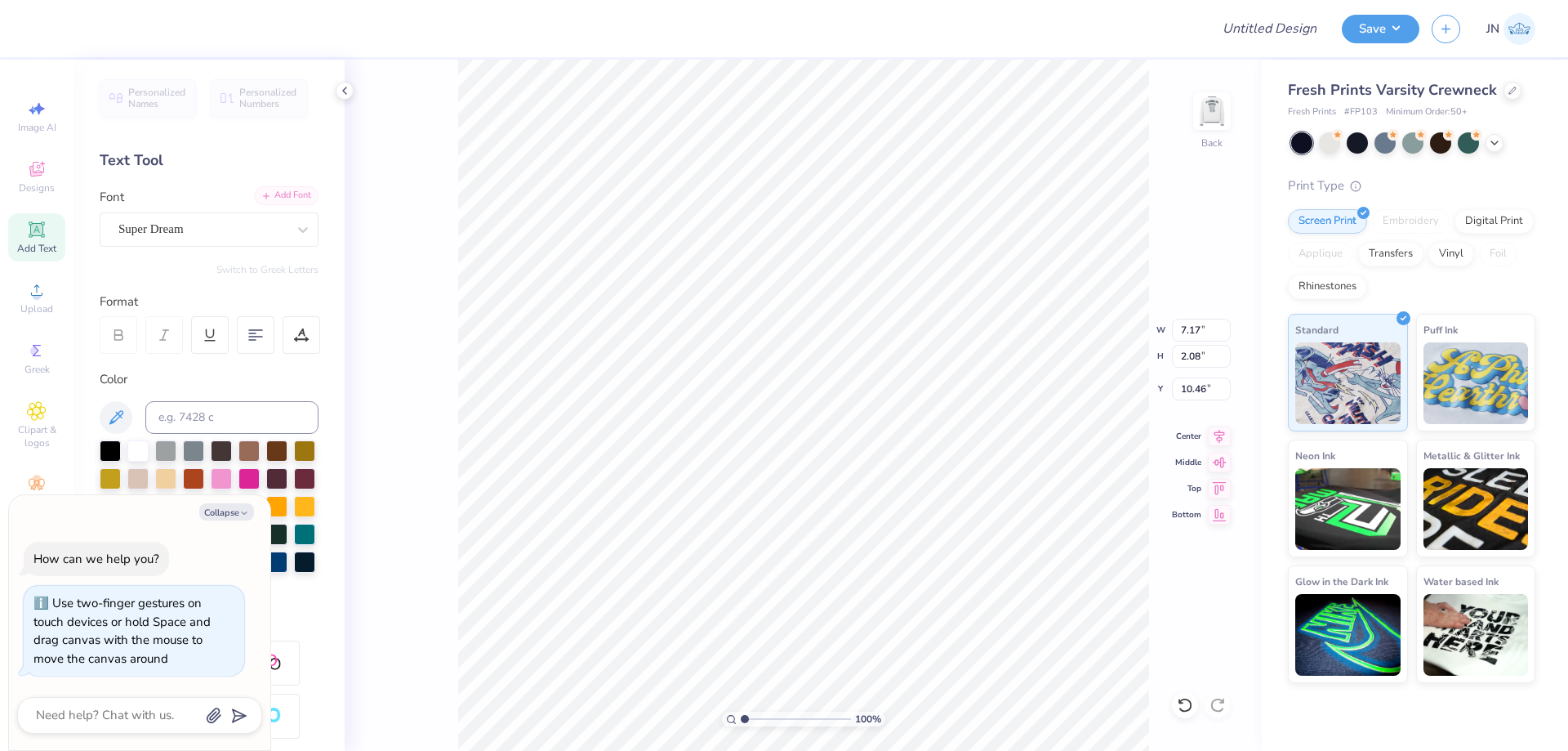
click at [267, 196] on div "Add Font" at bounding box center [286, 195] width 64 height 18
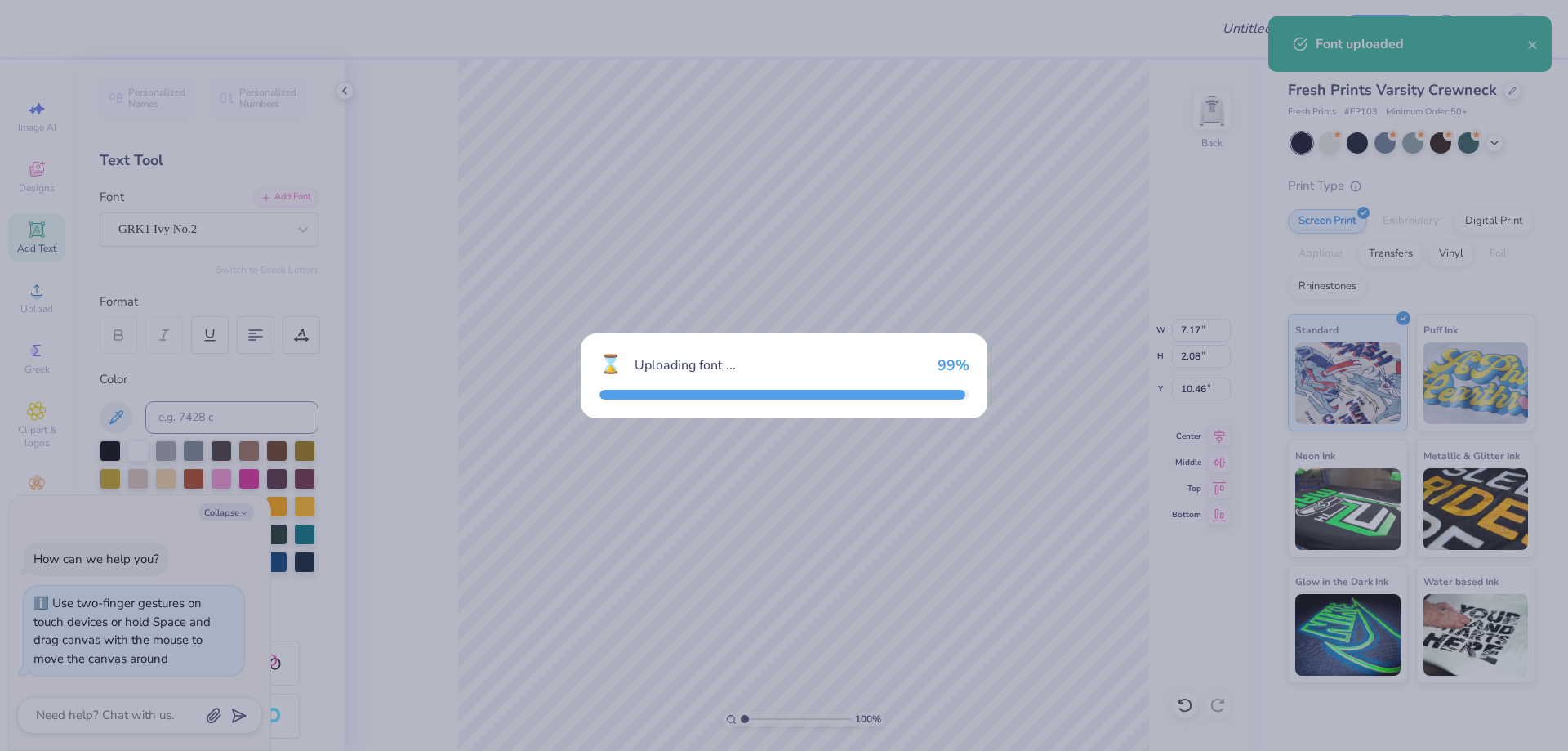
type textarea "x"
type input "7.81"
type input "2.16"
type input "10.42"
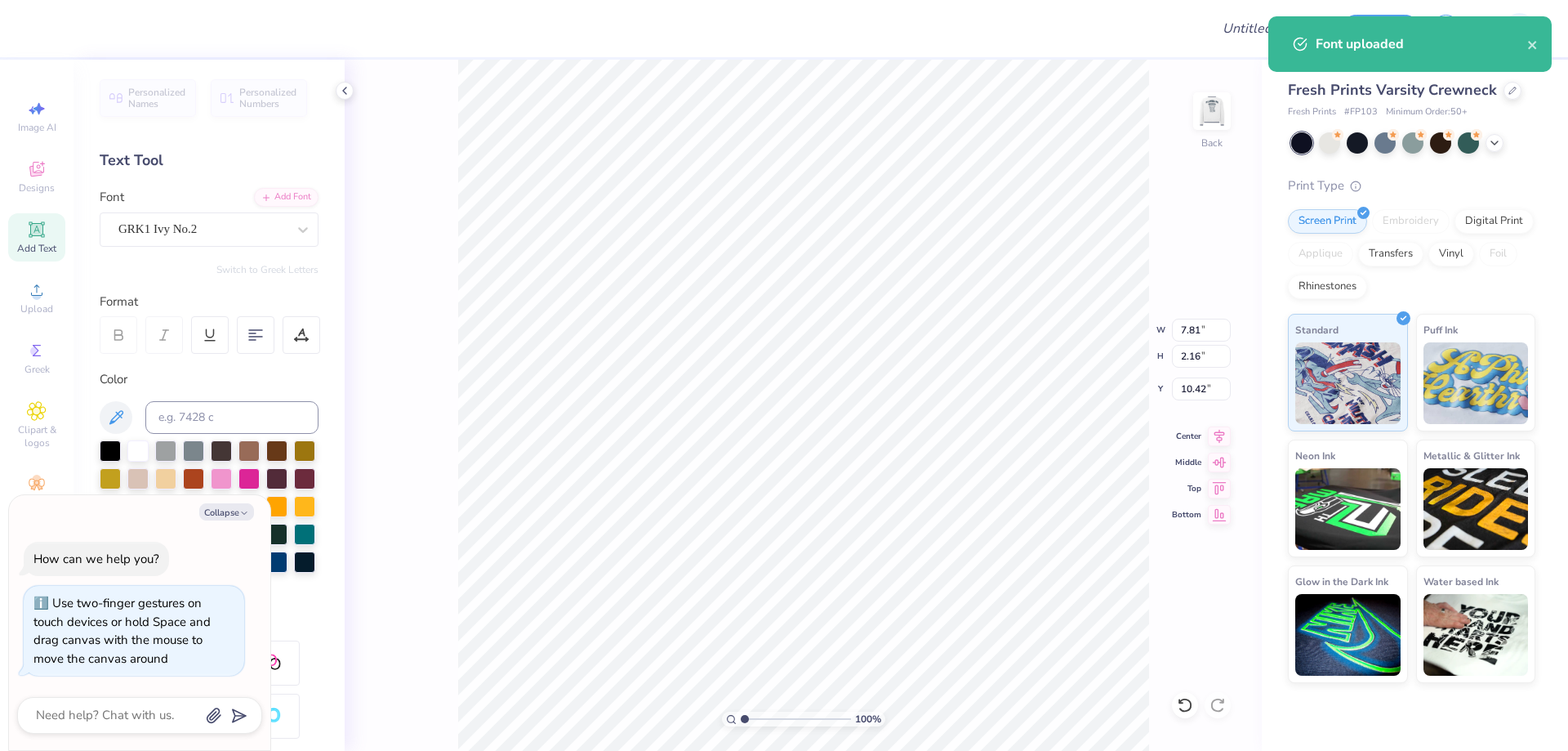
type textarea "x"
type textarea "P"
type textarea "x"
type input "1.83"
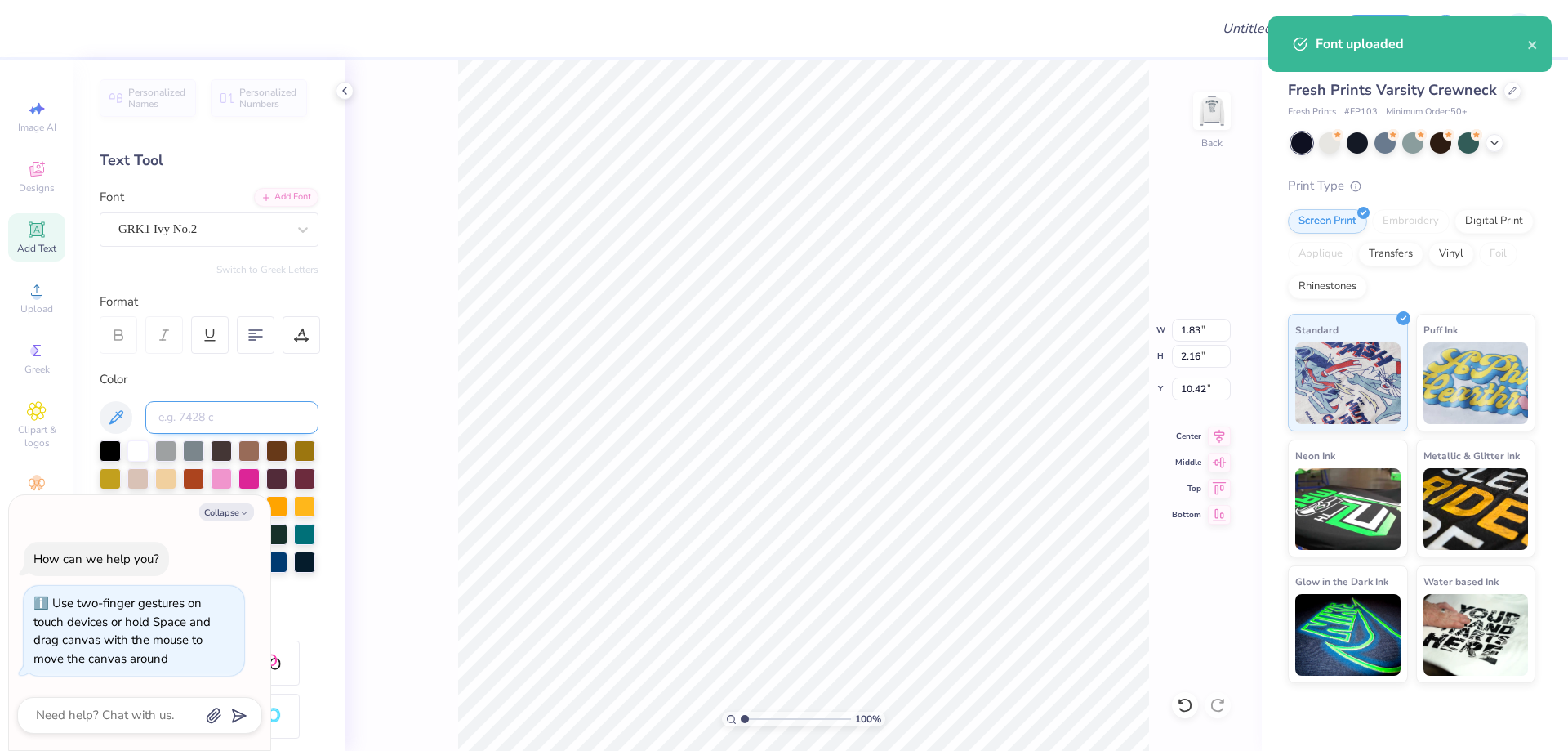
click at [194, 420] on input at bounding box center [232, 417] width 173 height 33
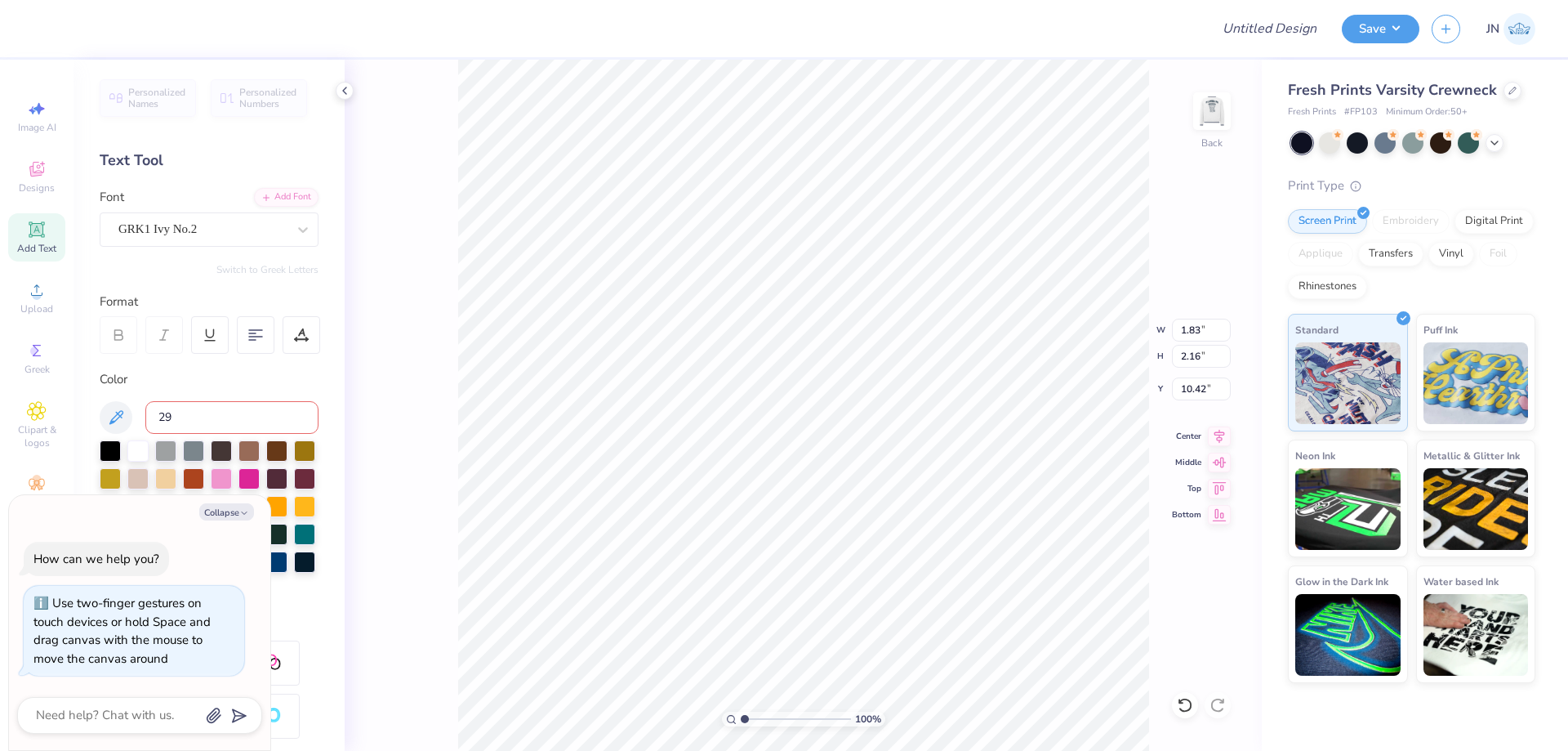
type input "296"
type textarea "x"
type input "2.22"
click at [907, 380] on li "Duplicate" at bounding box center [939, 384] width 128 height 32
type textarea "x"
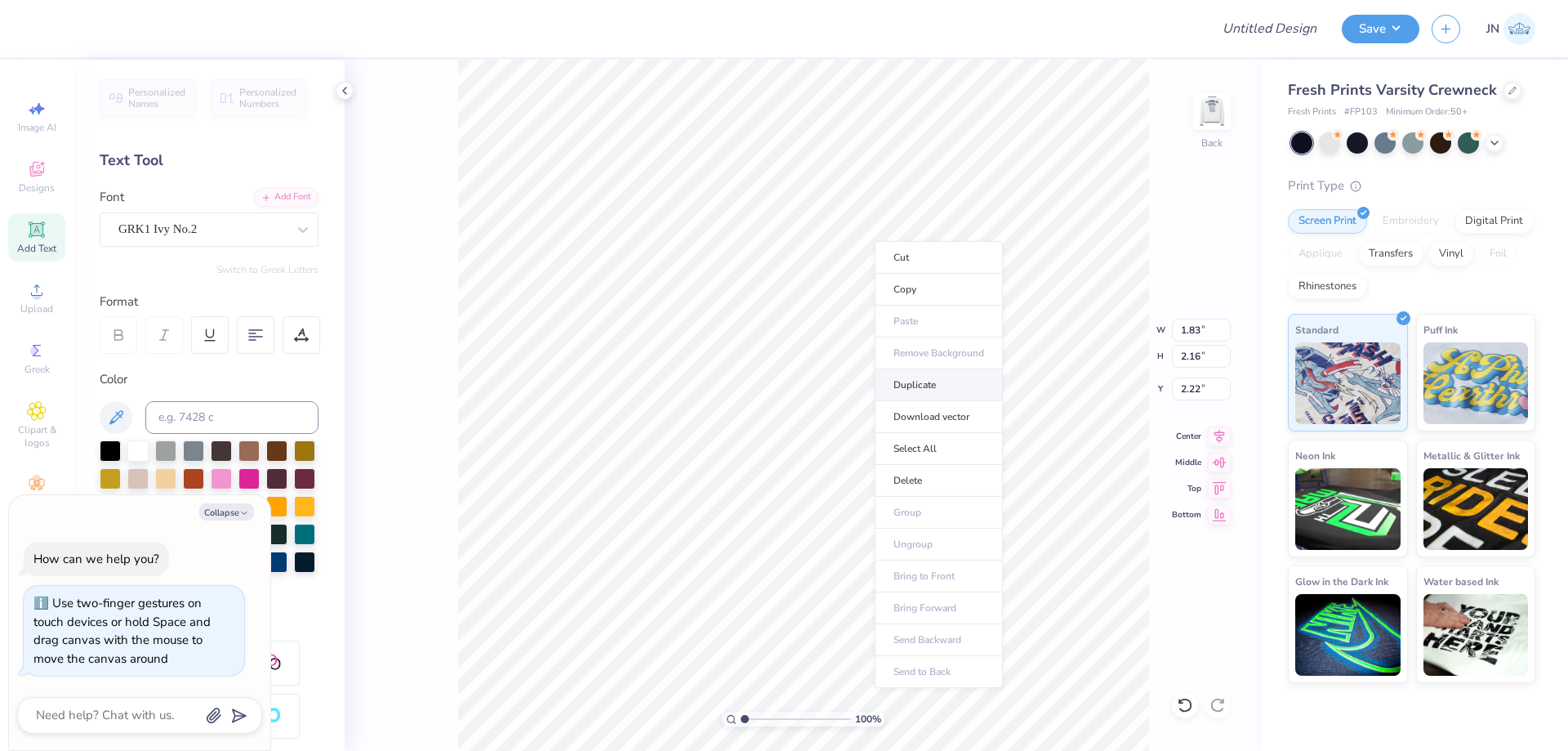
type input "3.22"
type textarea "x"
type textarea "L"
type textarea "x"
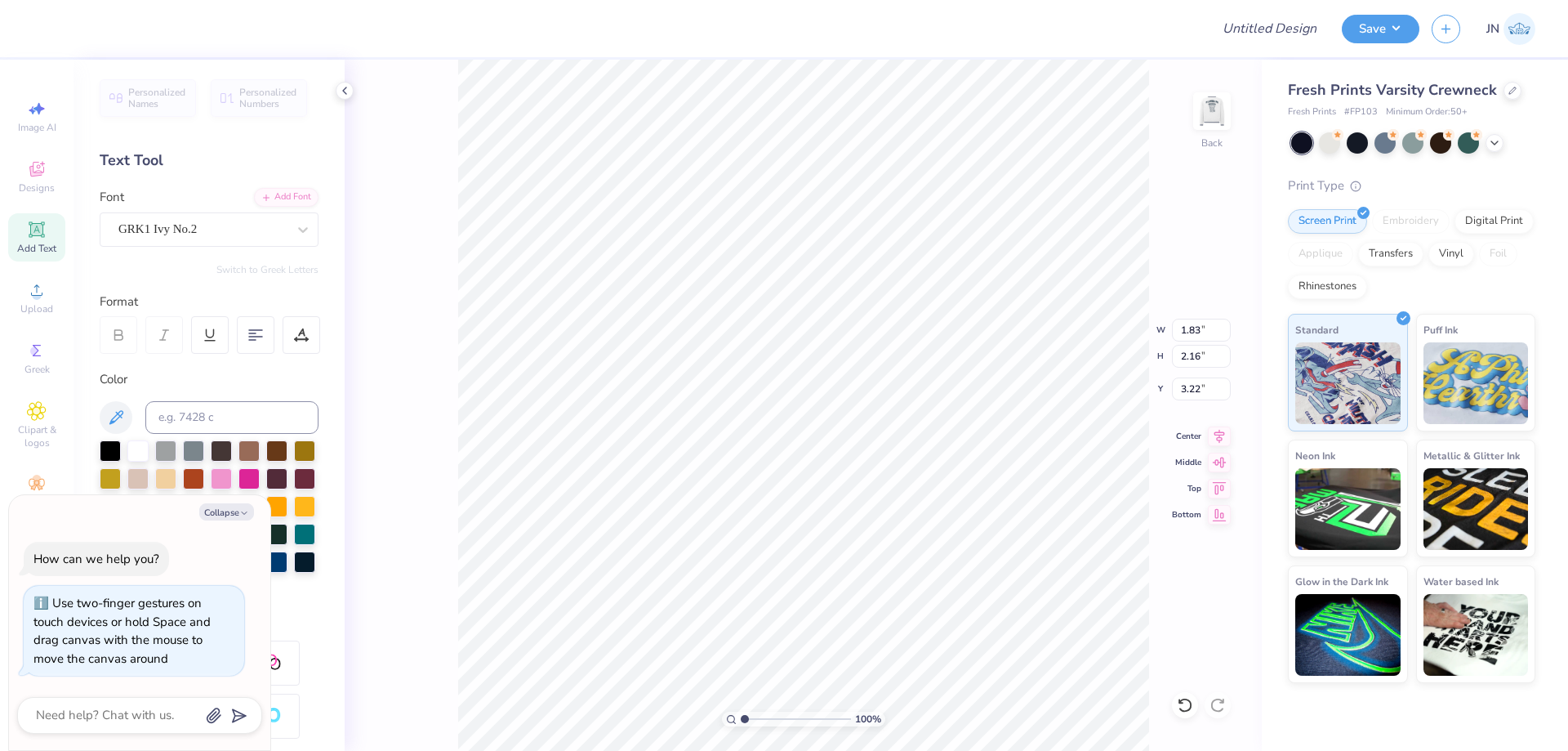
type input "2.08"
click at [959, 421] on li "Duplicate" at bounding box center [980, 426] width 128 height 32
type textarea "x"
type input "4.22"
type textarea "x"
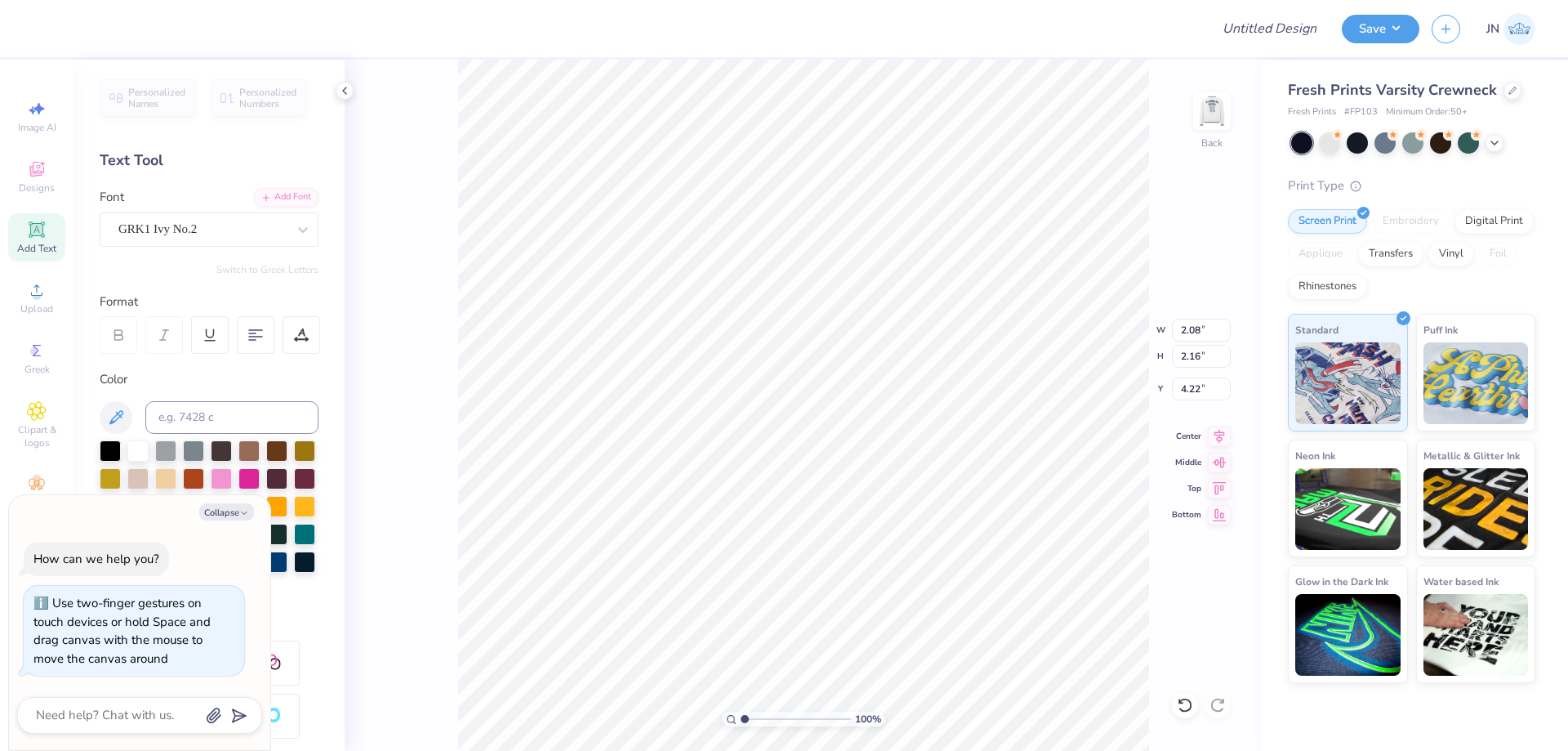
type textarea "x"
type textarea "F"
type textarea "x"
type input "2.18"
type textarea "x"
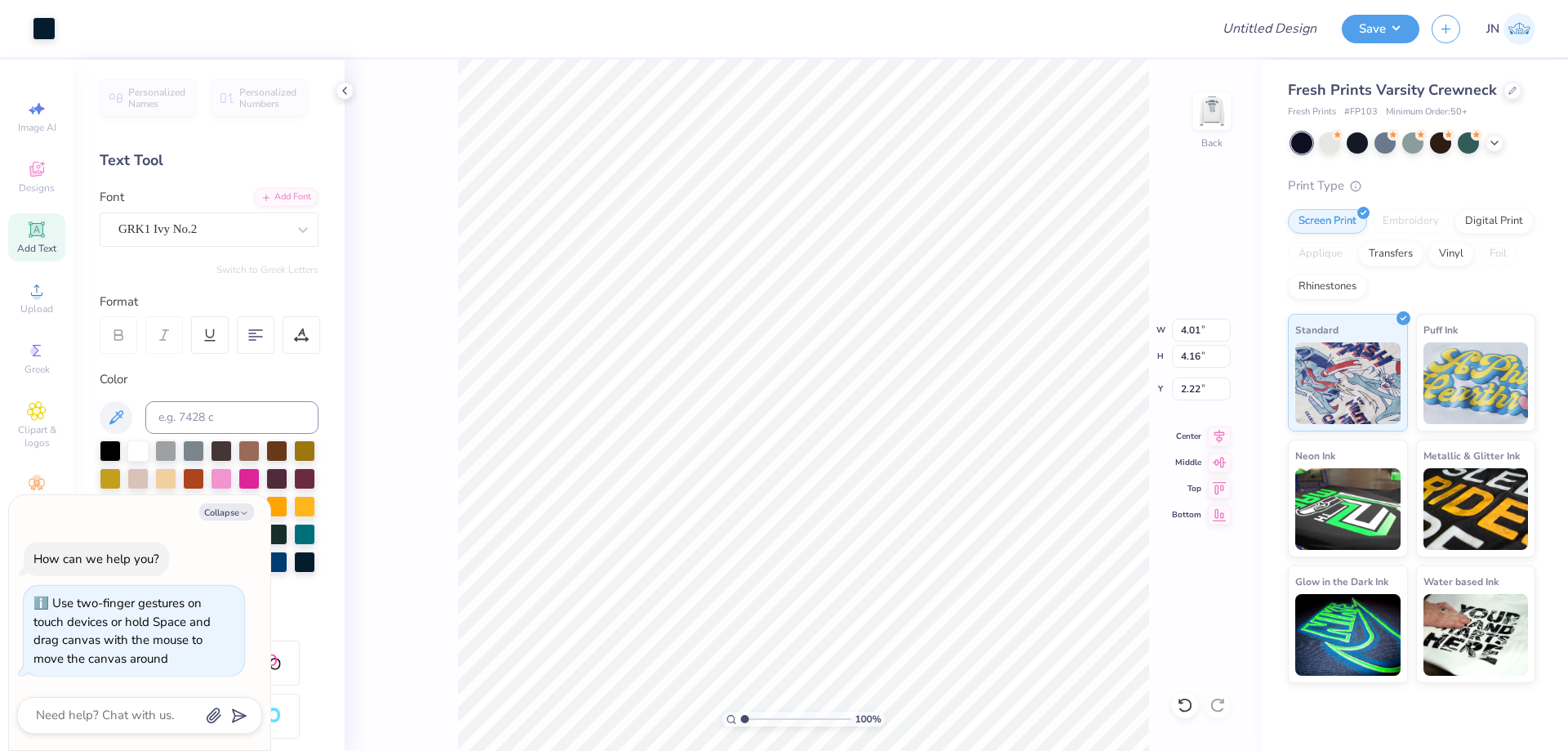
type input "2.95"
type input "3.05"
type textarea "x"
type input "3.12"
click at [767, 720] on input "range" at bounding box center [795, 718] width 110 height 15
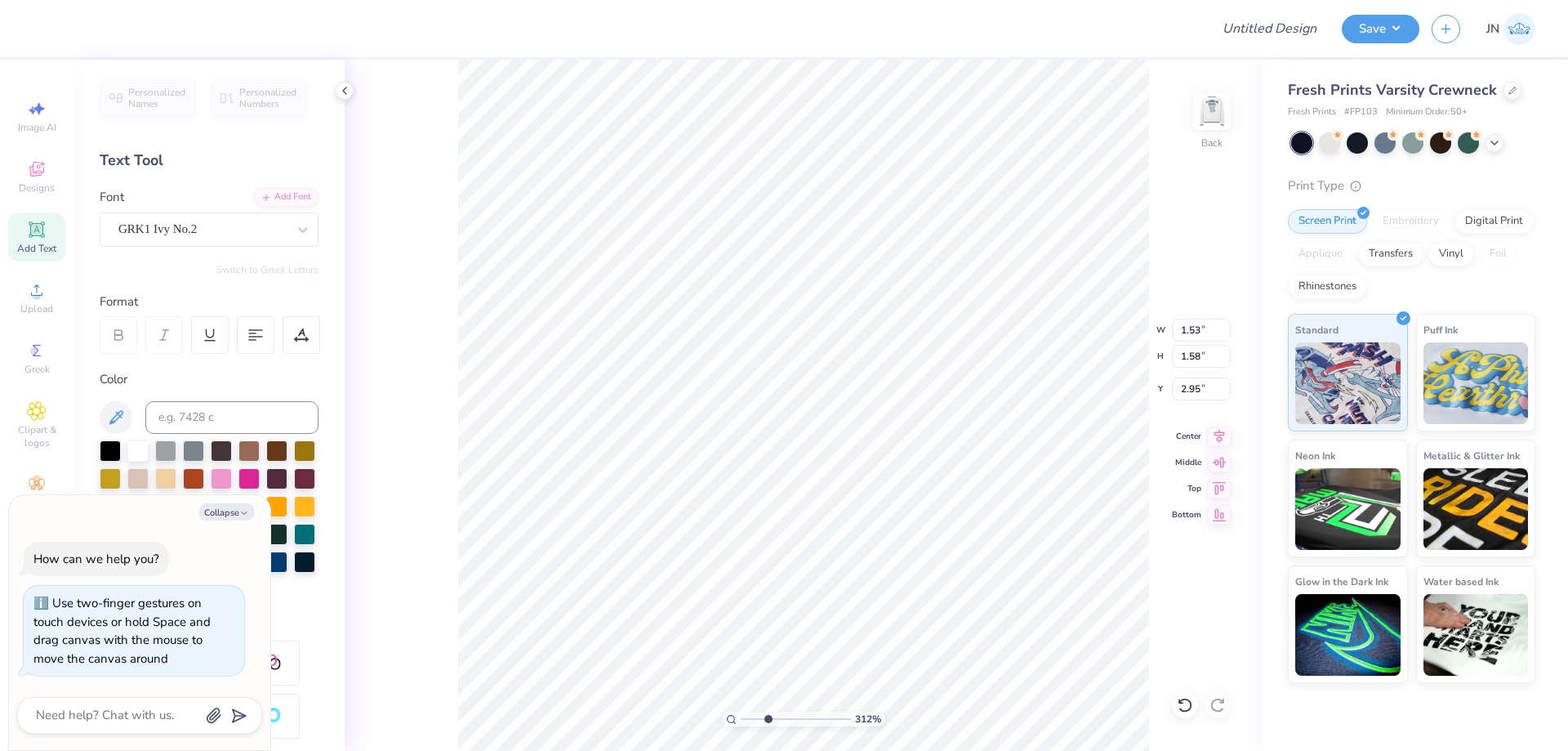
type textarea "x"
type input "2.80"
type textarea "x"
type input "3.80"
type textarea "x"
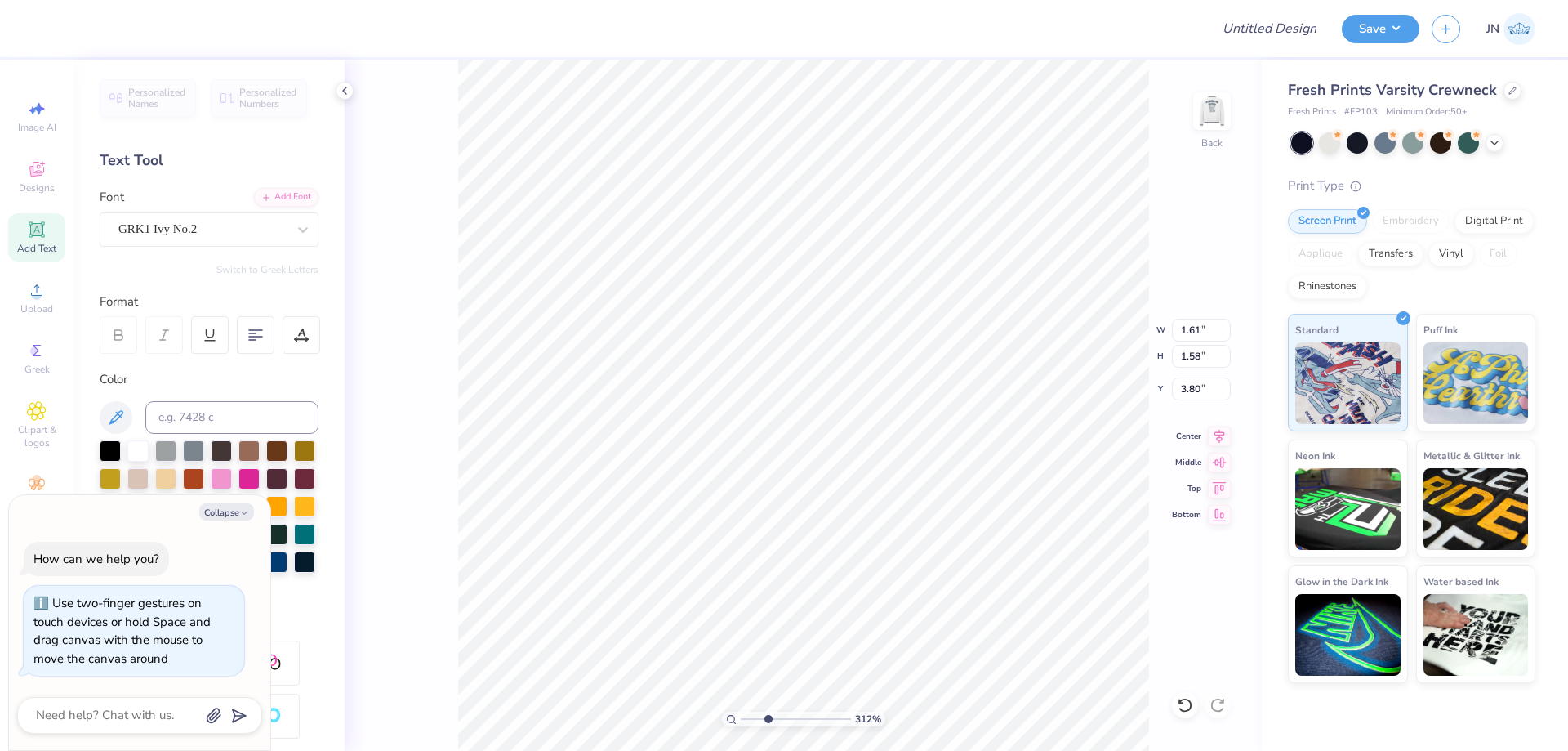
type input "4.12"
type textarea "x"
type input "3.80"
click at [25, 234] on div "Add Text" at bounding box center [36, 237] width 57 height 49
type textarea "x"
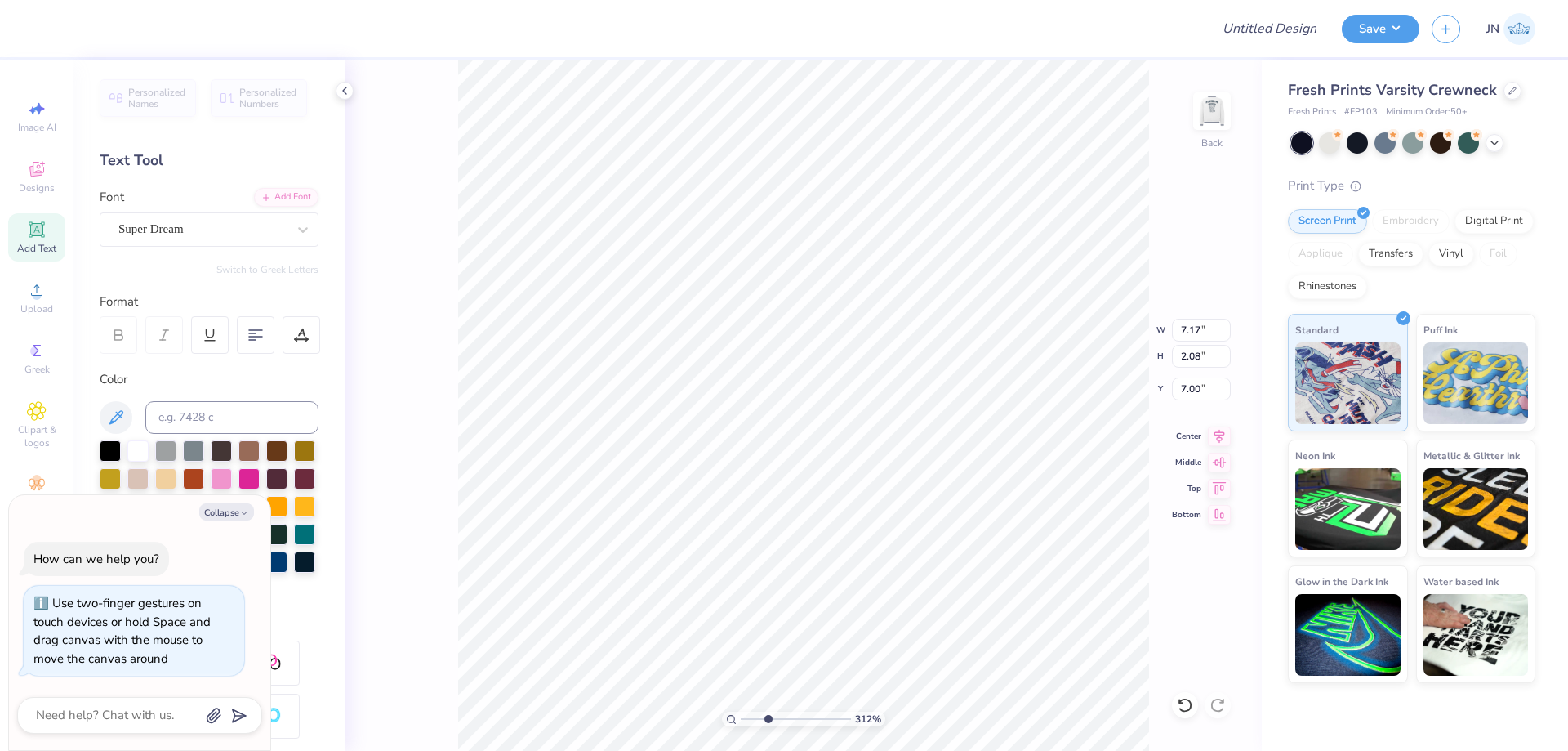
type input "7.00"
type textarea "x"
type textarea "RE"
type textarea "x"
type textarea "REC"
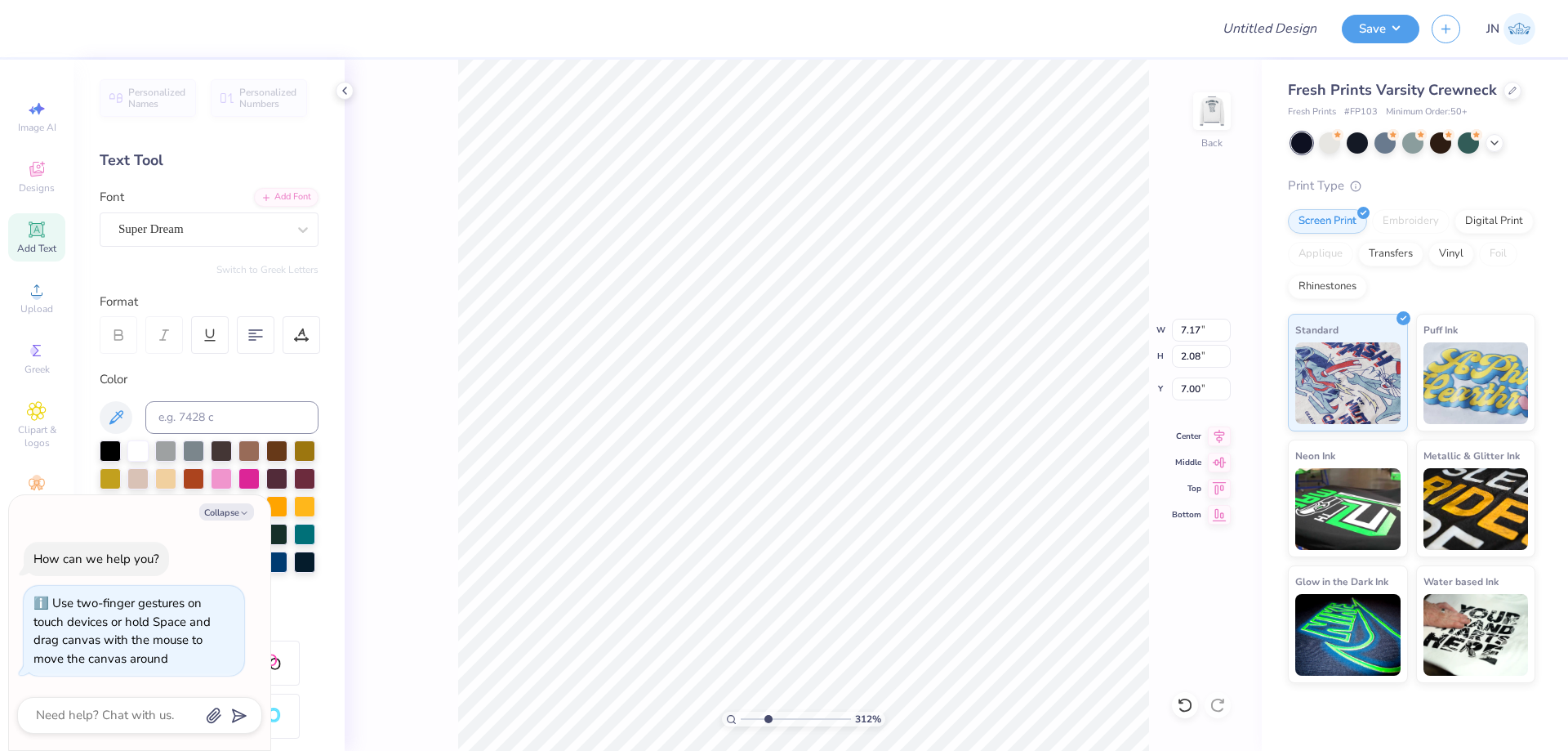
type textarea "x"
type textarea "RECRUIT"
type textarea "x"
type textarea "RECRUITME"
type textarea "x"
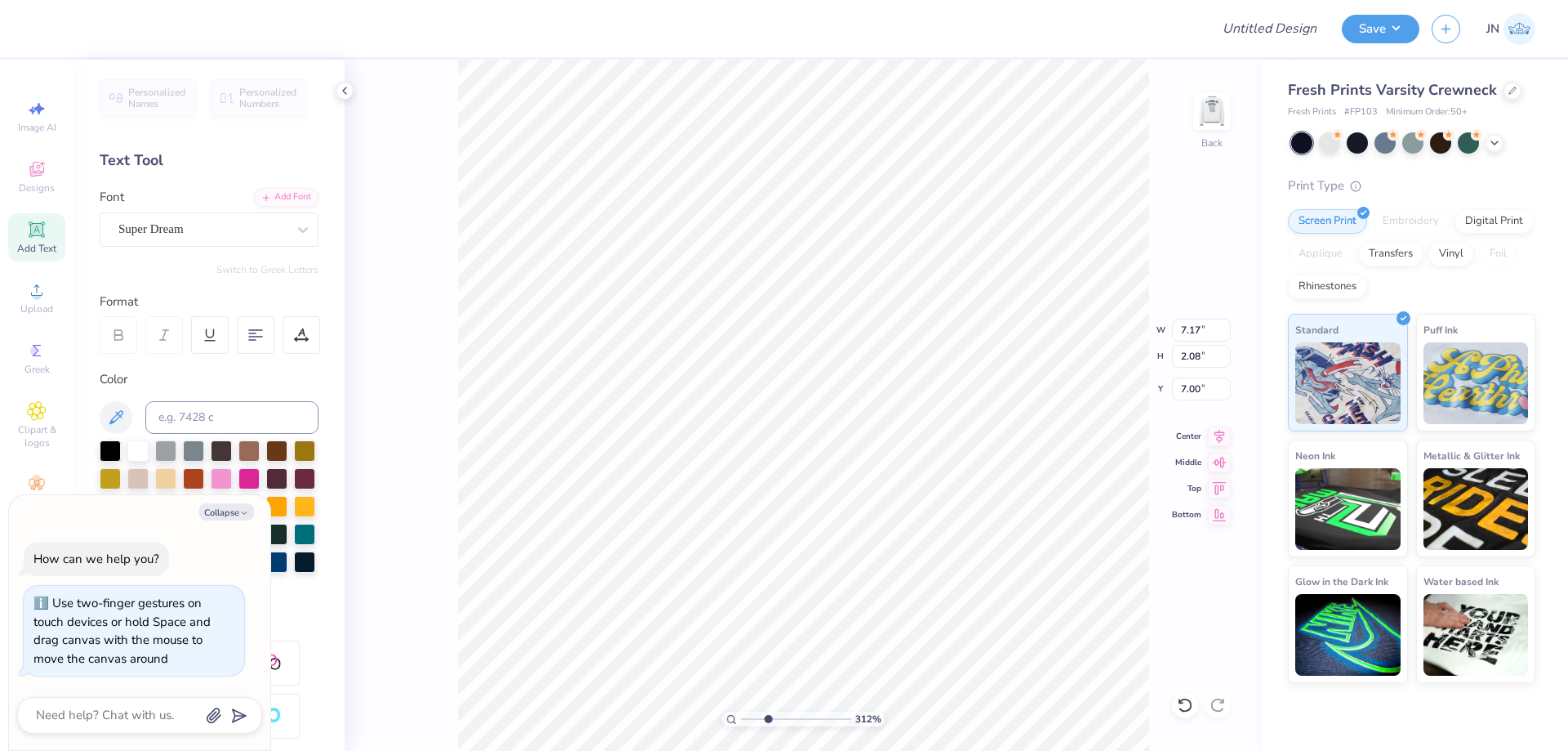
type textarea "RECRUITMENT"
type textarea "x"
type input "17.94"
type input "1.94"
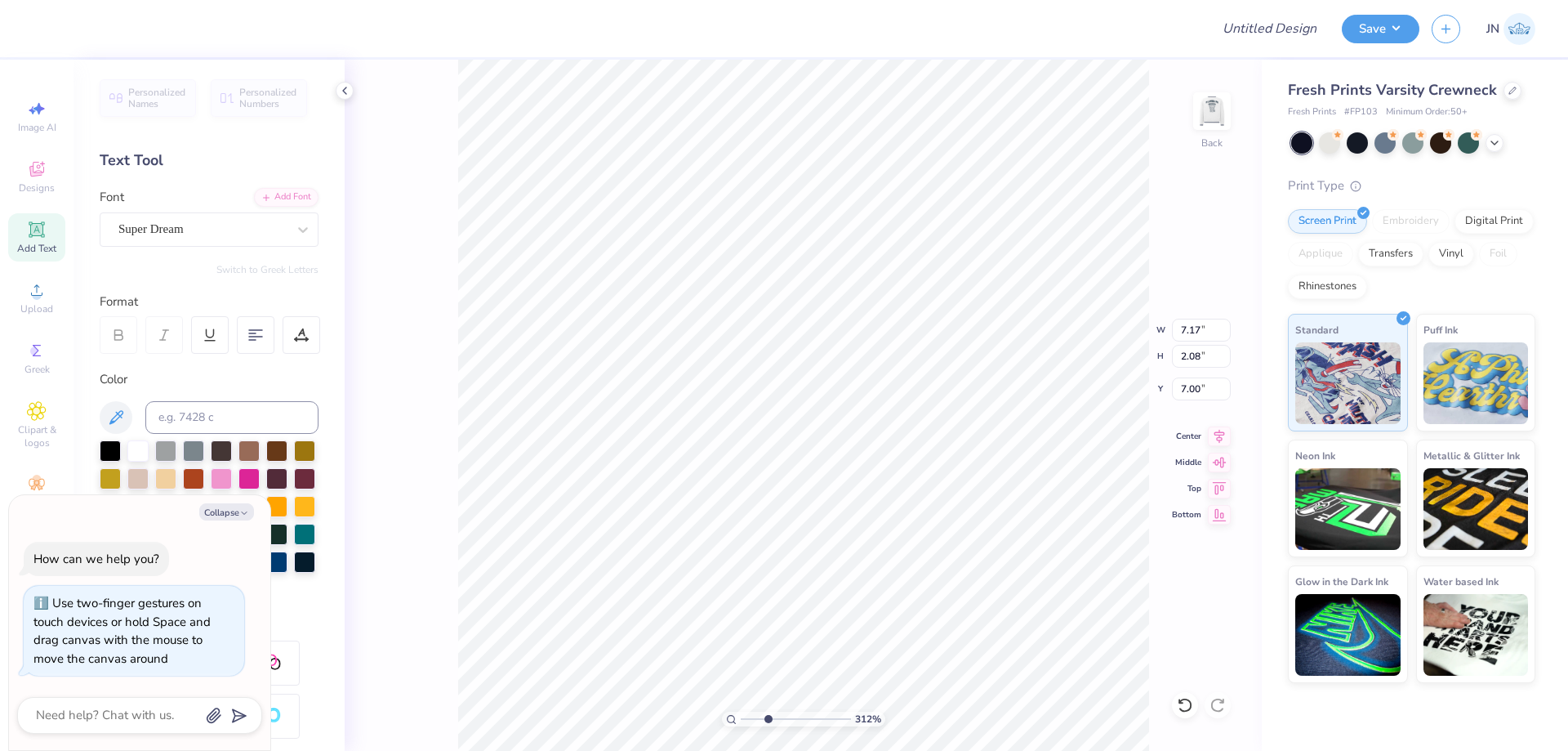
type input "7.07"
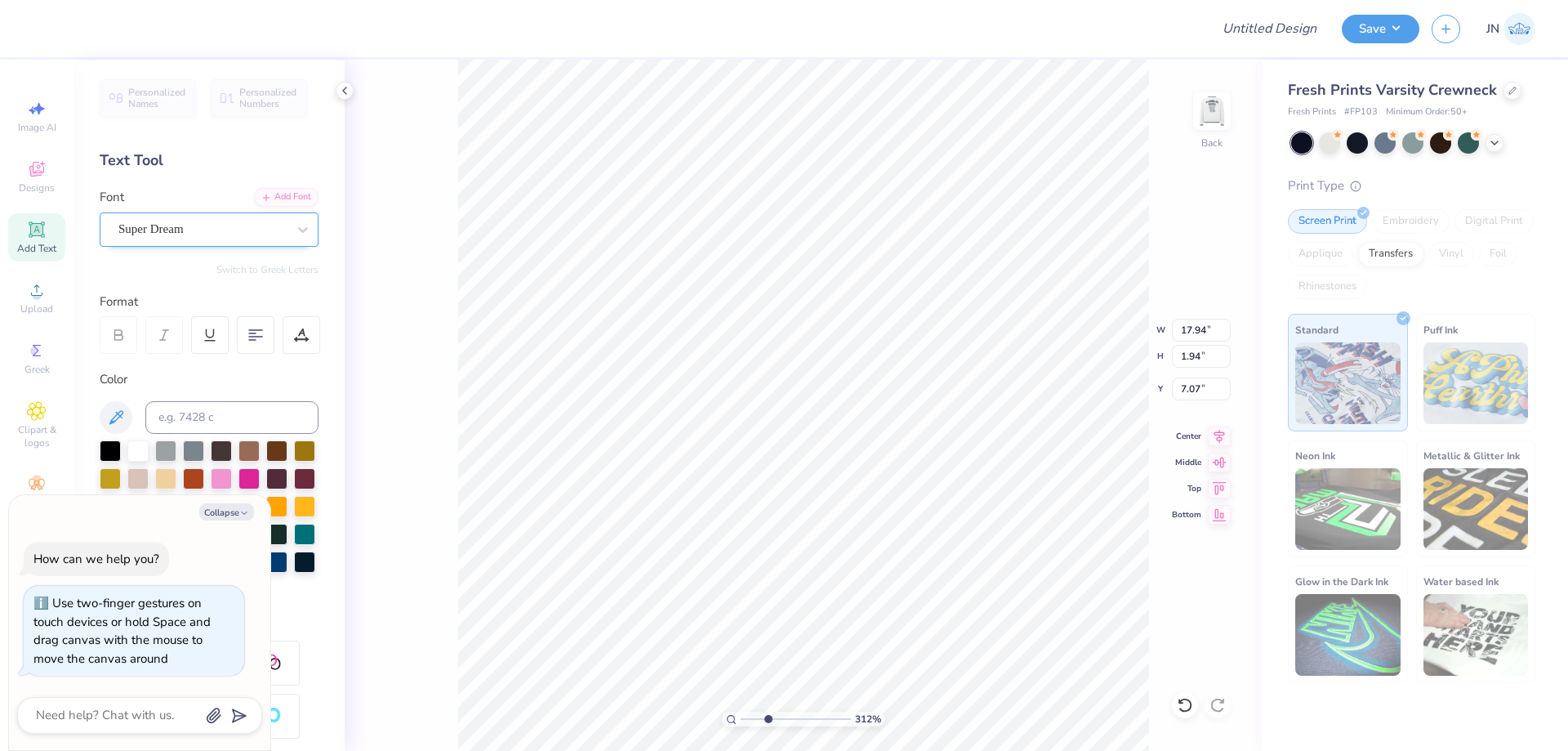
click at [245, 239] on div at bounding box center [202, 229] width 168 height 22
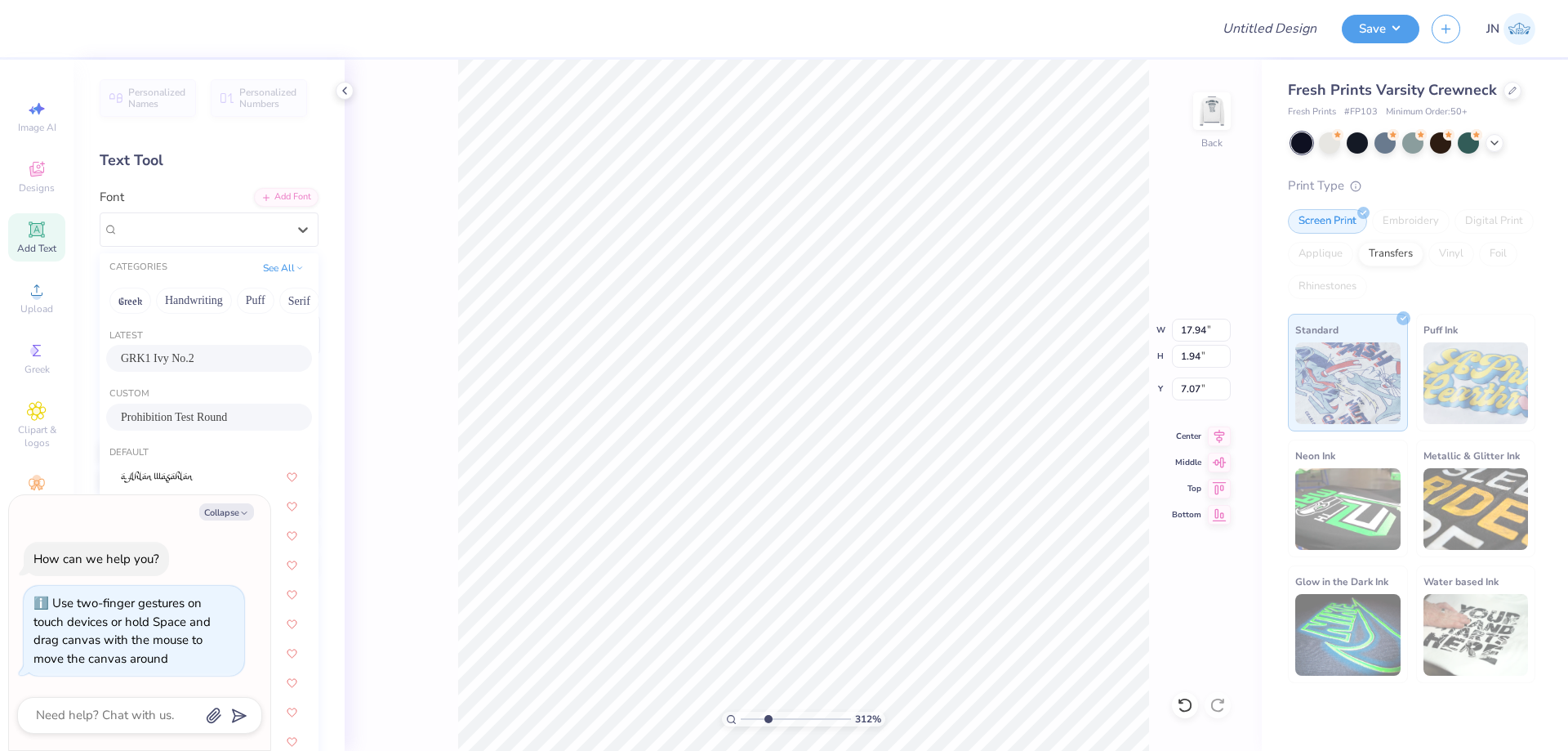
click at [185, 429] on div "Prohibition Test Round" at bounding box center [209, 417] width 206 height 27
type textarea "x"
type input "13.66"
type input "2.11"
type input "6.99"
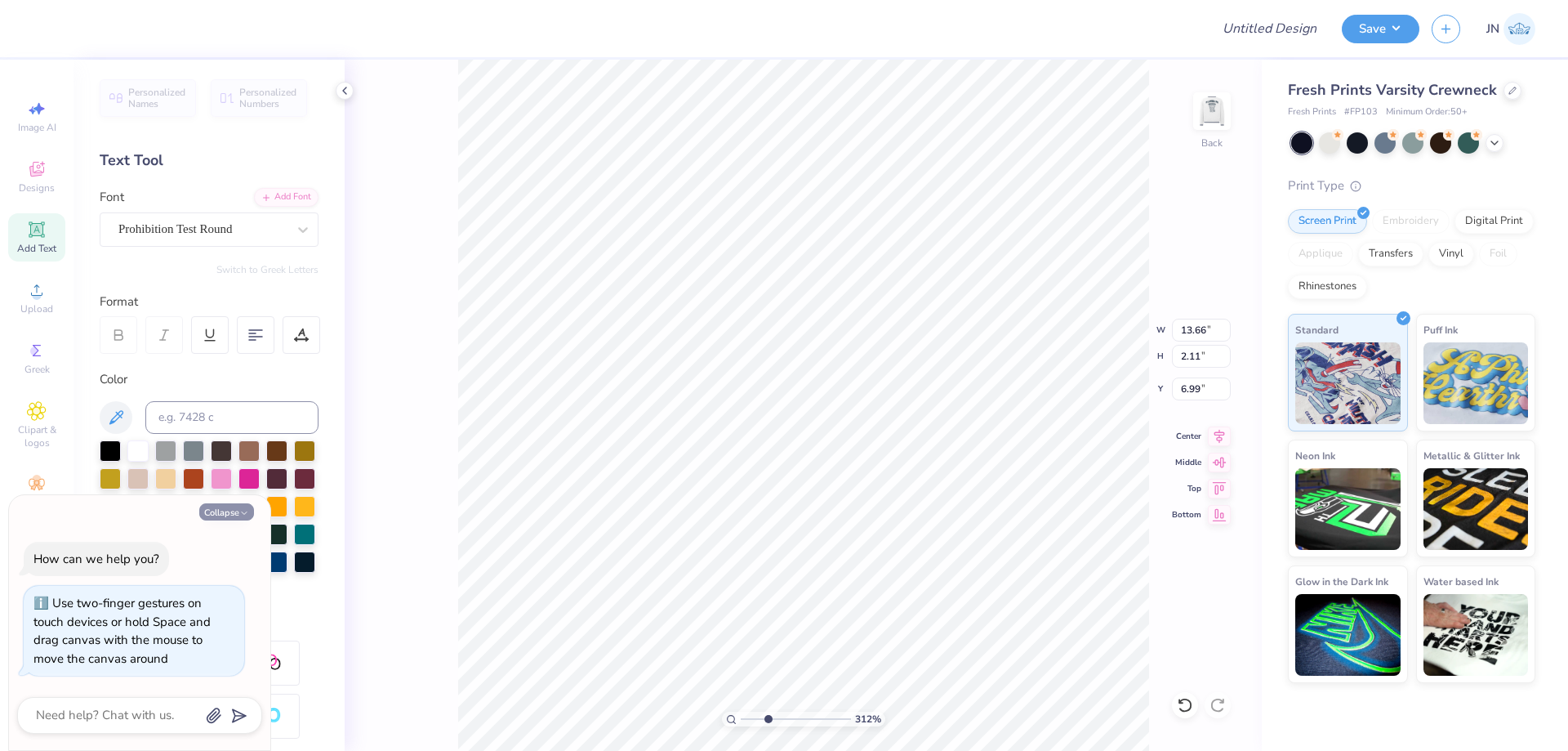
click at [220, 509] on button "Collapse" at bounding box center [227, 512] width 54 height 18
type textarea "x"
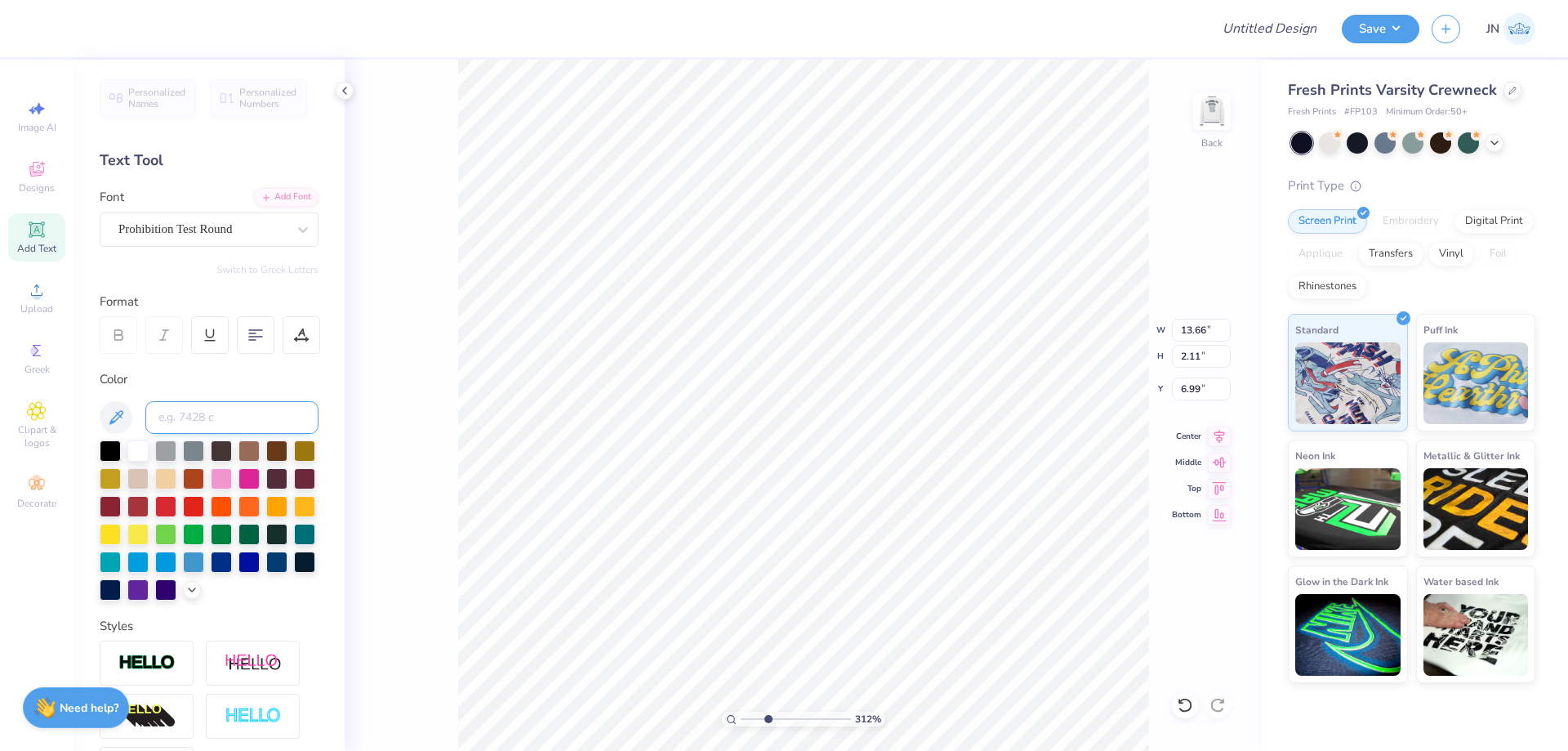
click at [212, 423] on input at bounding box center [232, 417] width 173 height 33
type input "296"
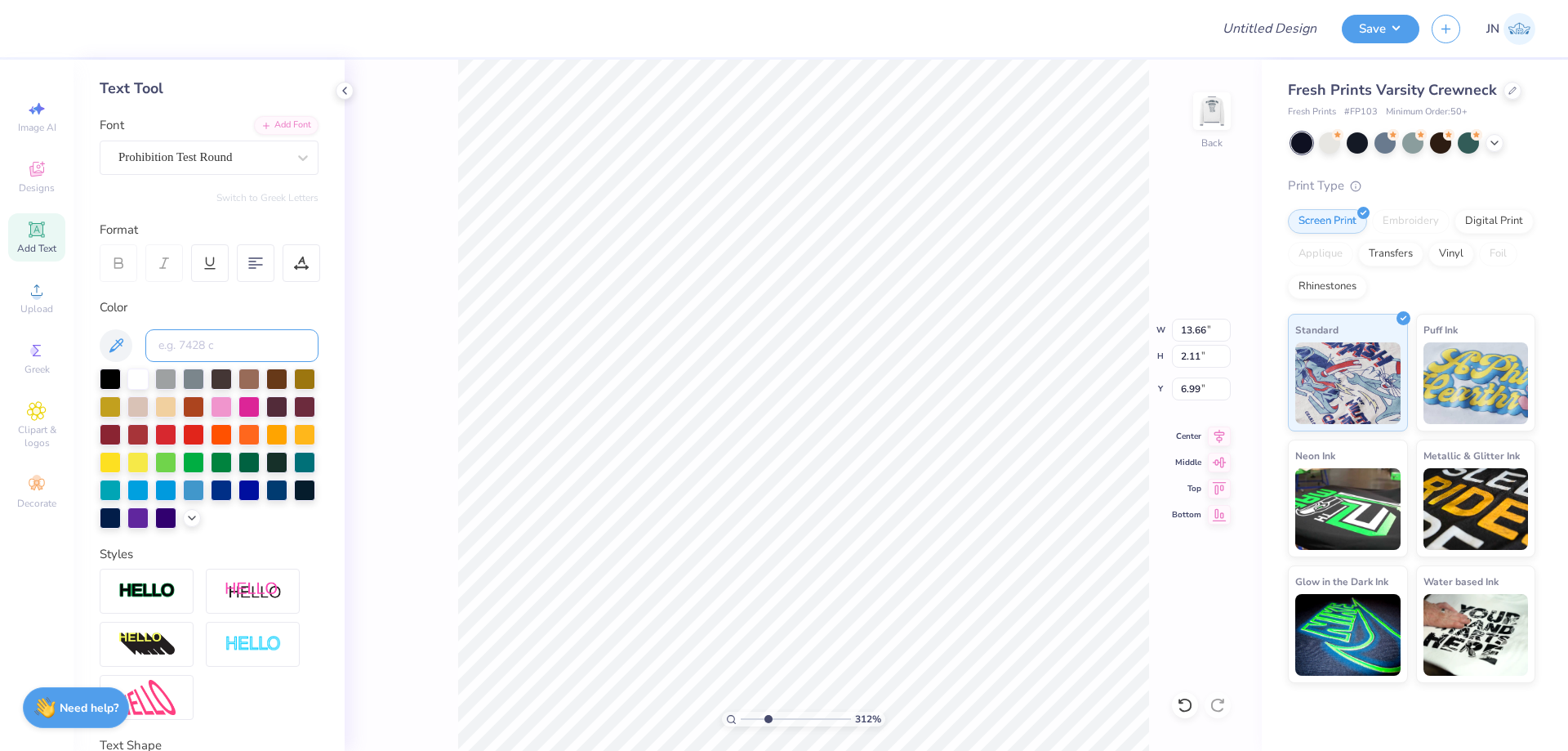
scroll to position [227, 0]
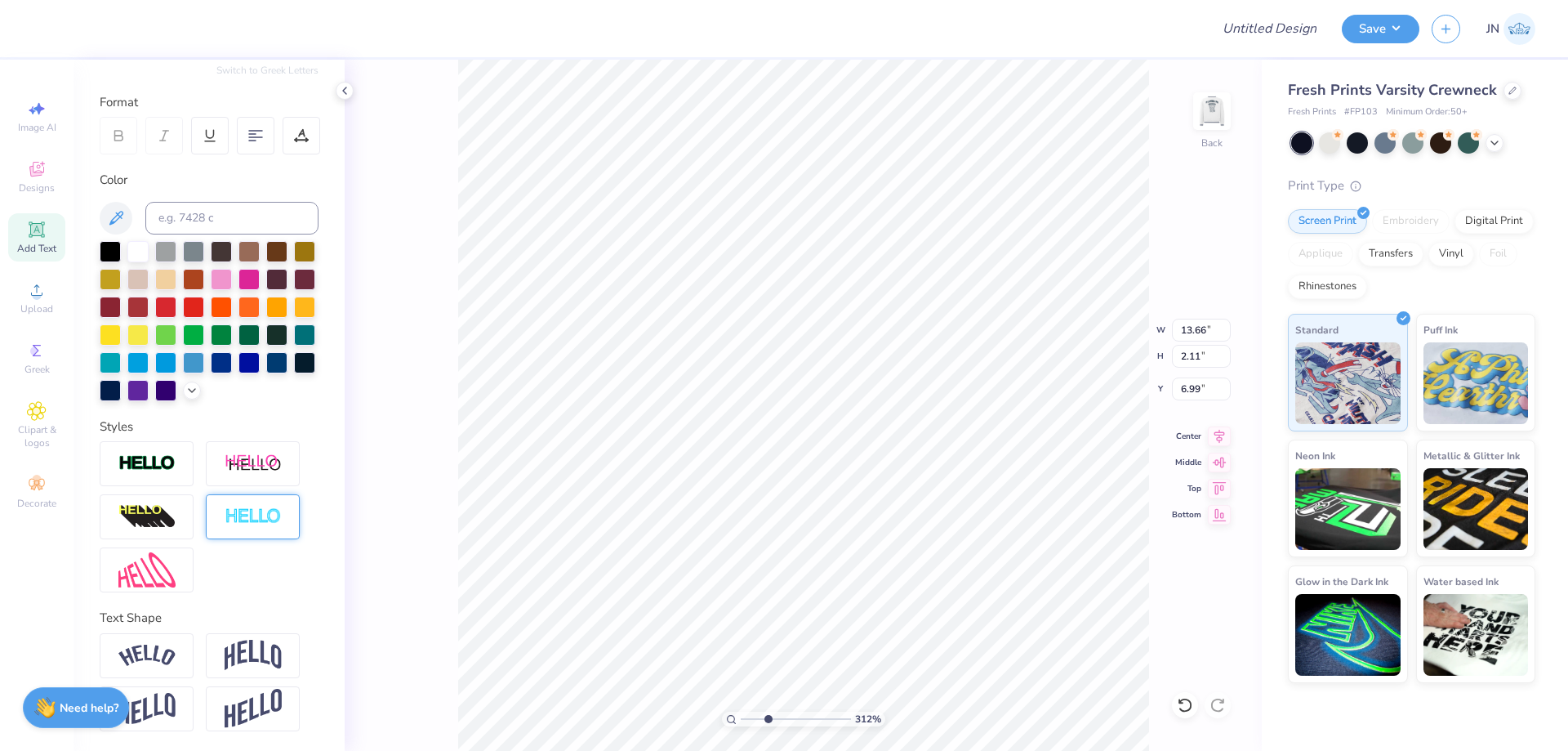
click at [249, 506] on div at bounding box center [253, 517] width 94 height 45
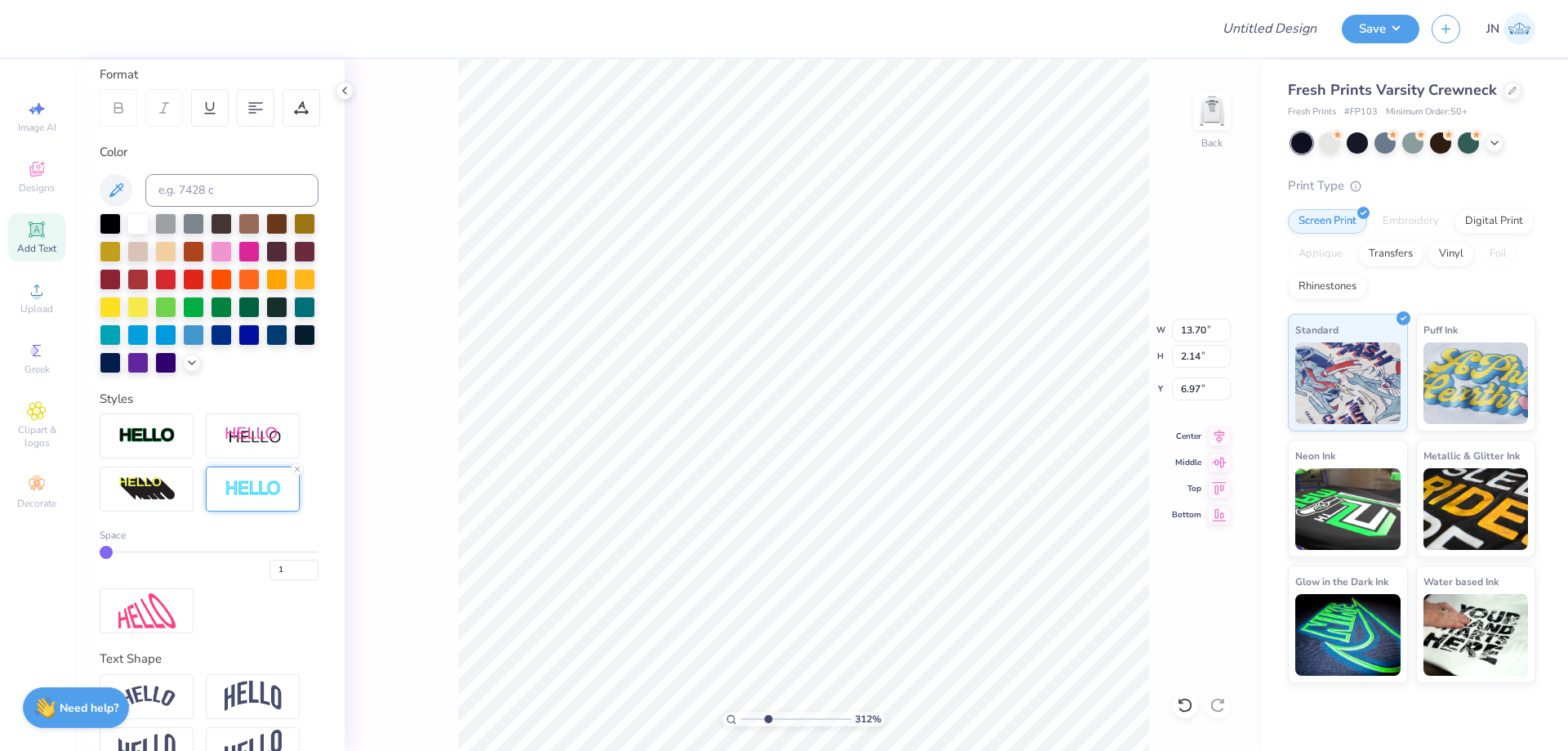
type input "13.70"
type input "2.14"
type input "6.97"
drag, startPoint x: 770, startPoint y: 715, endPoint x: 743, endPoint y: 713, distance: 27.1
type input "1"
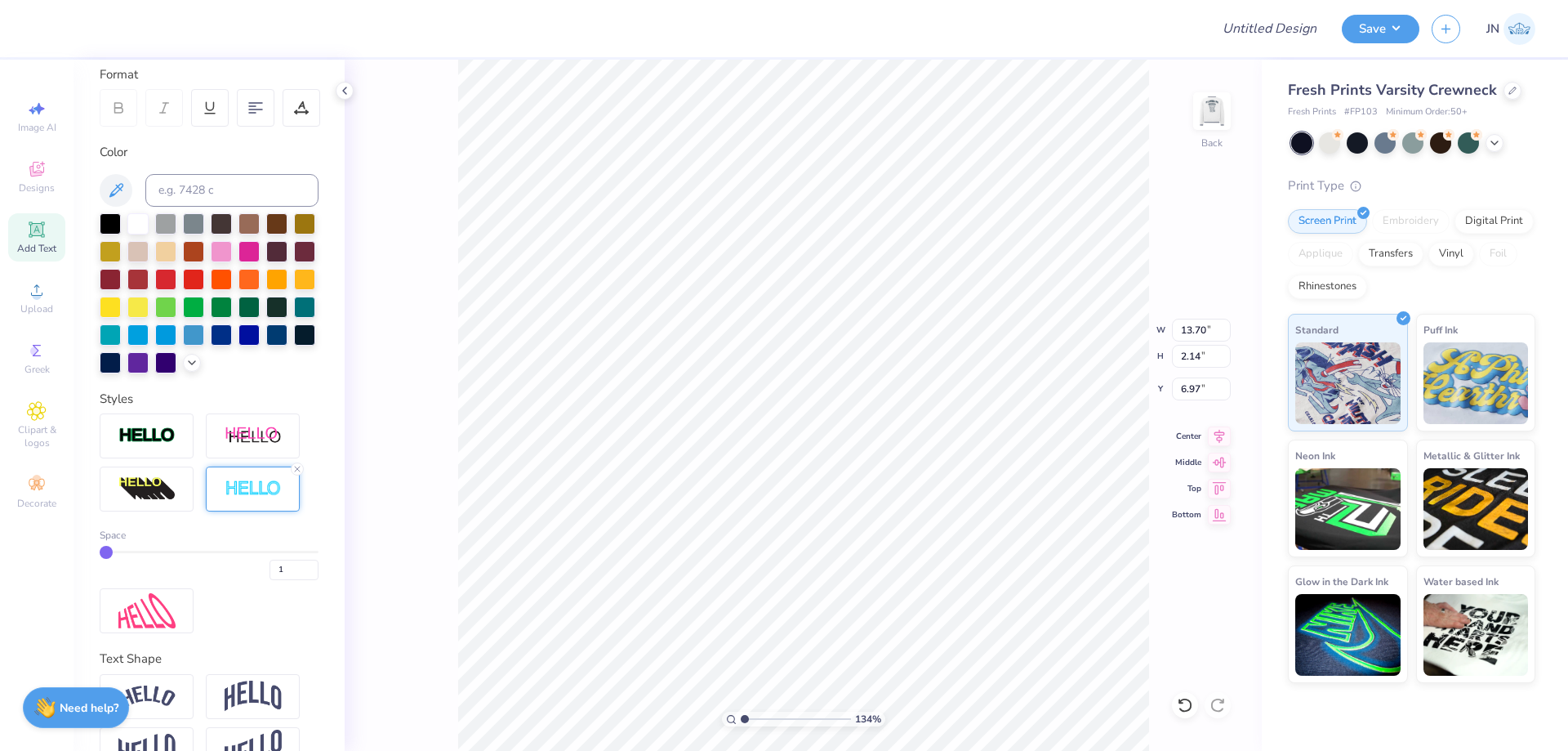
click at [744, 715] on input "range" at bounding box center [795, 718] width 110 height 15
type input "3.45"
type input "0.54"
type input "5.68"
click at [765, 723] on input "range" at bounding box center [795, 718] width 110 height 15
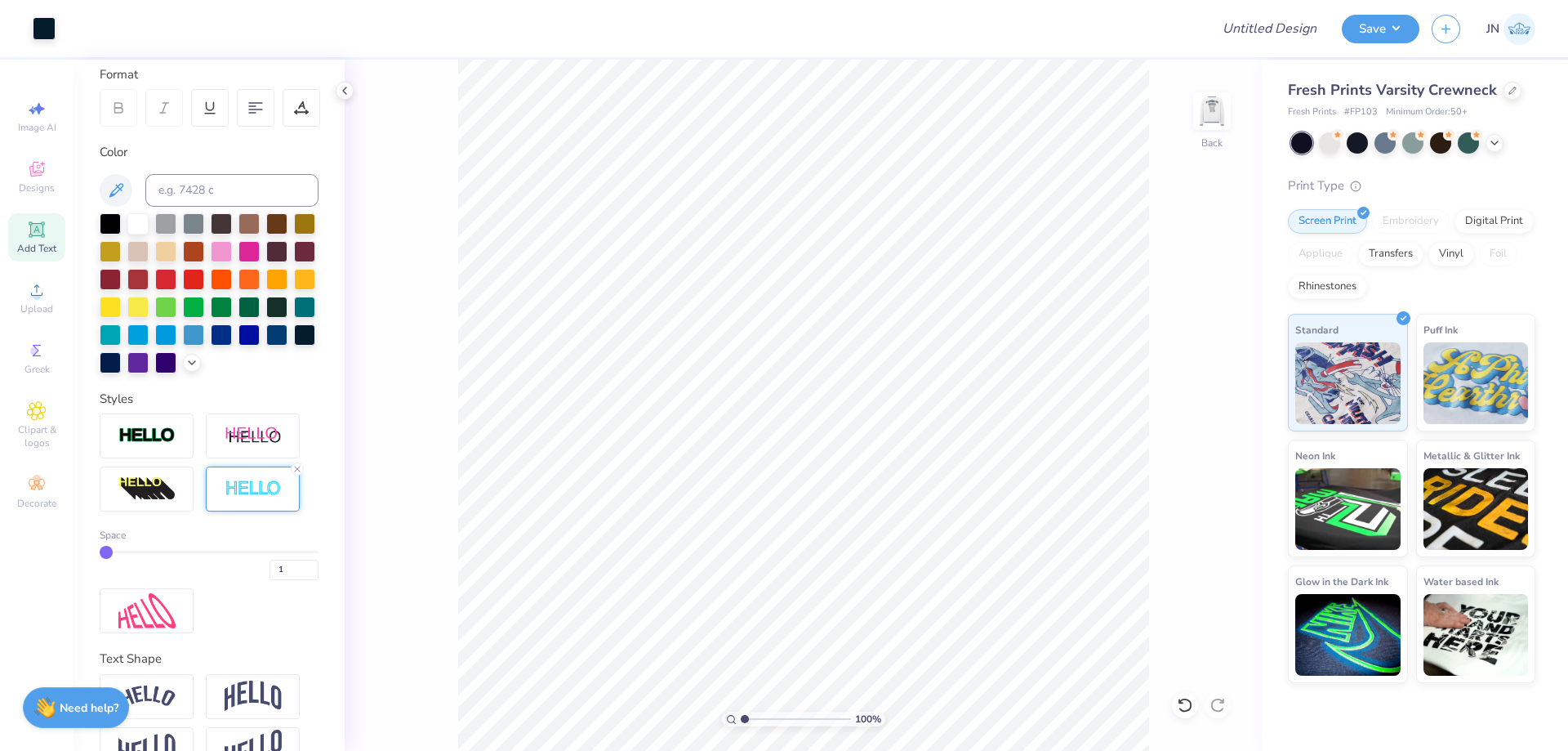
drag, startPoint x: 772, startPoint y: 712, endPoint x: 737, endPoint y: 712, distance: 35.0
type input "1"
click at [740, 712] on input "range" at bounding box center [795, 718] width 110 height 15
click at [1197, 390] on input "2.22" at bounding box center [1201, 389] width 58 height 23
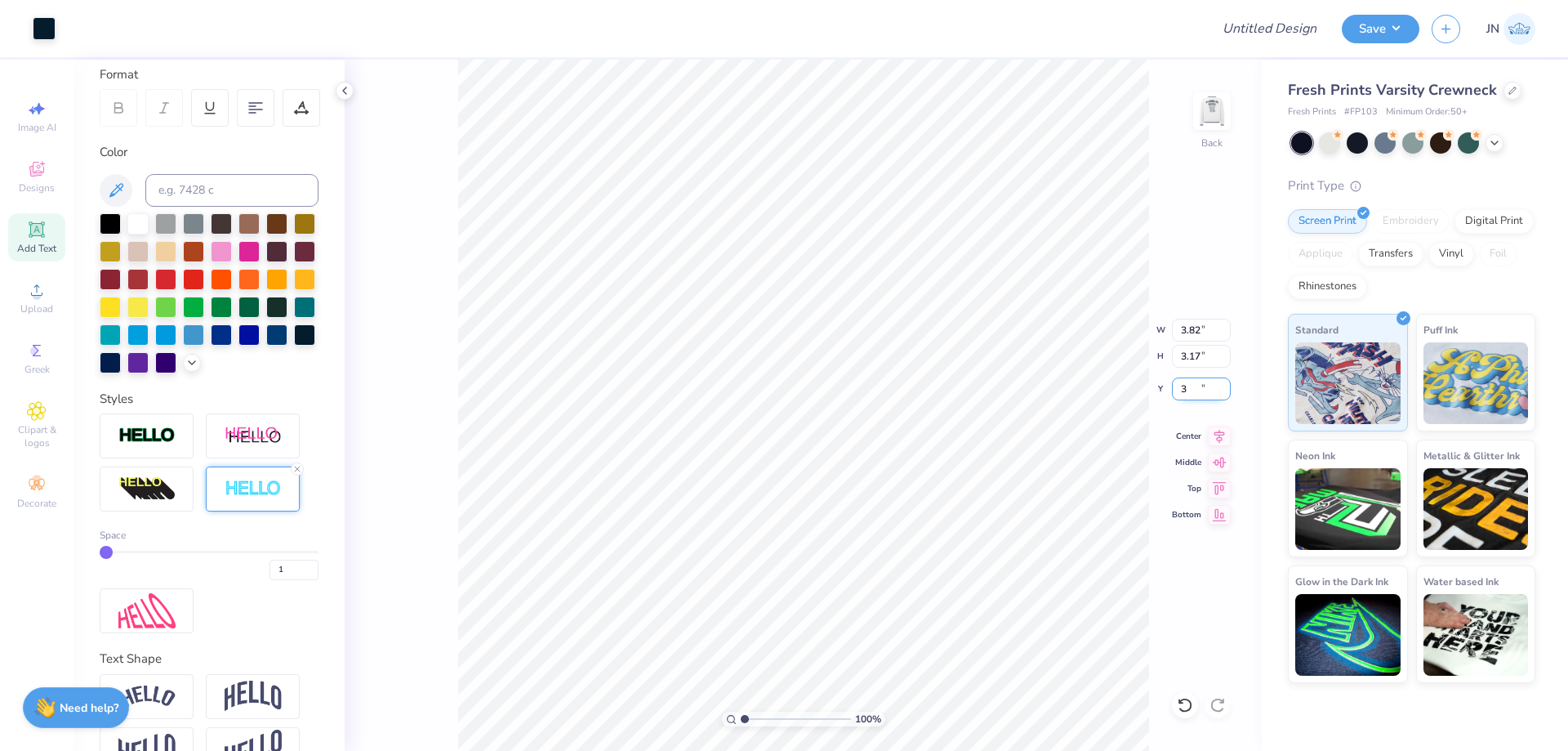
type input "3.00"
click at [1191, 328] on input "3.82" at bounding box center [1201, 330] width 58 height 23
type input "4.00"
type input "3.32"
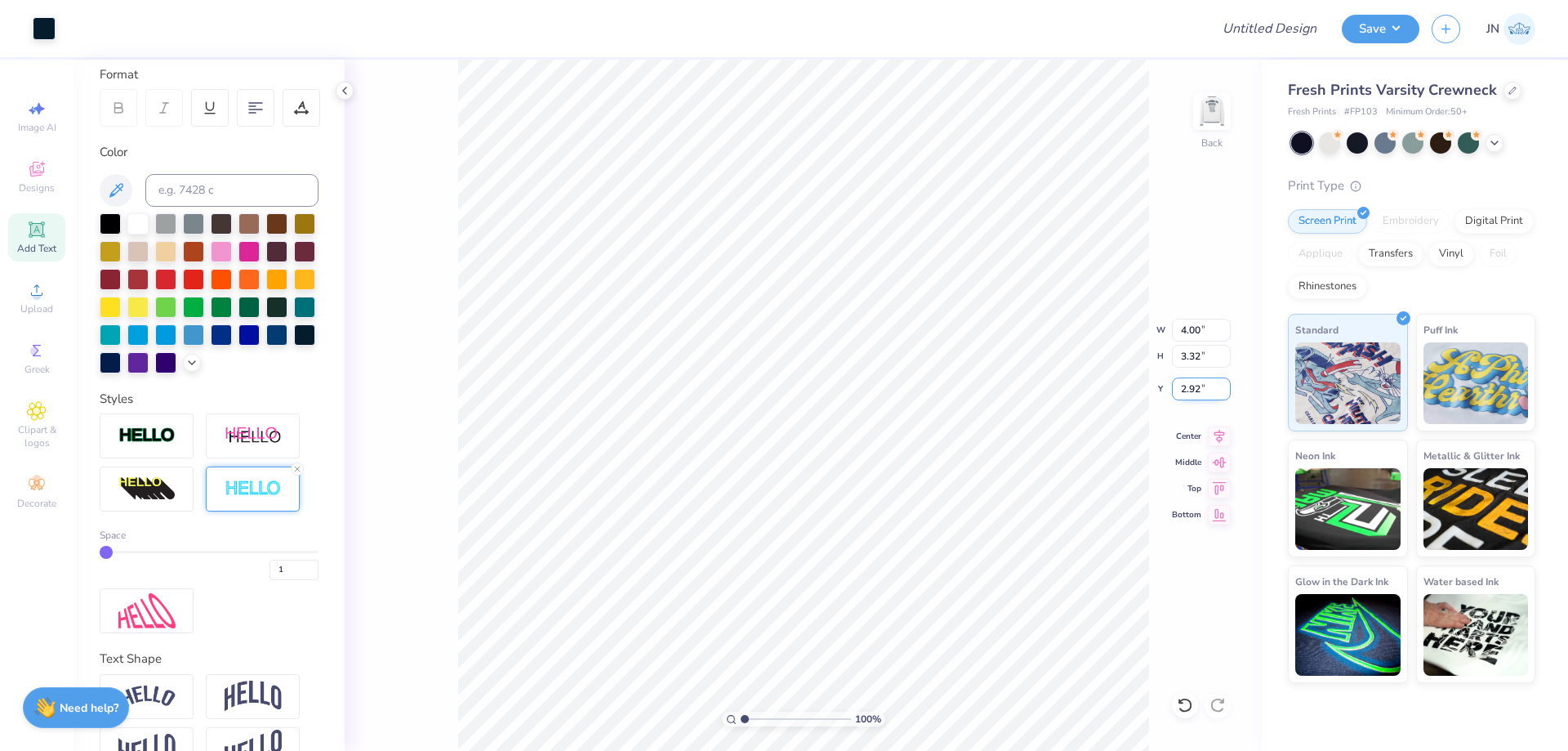
click at [1199, 387] on input "2.92" at bounding box center [1201, 389] width 58 height 23
type input "3.00"
click at [121, 357] on div at bounding box center [110, 361] width 21 height 21
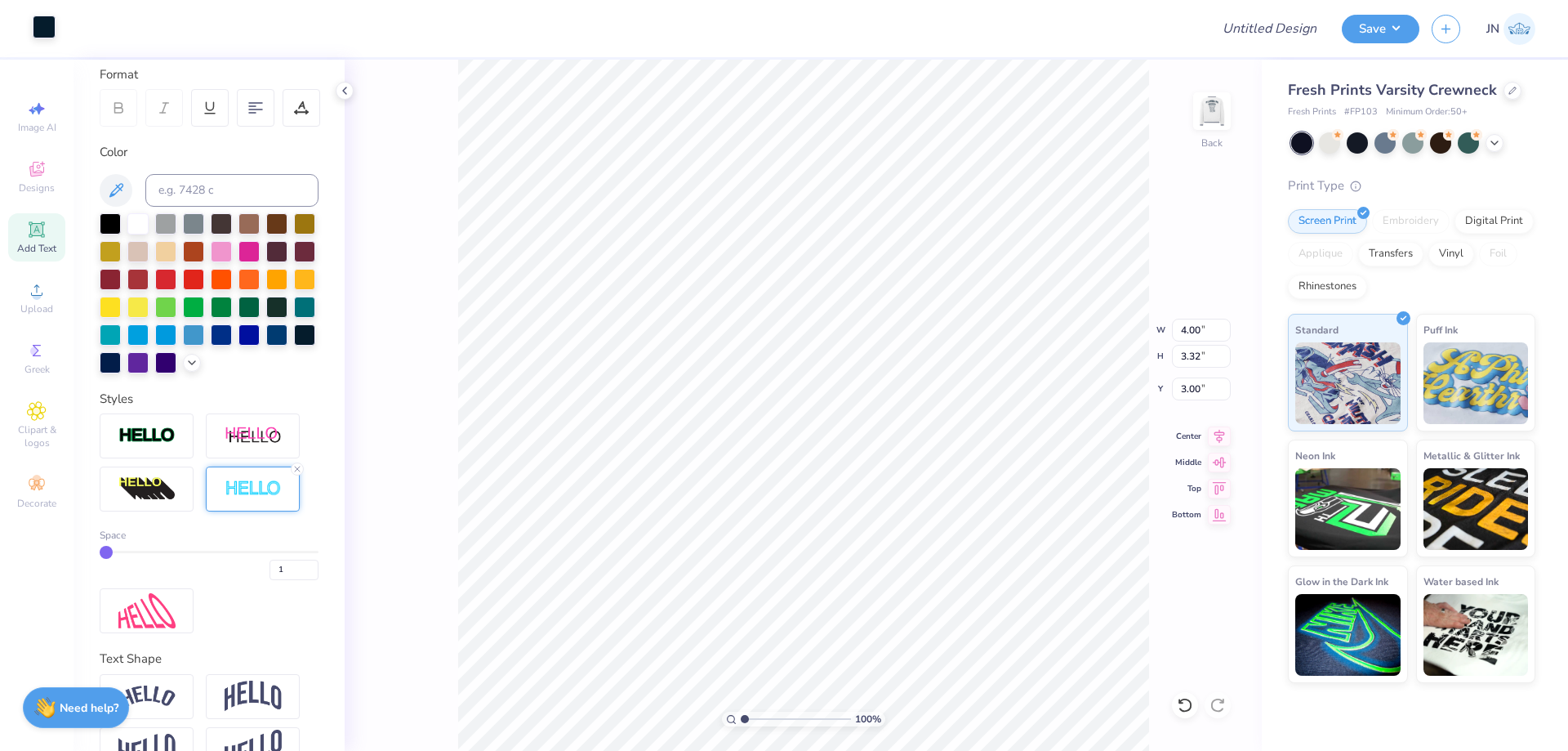
click at [43, 24] on div at bounding box center [45, 27] width 23 height 23
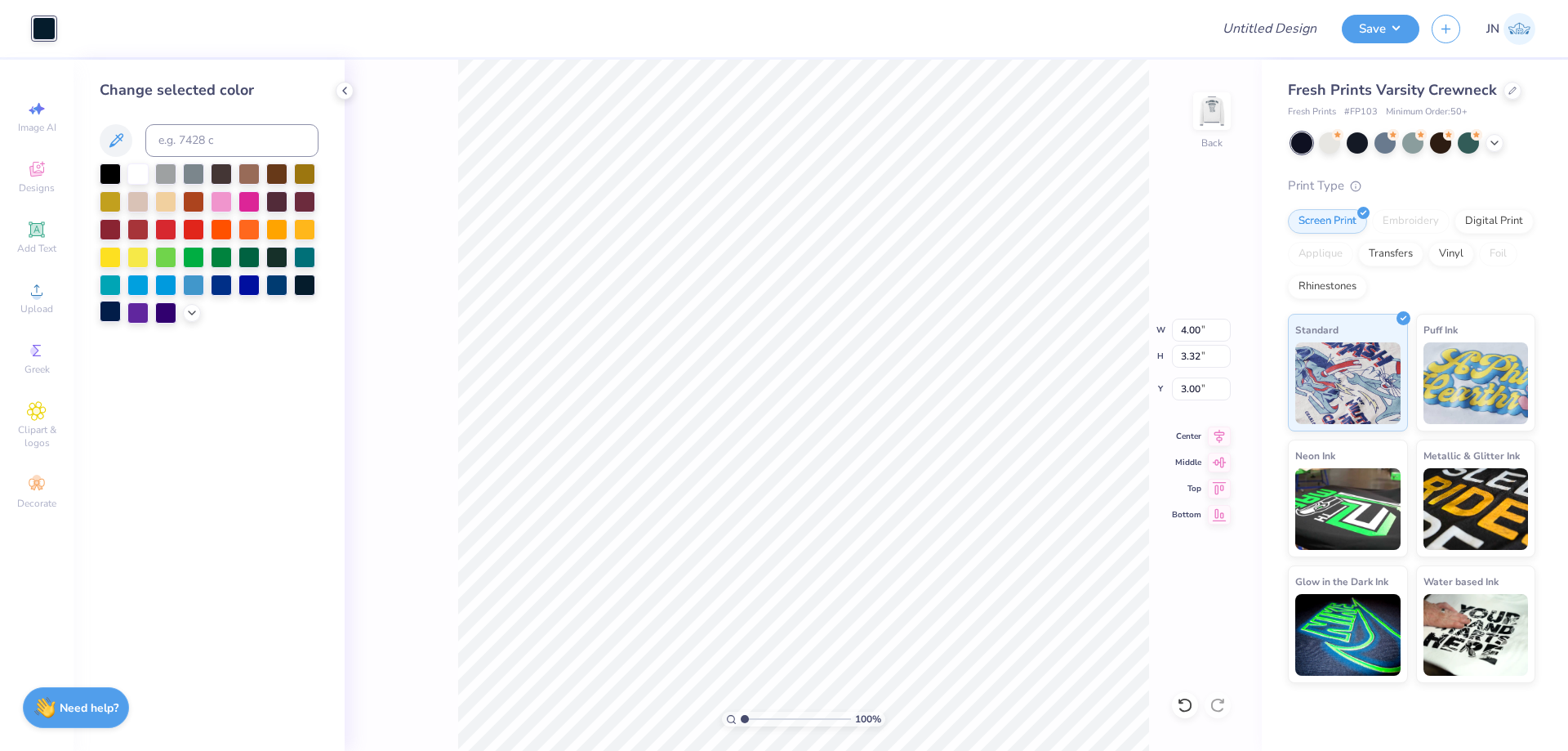
click at [108, 313] on div at bounding box center [110, 311] width 21 height 21
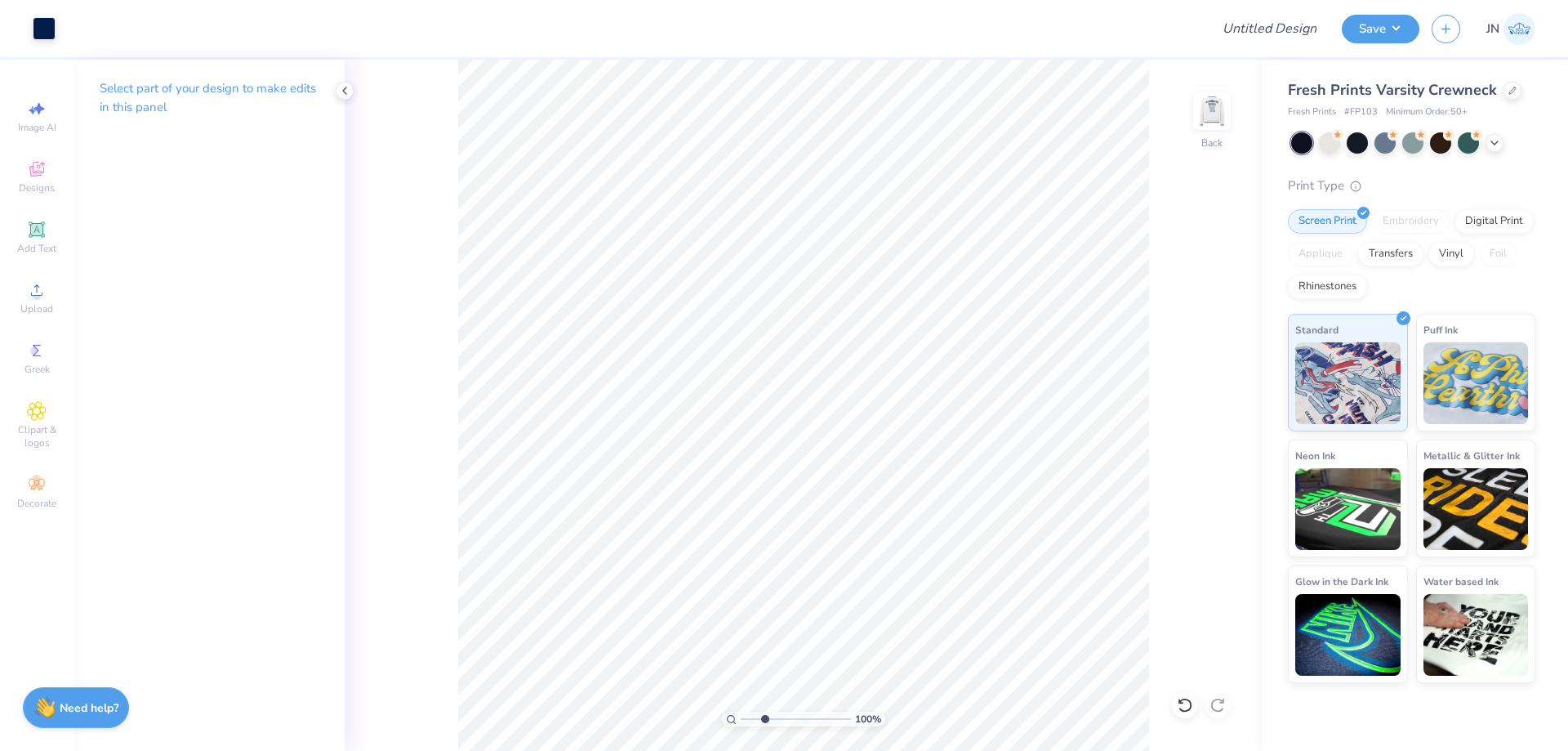
click at [765, 720] on input "range" at bounding box center [795, 718] width 110 height 15
click at [1183, 116] on div "283 % Back" at bounding box center [802, 405] width 917 height 691
click at [1206, 106] on img at bounding box center [1211, 111] width 65 height 65
type input "1.19"
click at [746, 720] on input "range" at bounding box center [795, 718] width 110 height 15
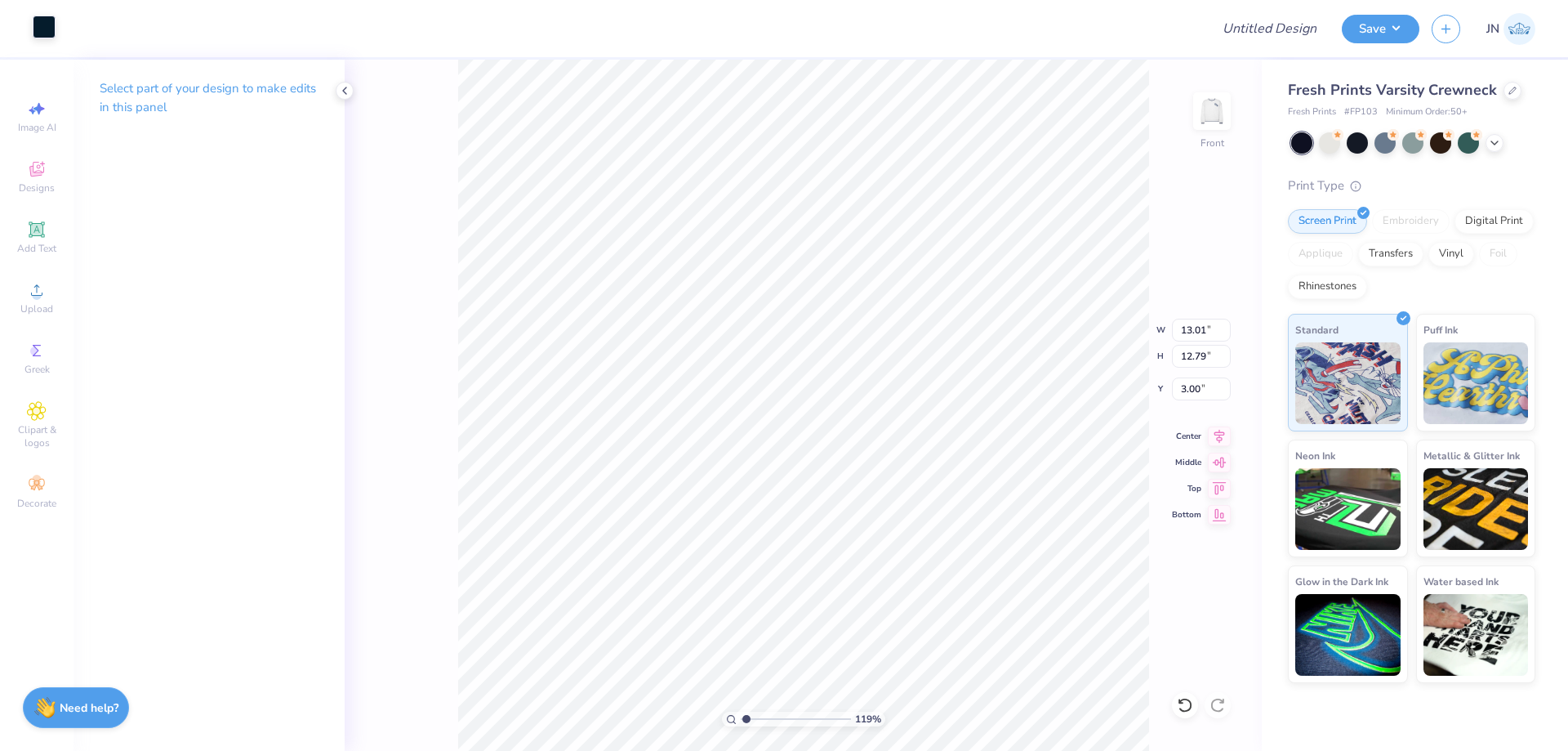
click at [42, 28] on div at bounding box center [45, 27] width 23 height 23
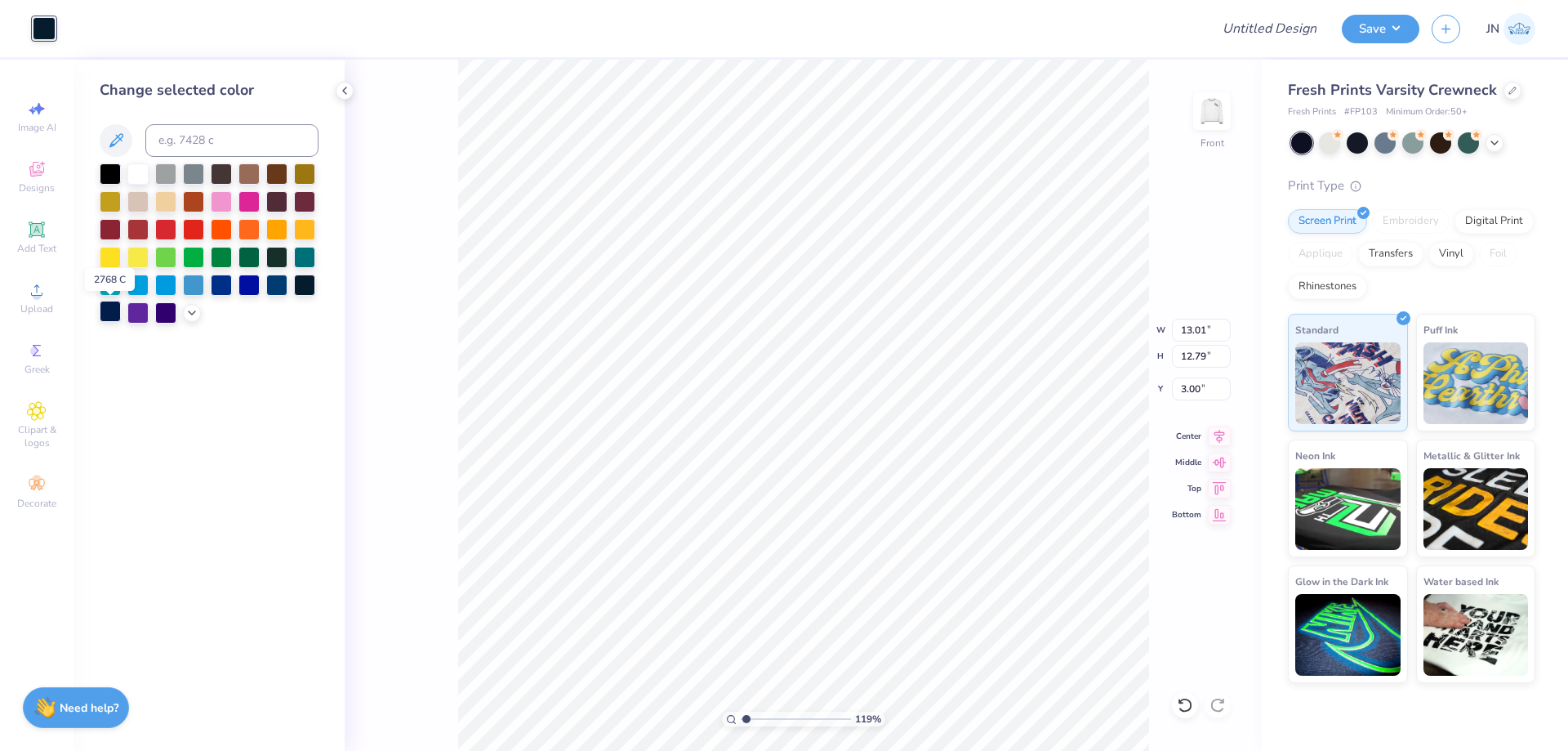
click at [109, 308] on div at bounding box center [110, 311] width 21 height 21
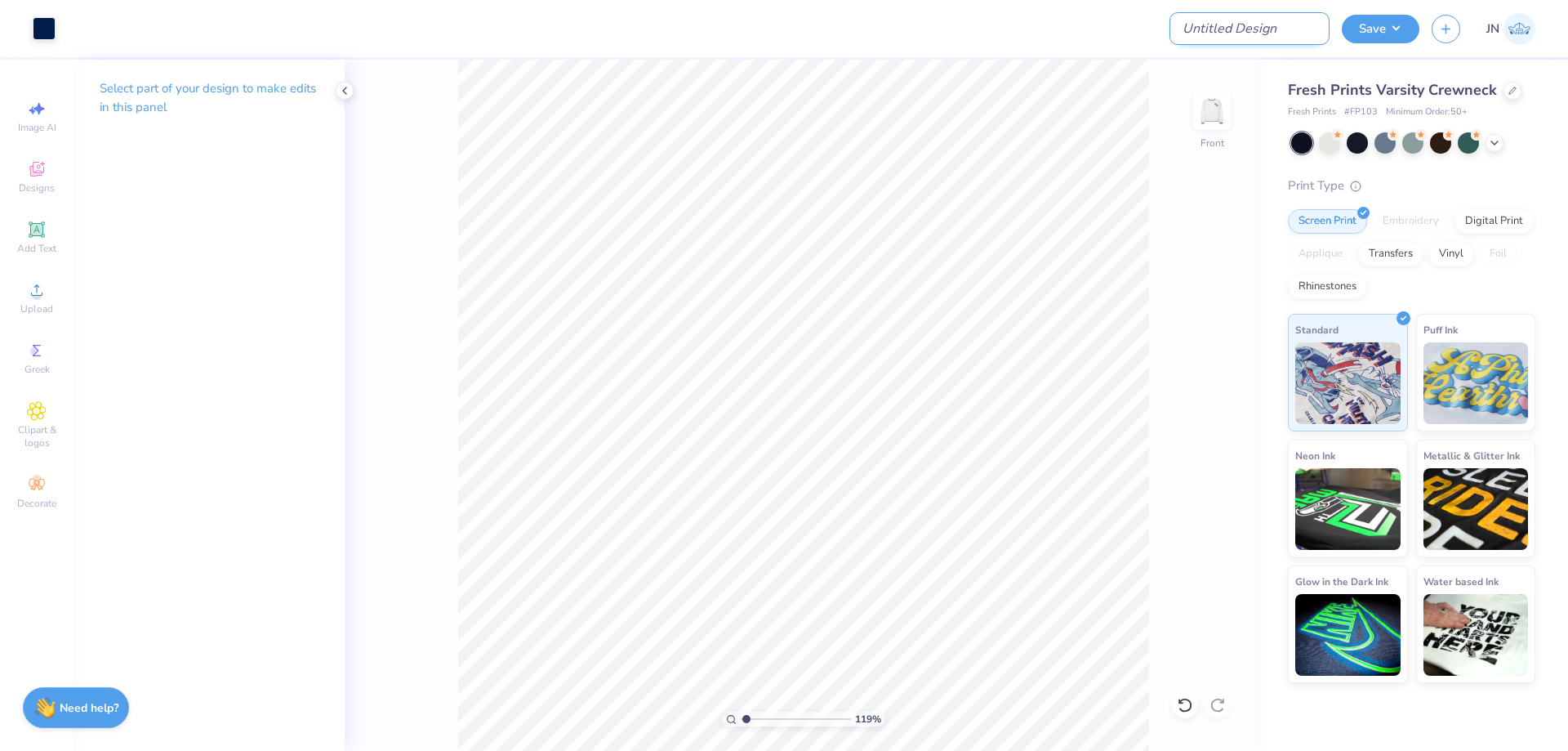
click at [1268, 38] on input "Design Title" at bounding box center [1249, 29] width 160 height 33
paste input "FPS239947"
type input "FPS239947"
click at [1368, 15] on button "Save" at bounding box center [1380, 26] width 78 height 28
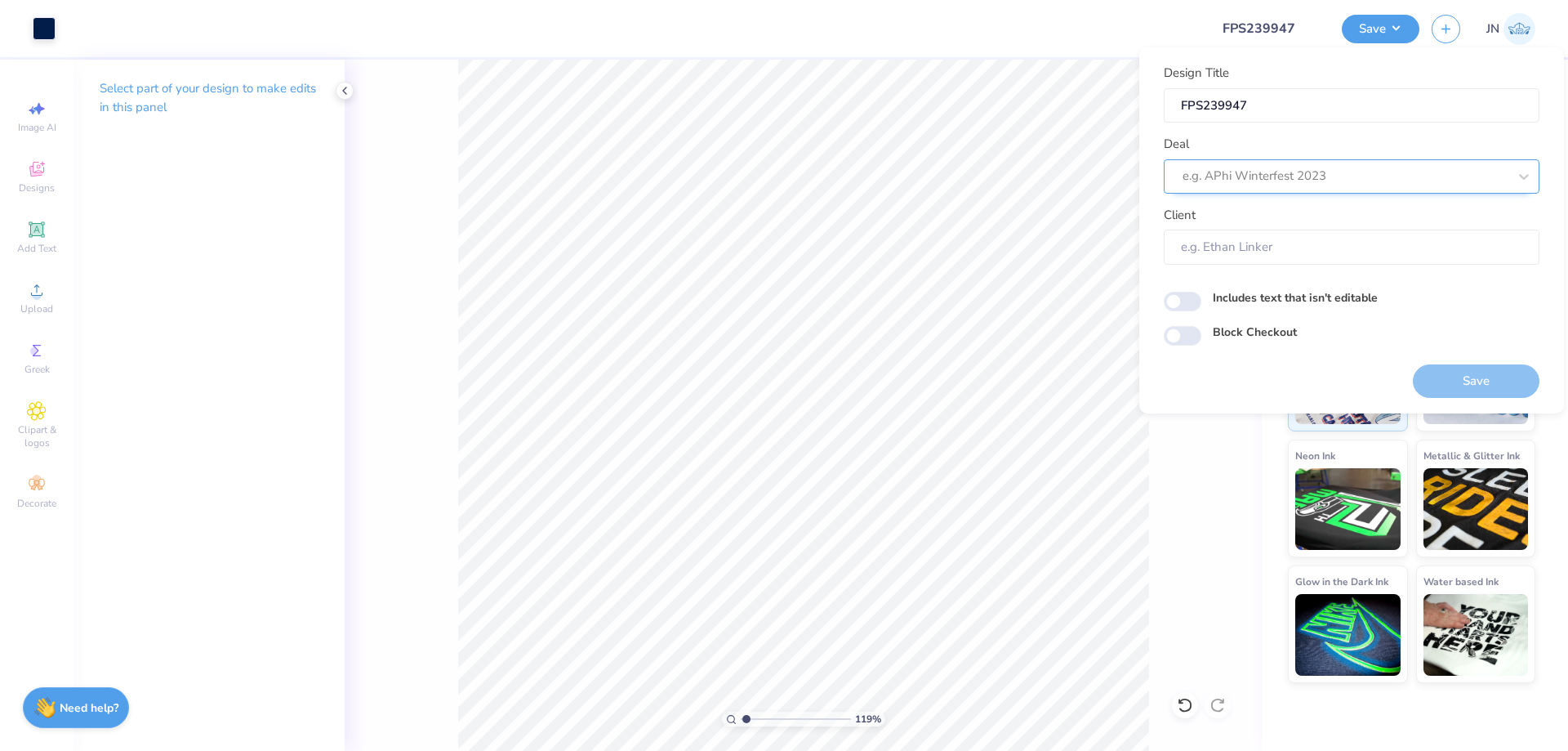
click at [1315, 173] on div at bounding box center [1345, 176] width 325 height 22
click at [1275, 226] on div "Design Tool Gallery" at bounding box center [1351, 220] width 363 height 27
type input "DESIGN TOOL GA"
type input "Design Tool Gallery User"
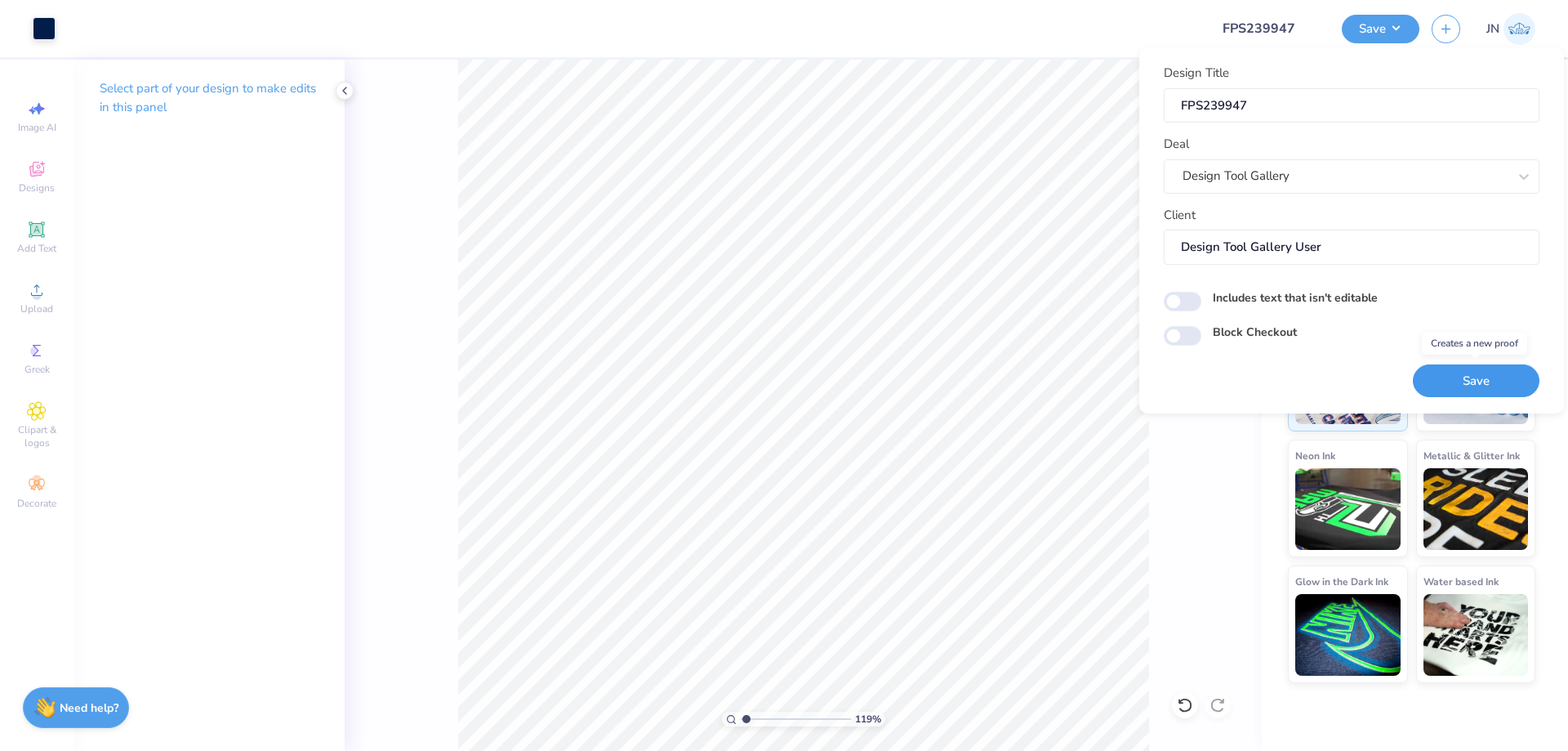
click at [1482, 382] on button "Save" at bounding box center [1476, 380] width 126 height 33
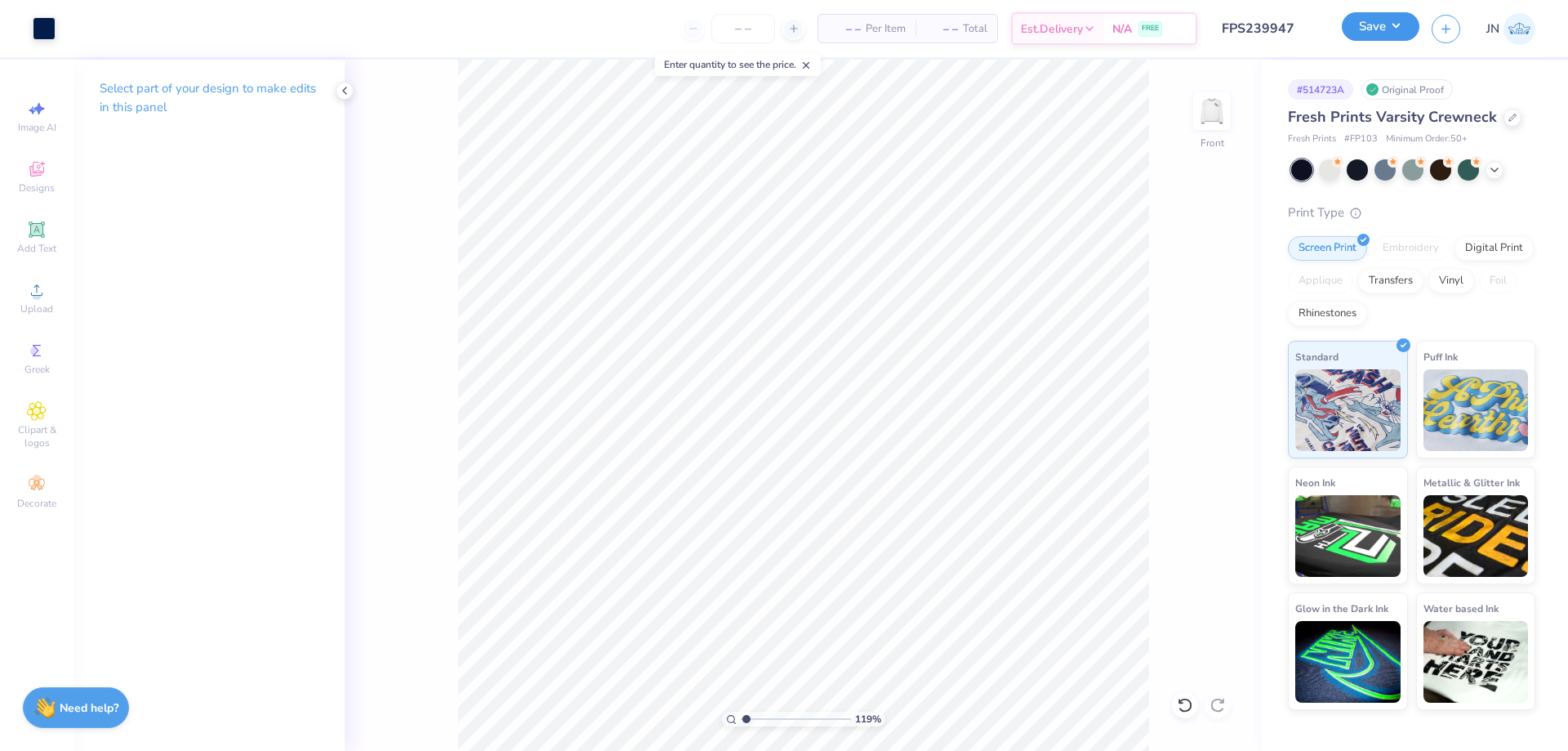
click at [1394, 23] on button "Save" at bounding box center [1380, 26] width 78 height 28
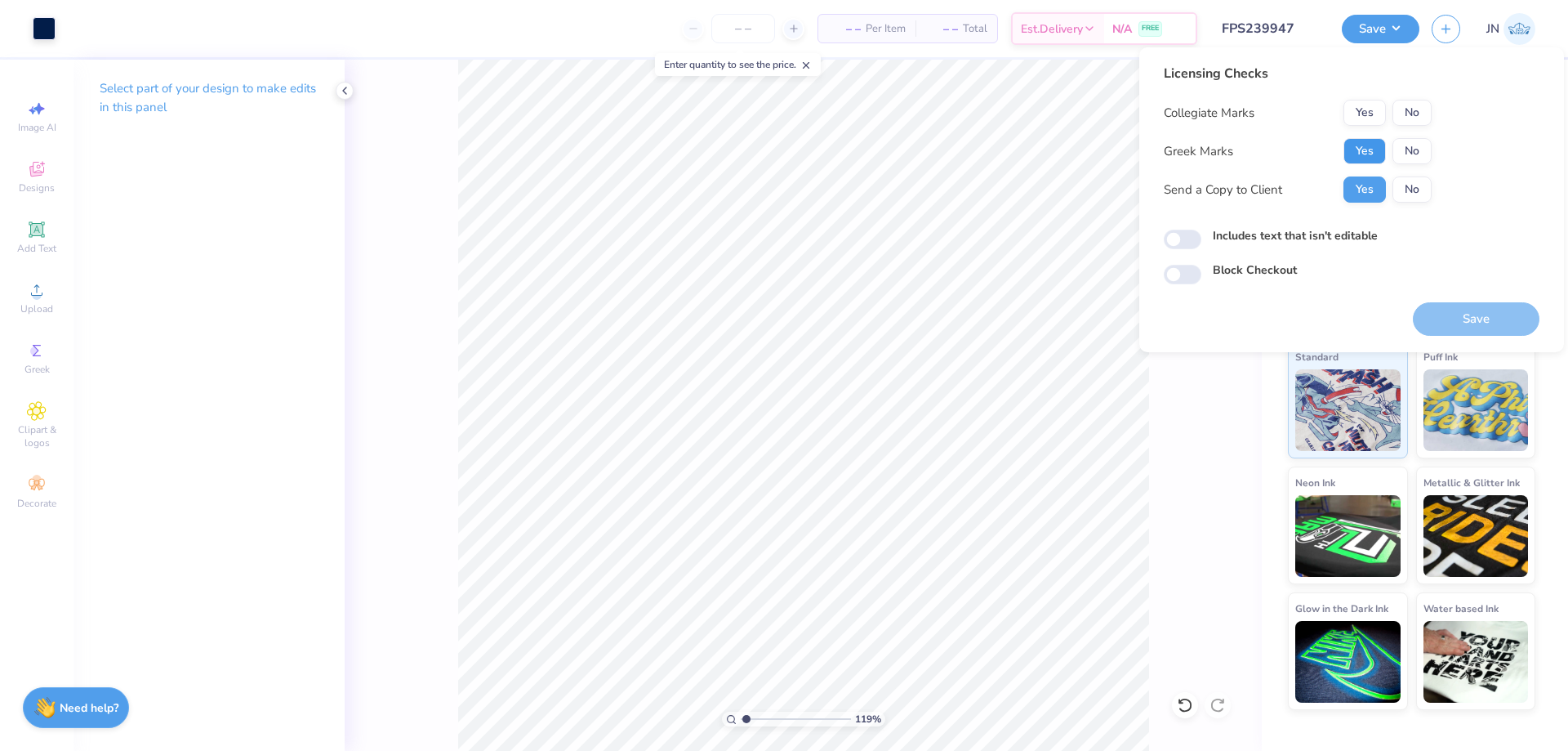
click at [1366, 149] on button "Yes" at bounding box center [1365, 151] width 43 height 26
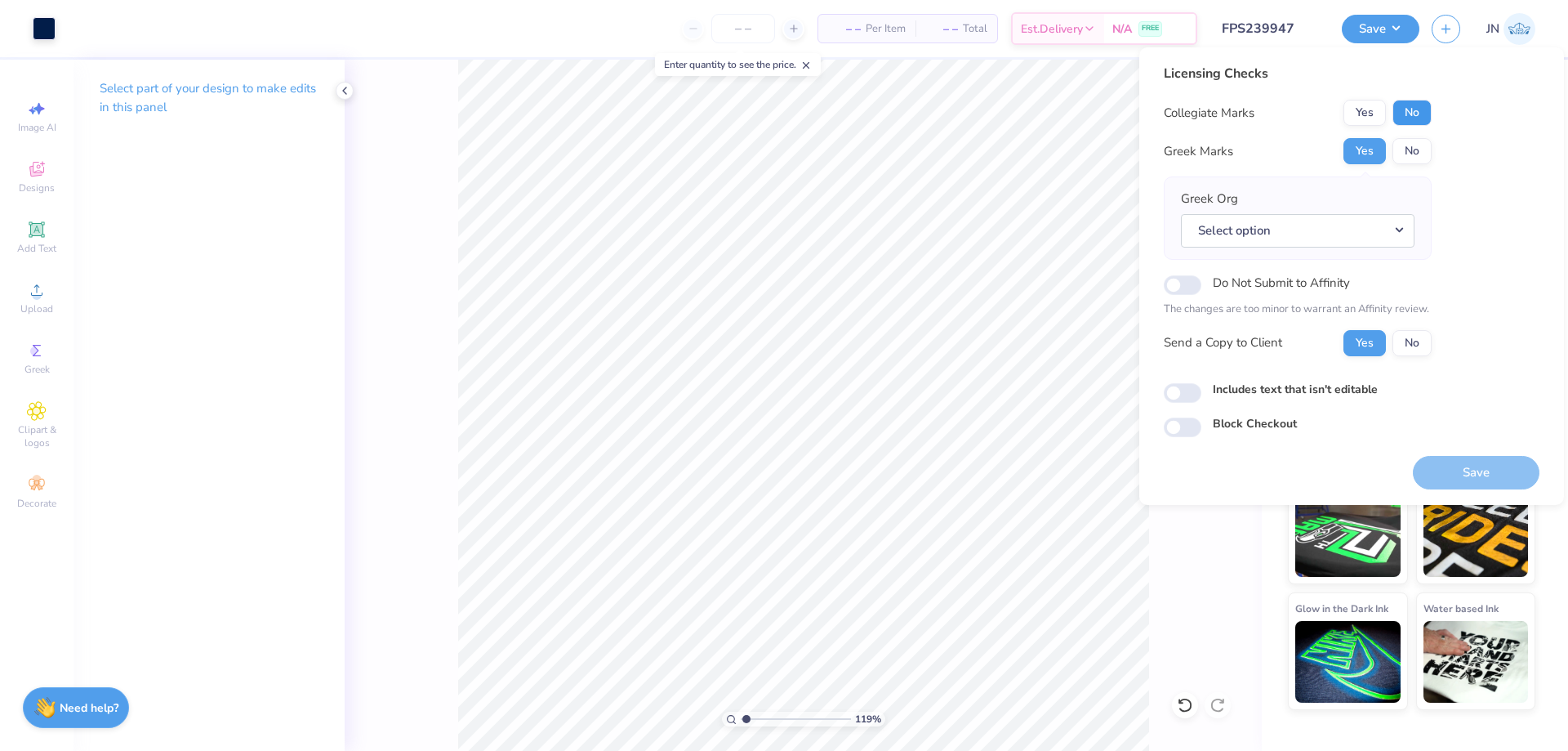
click at [1396, 114] on button "No" at bounding box center [1411, 112] width 39 height 26
click at [1403, 152] on button "No" at bounding box center [1411, 151] width 39 height 26
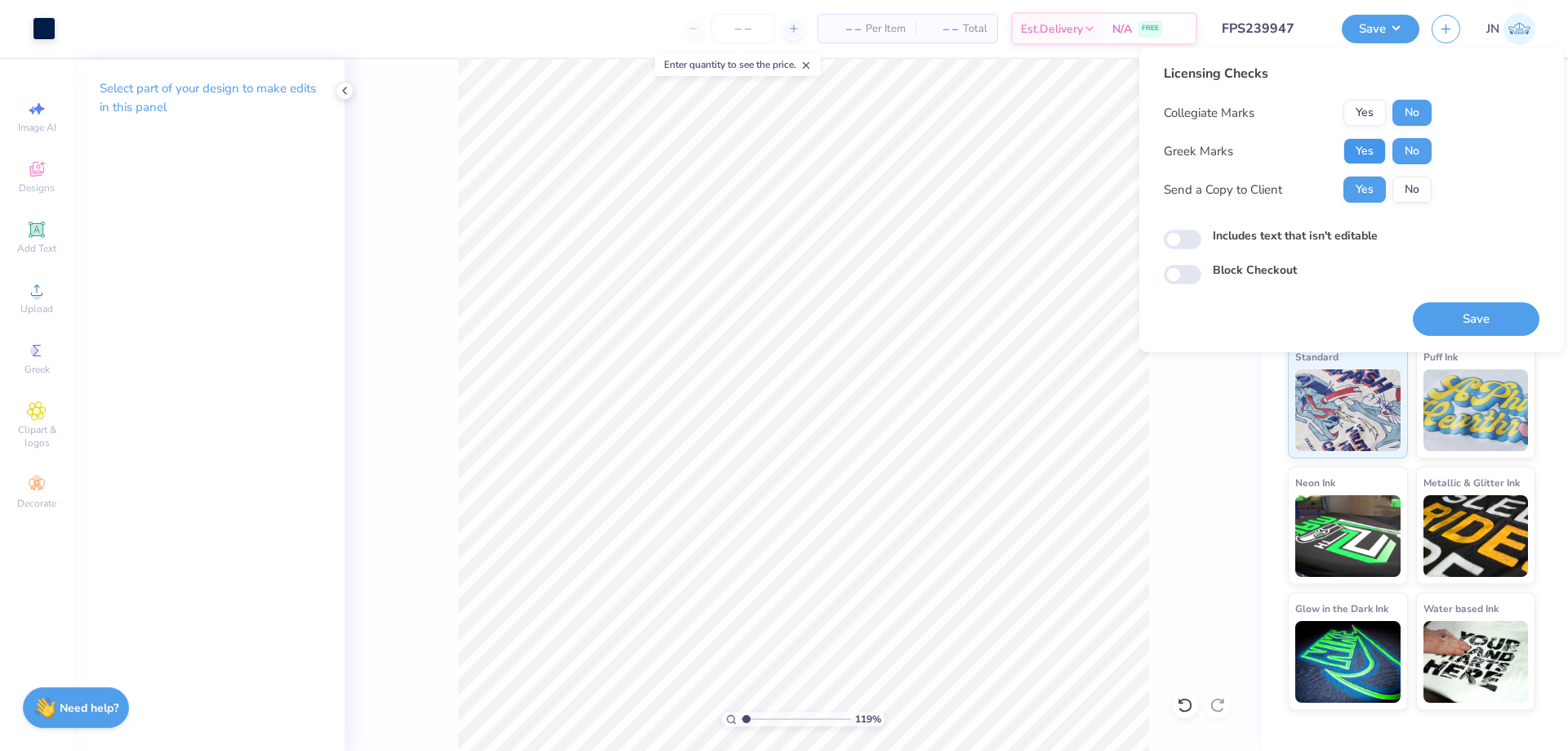
click at [1368, 143] on button "Yes" at bounding box center [1365, 151] width 43 height 26
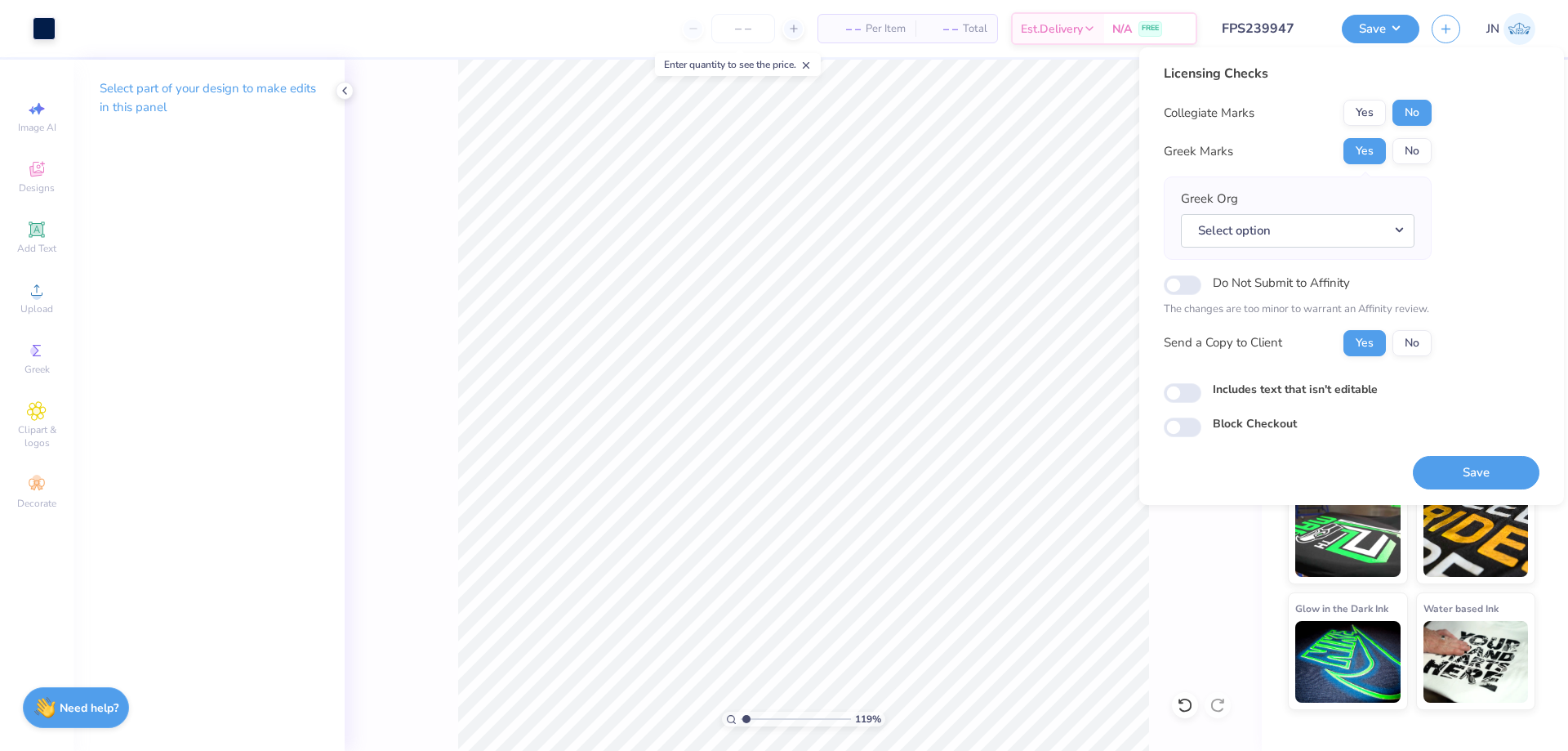
click at [1292, 247] on div "Greek Org Select option" at bounding box center [1297, 218] width 267 height 84
click at [1295, 230] on button "Select option" at bounding box center [1298, 231] width 233 height 33
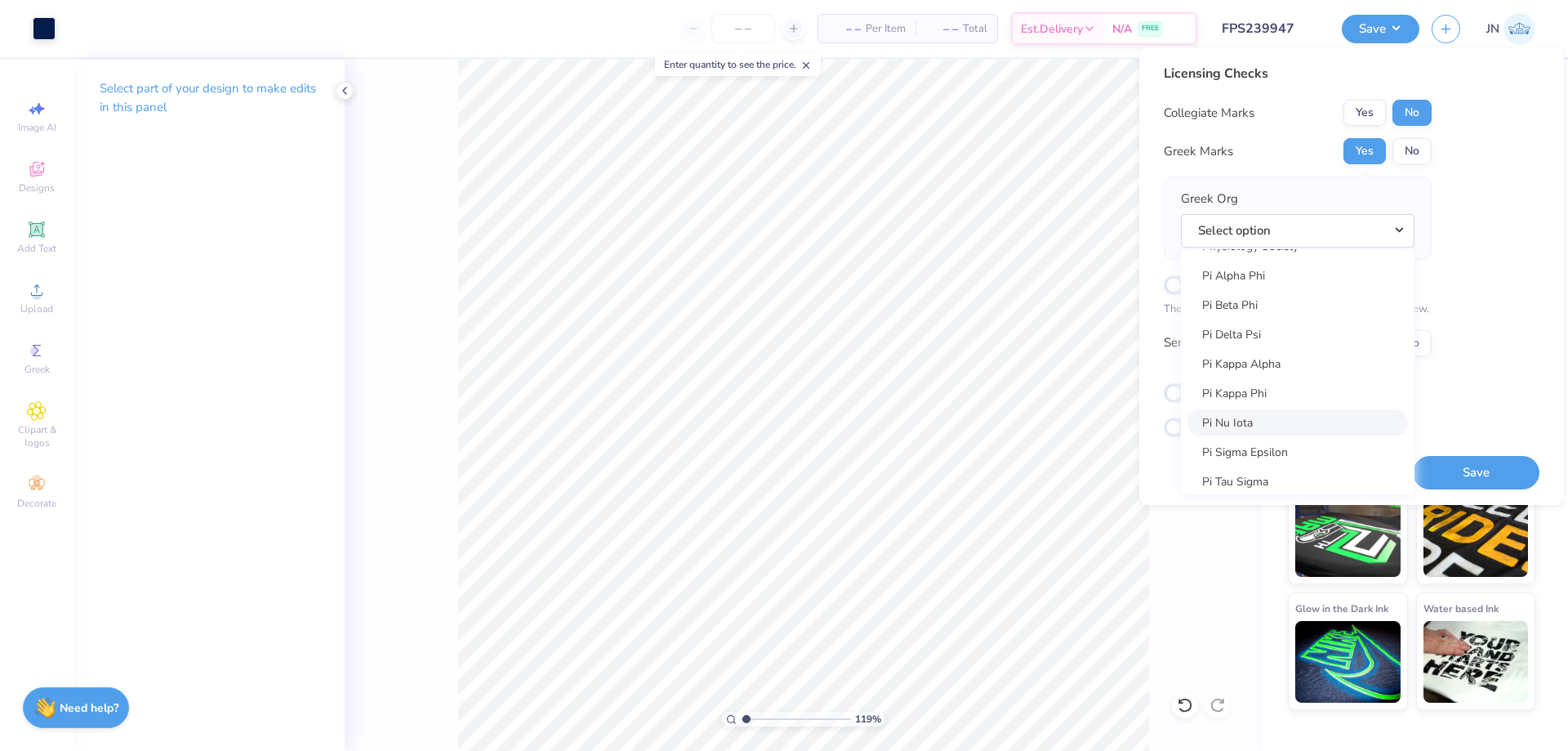
scroll to position [9311, 0]
click at [1458, 370] on div "Licensing Checks Collegiate Marks Yes No Greek Marks Yes No Greek Org Select op…" at bounding box center [1351, 250] width 375 height 374
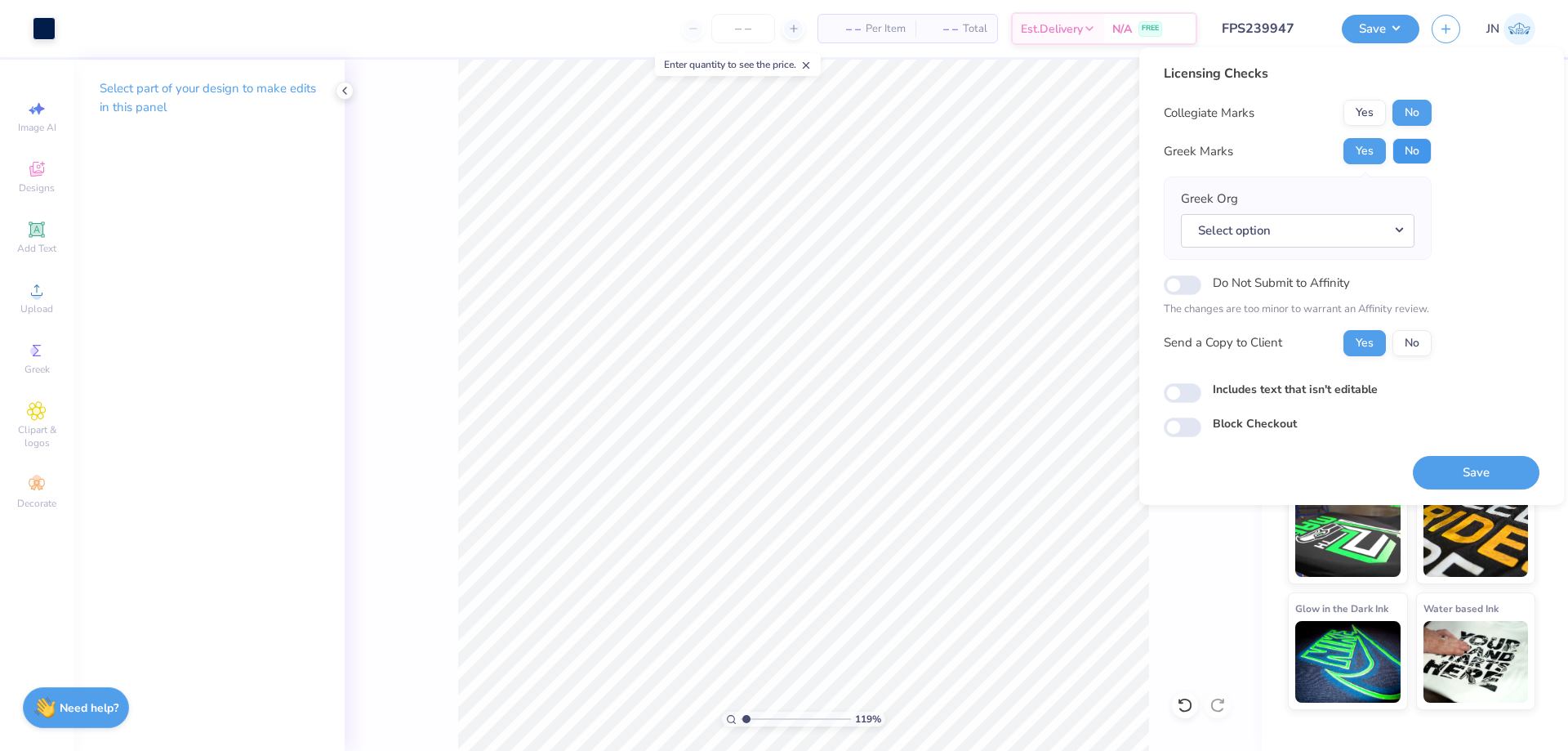
click at [1404, 161] on button "No" at bounding box center [1411, 151] width 39 height 26
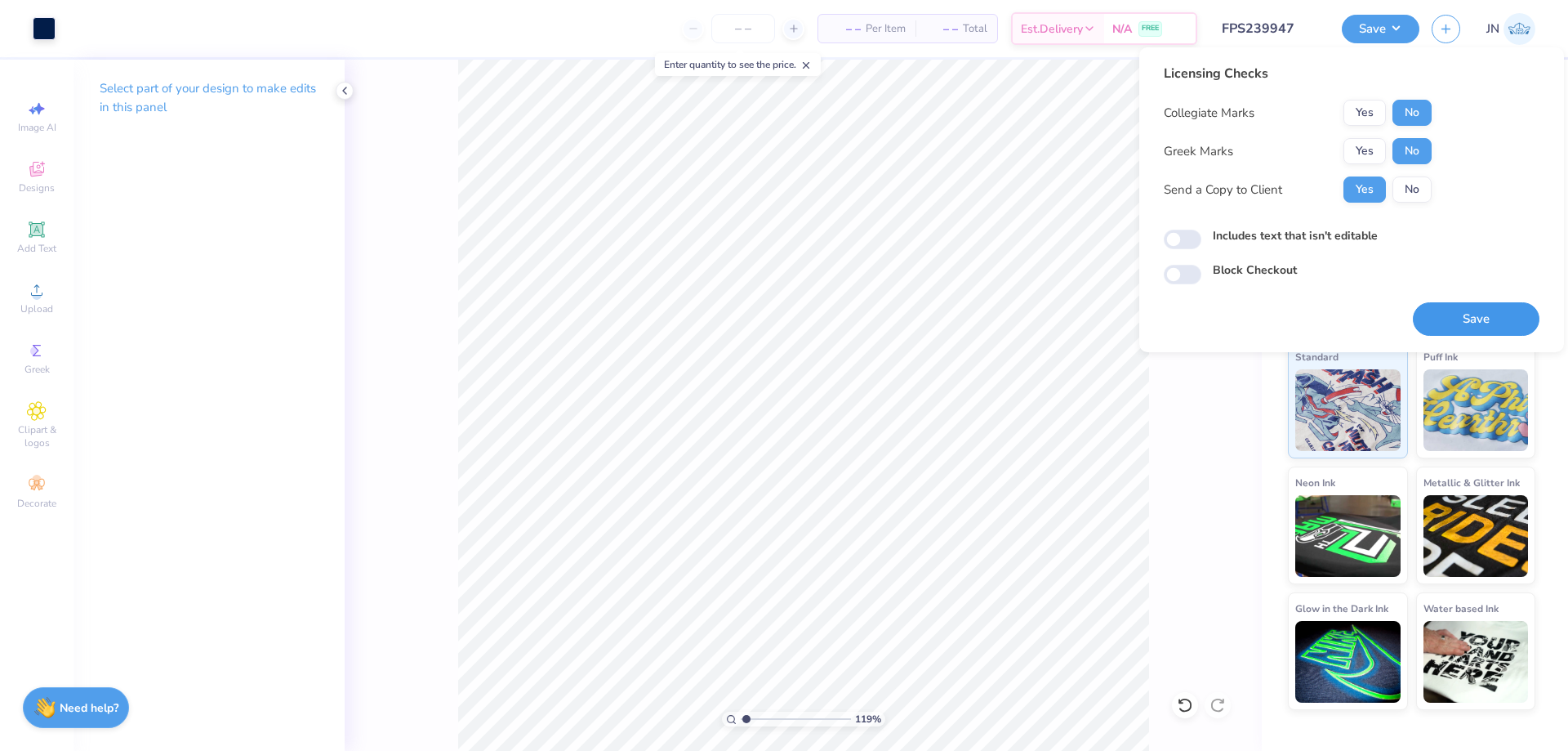
click at [1451, 319] on button "Save" at bounding box center [1476, 319] width 126 height 33
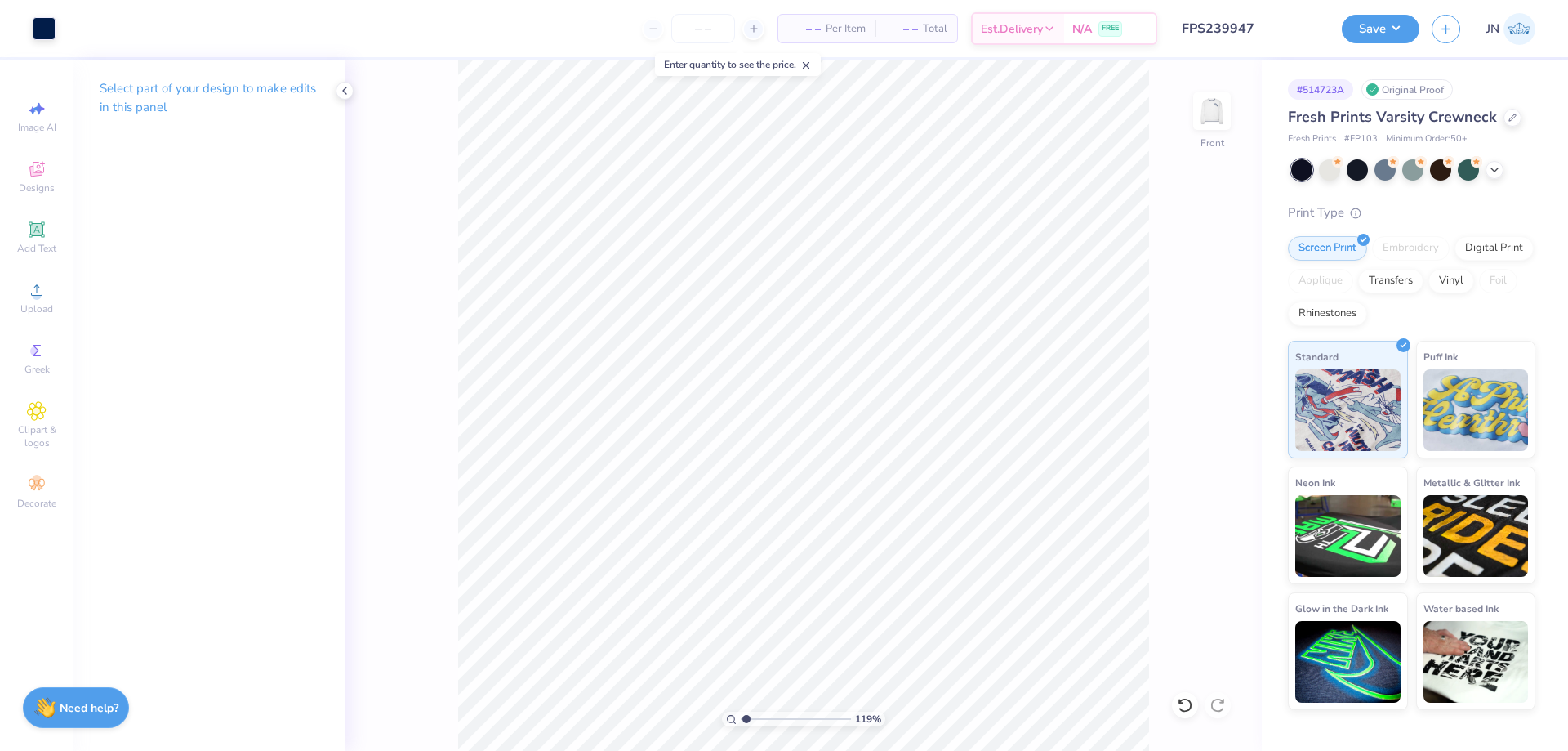
click at [1280, 30] on input "FPS239947" at bounding box center [1249, 29] width 160 height 33
